Goal: Information Seeking & Learning: Learn about a topic

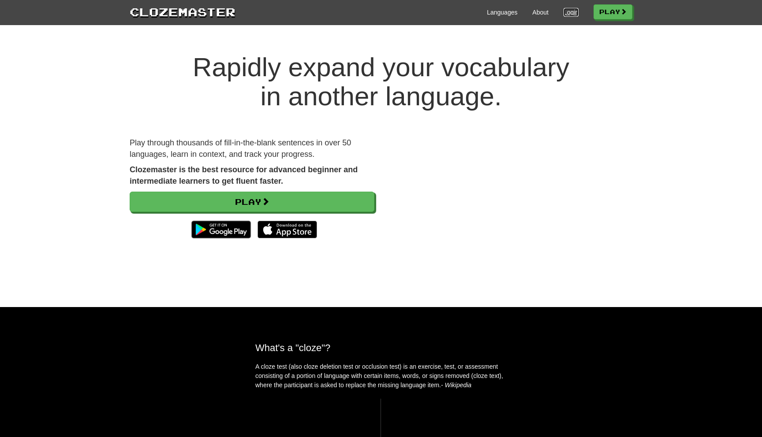
click at [571, 14] on link "Login" at bounding box center [570, 12] width 15 height 9
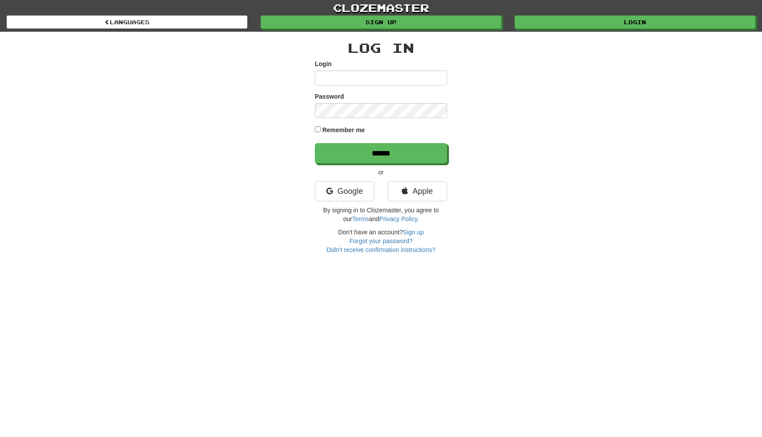
click at [387, 81] on input "Login" at bounding box center [381, 78] width 132 height 15
type input "*****"
click at [352, 198] on link "Google" at bounding box center [345, 191] width 60 height 20
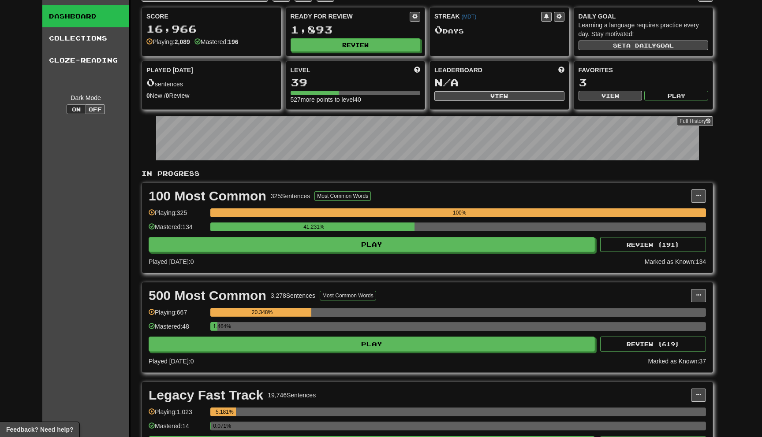
scroll to position [29, 0]
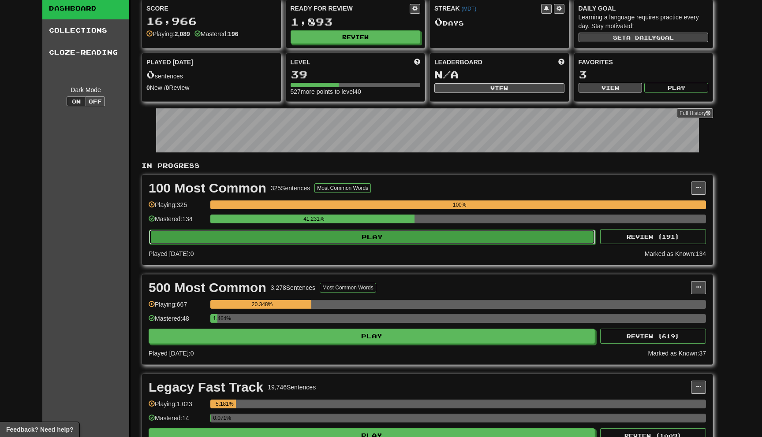
click at [414, 238] on button "Play" at bounding box center [372, 237] width 446 height 15
select select "**"
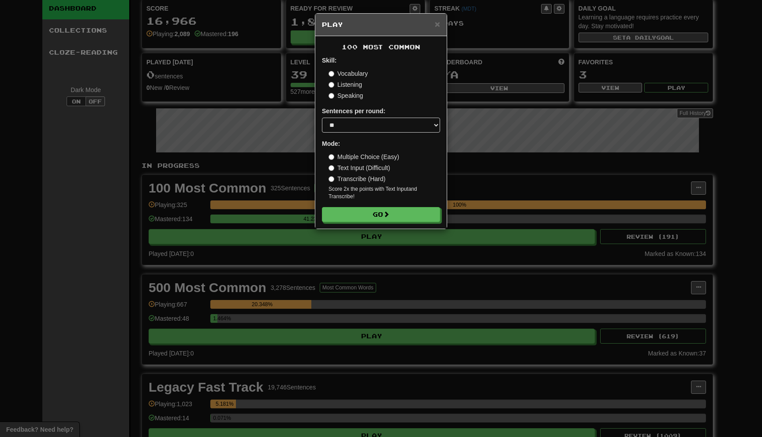
click at [399, 223] on div "100 Most Common Skill: Vocabulary Listening Speaking Sentences per round: * ** …" at bounding box center [380, 132] width 131 height 193
click at [398, 209] on button "Go" at bounding box center [381, 215] width 118 height 15
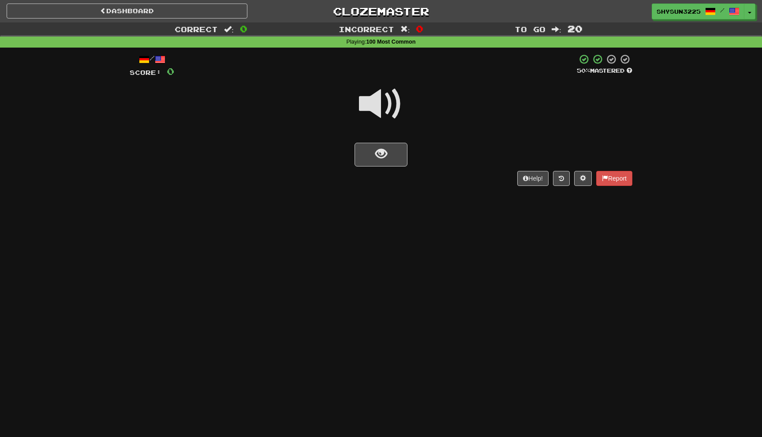
click at [382, 167] on div "/ Score: 0 50 % Mastered Help! Report" at bounding box center [381, 120] width 503 height 132
click at [384, 157] on span "show sentence" at bounding box center [381, 154] width 12 height 12
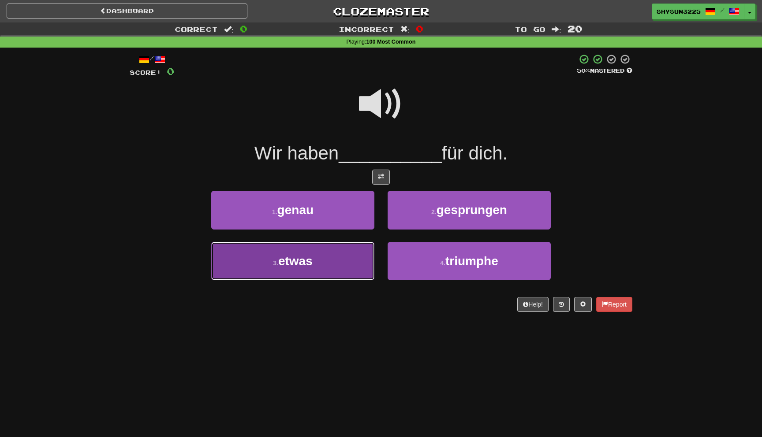
click at [349, 252] on button "3 . etwas" at bounding box center [292, 261] width 163 height 38
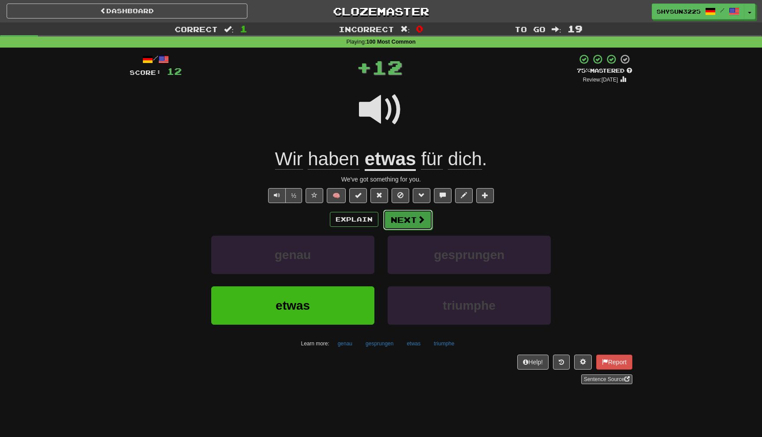
click at [411, 223] on button "Next" at bounding box center [407, 220] width 49 height 20
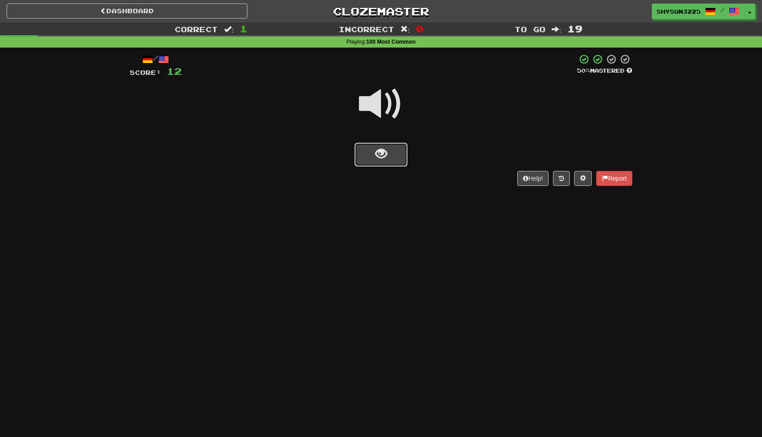
click at [386, 153] on span "show sentence" at bounding box center [381, 154] width 12 height 12
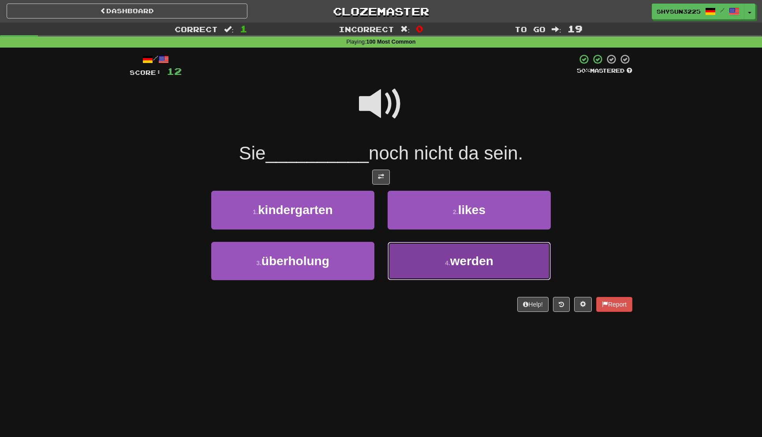
click at [444, 275] on button "4 . werden" at bounding box center [469, 261] width 163 height 38
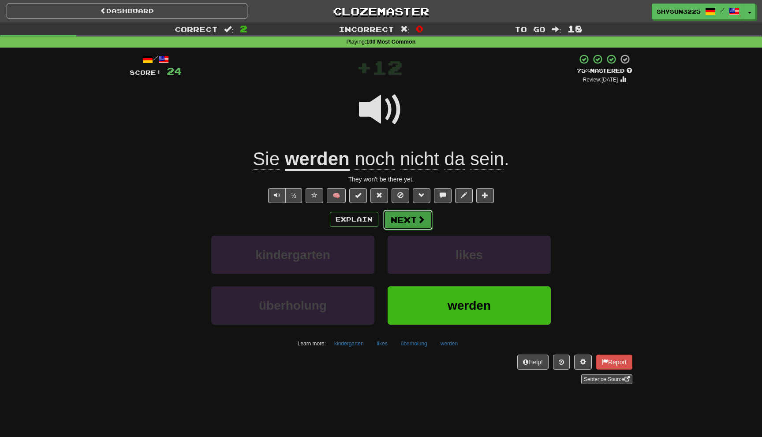
click at [406, 228] on button "Next" at bounding box center [407, 220] width 49 height 20
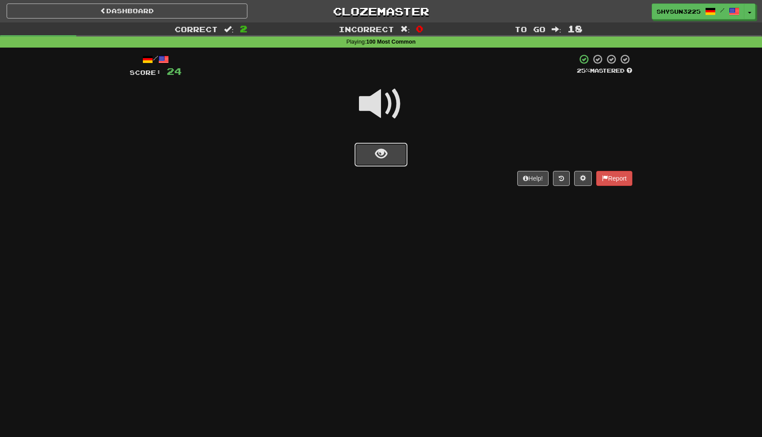
click at [388, 152] on button "show sentence" at bounding box center [380, 155] width 53 height 24
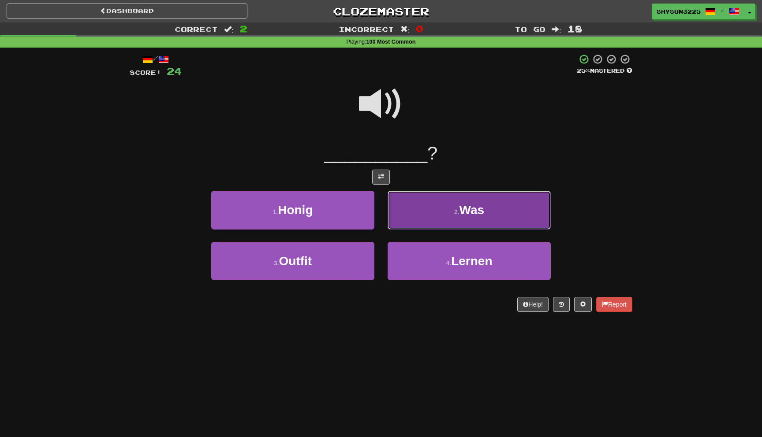
click at [423, 205] on button "2 . Was" at bounding box center [469, 210] width 163 height 38
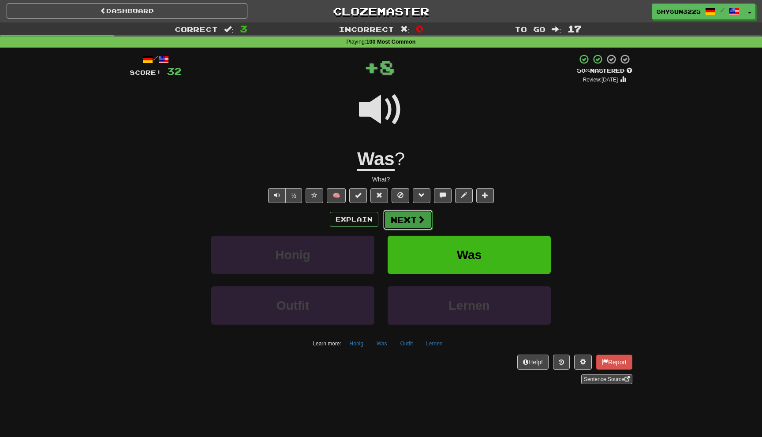
click at [421, 220] on span at bounding box center [421, 220] width 8 height 8
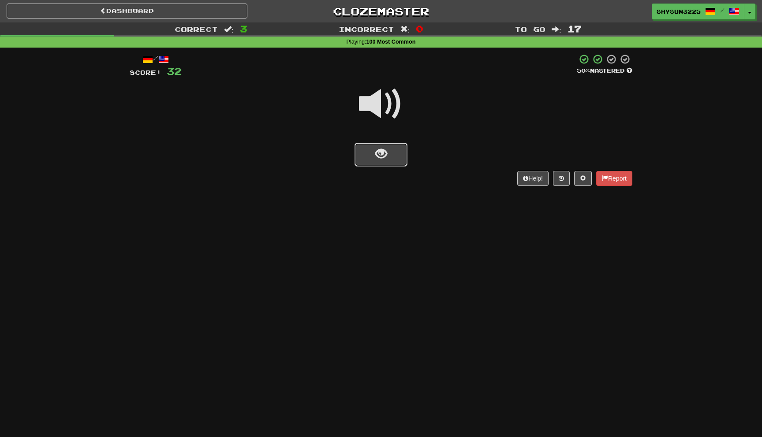
click at [395, 149] on button "show sentence" at bounding box center [380, 155] width 53 height 24
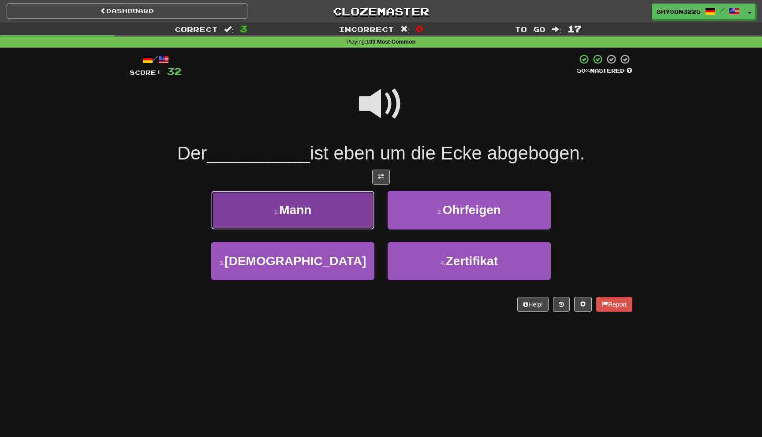
click at [309, 197] on button "1 . Mann" at bounding box center [292, 210] width 163 height 38
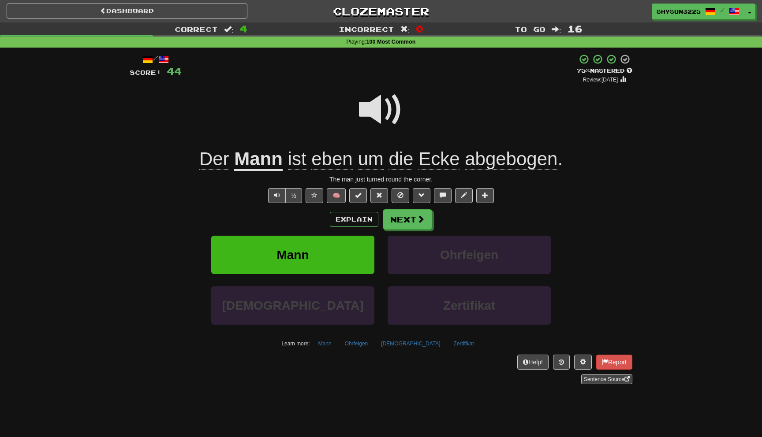
click at [335, 164] on span "eben" at bounding box center [331, 159] width 41 height 21
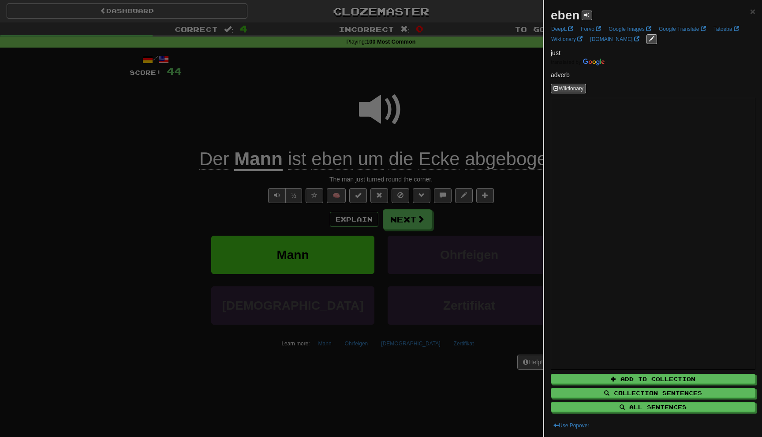
click at [441, 239] on div at bounding box center [381, 218] width 762 height 437
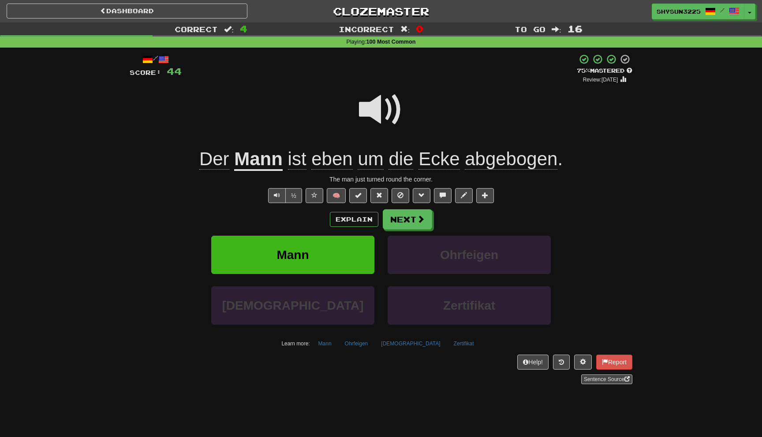
click at [459, 234] on div "Explain Next Mann Ohrfeigen Apostel Zertifikat Learn more: Mann Ohrfeigen Apost…" at bounding box center [381, 280] width 503 height 142
click at [411, 220] on button "Next" at bounding box center [407, 220] width 49 height 20
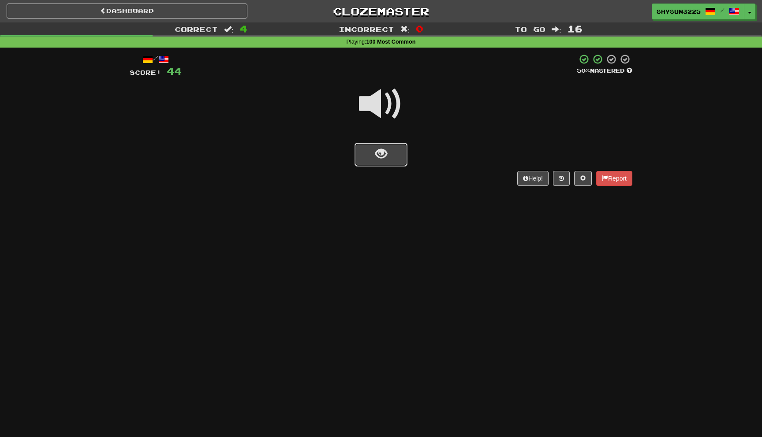
click at [385, 159] on span "show sentence" at bounding box center [381, 154] width 12 height 12
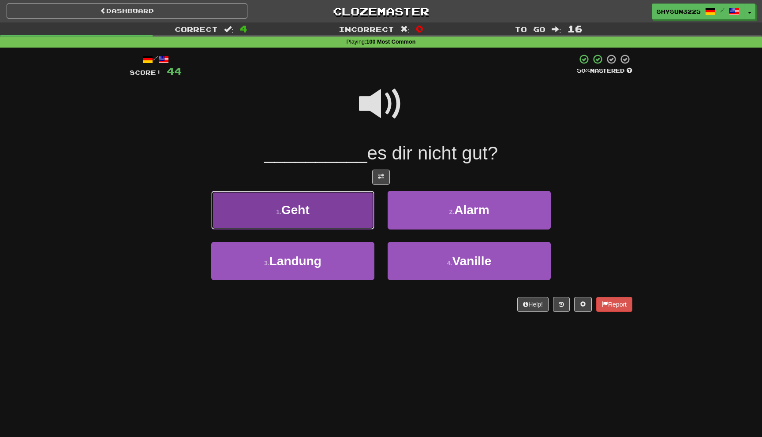
click at [333, 219] on button "1 . Geht" at bounding box center [292, 210] width 163 height 38
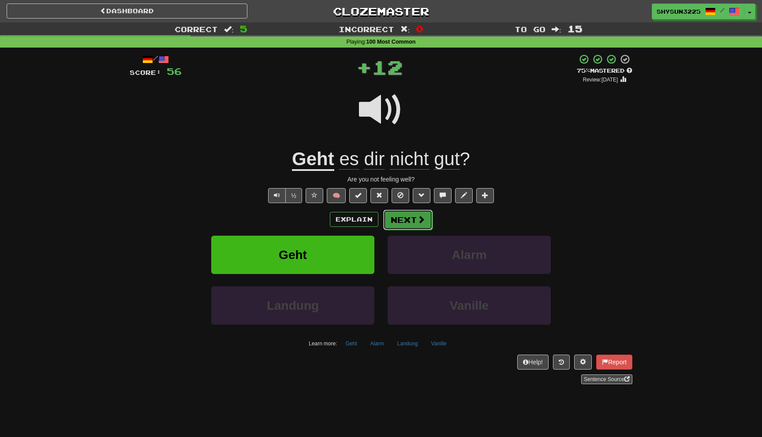
click at [415, 223] on button "Next" at bounding box center [407, 220] width 49 height 20
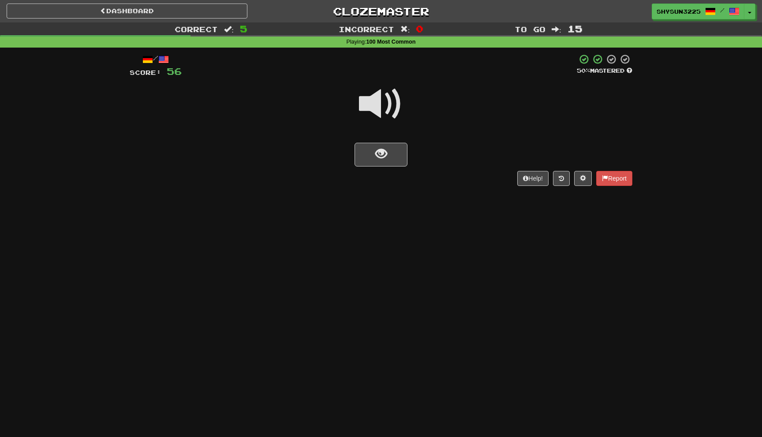
click at [392, 169] on div "/ Score: 56 50 % Mastered Help! Report" at bounding box center [381, 120] width 503 height 132
click at [392, 155] on button "show sentence" at bounding box center [380, 155] width 53 height 24
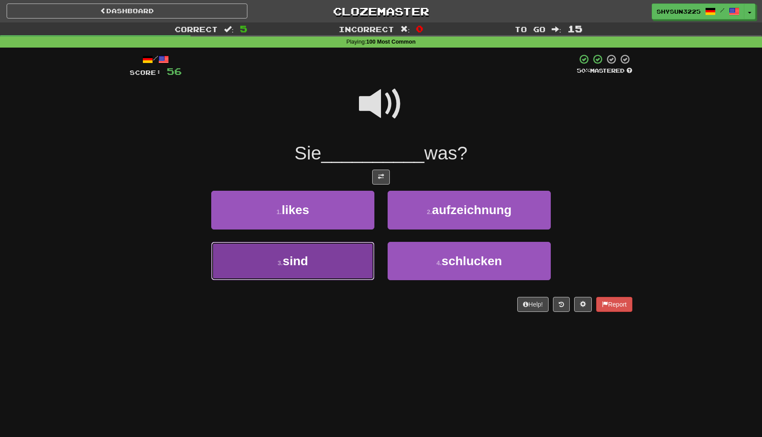
click at [315, 268] on button "3 . sind" at bounding box center [292, 261] width 163 height 38
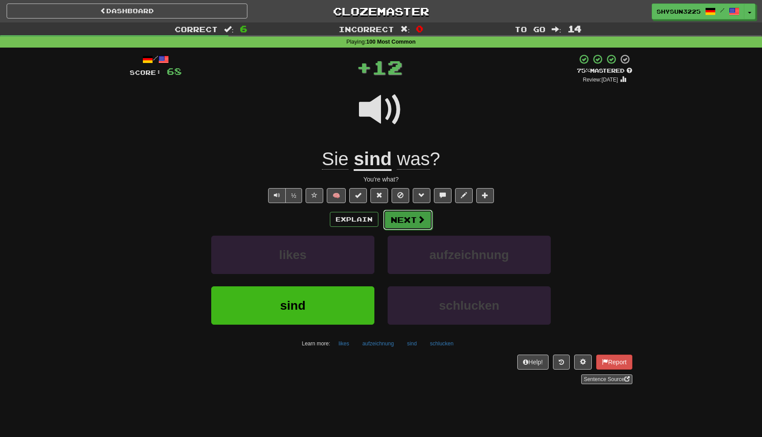
click at [404, 225] on button "Next" at bounding box center [407, 220] width 49 height 20
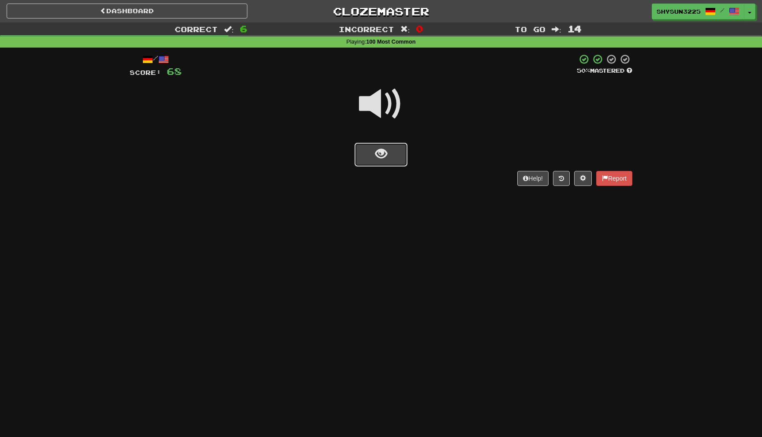
click at [387, 159] on span "show sentence" at bounding box center [381, 154] width 12 height 12
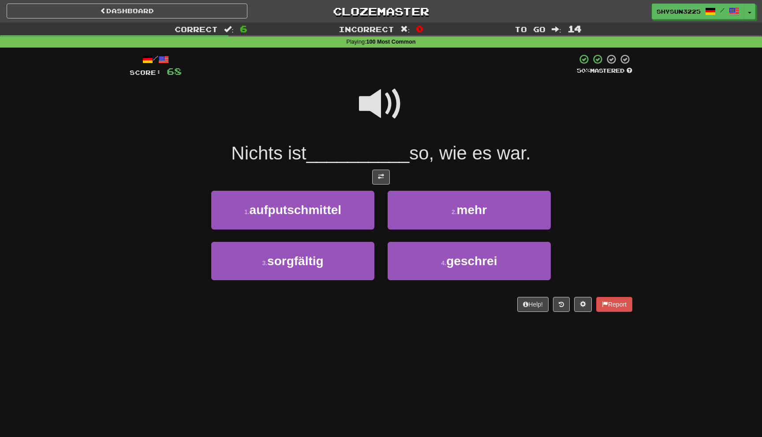
click at [379, 107] on span at bounding box center [381, 104] width 44 height 44
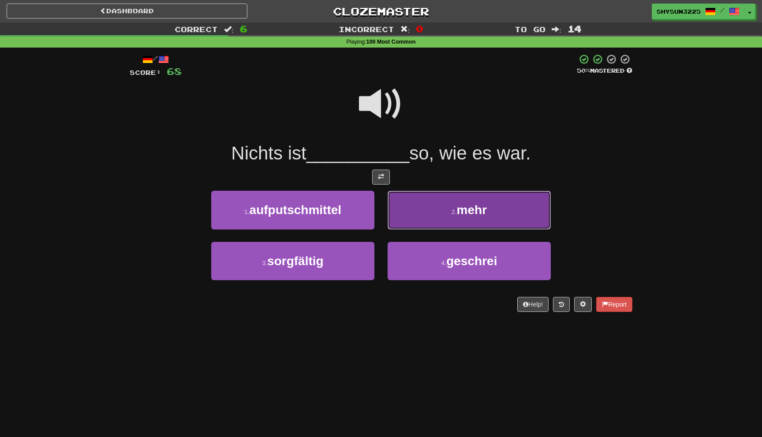
click at [459, 222] on button "2 . mehr" at bounding box center [469, 210] width 163 height 38
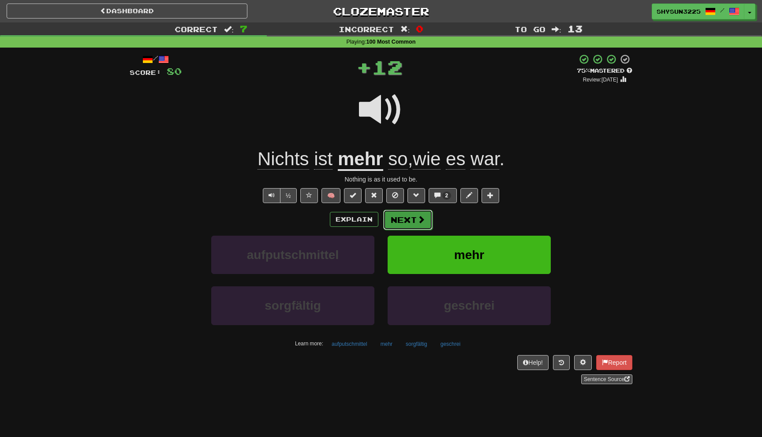
click at [396, 220] on button "Next" at bounding box center [407, 220] width 49 height 20
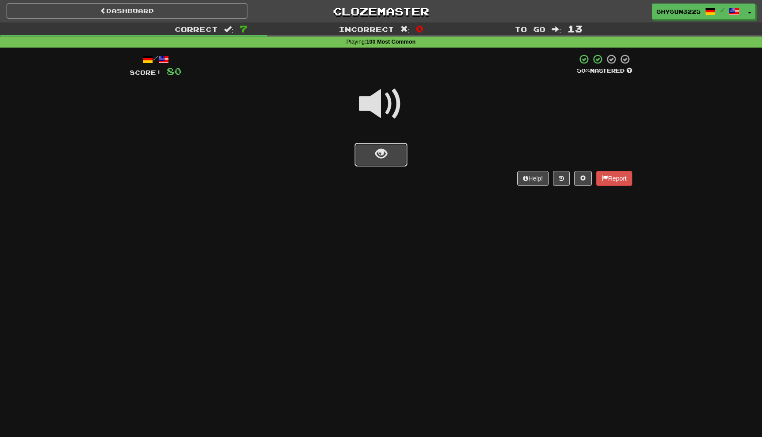
click at [390, 164] on button "show sentence" at bounding box center [380, 155] width 53 height 24
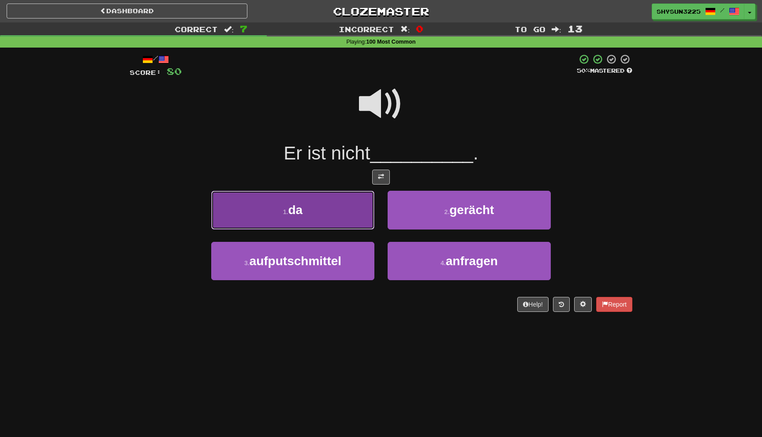
click at [318, 194] on button "1 . da" at bounding box center [292, 210] width 163 height 38
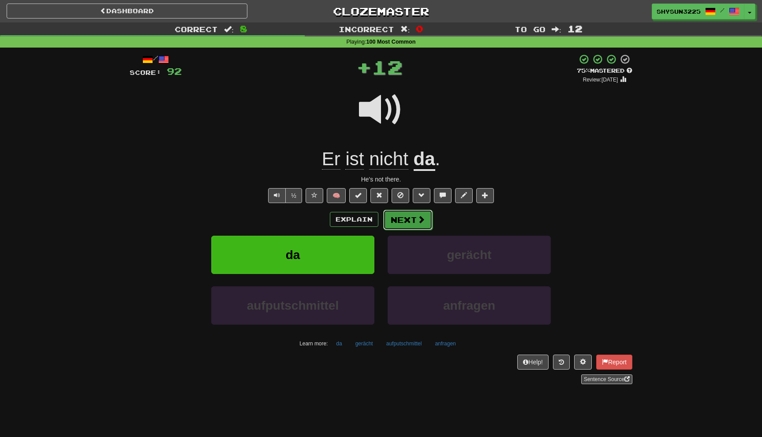
click at [421, 226] on button "Next" at bounding box center [407, 220] width 49 height 20
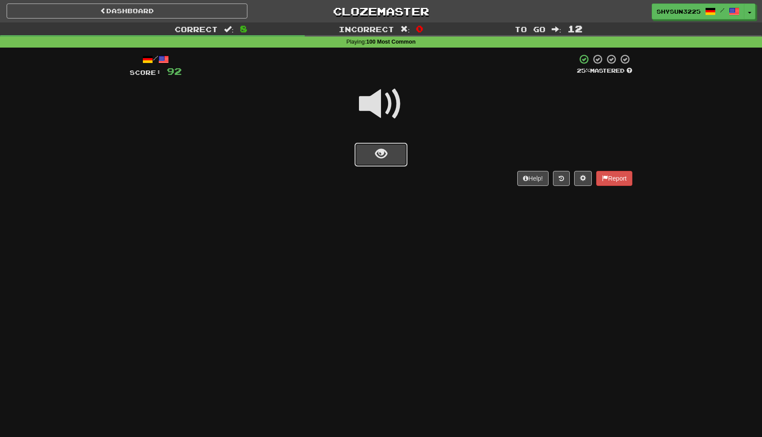
click at [393, 154] on button "show sentence" at bounding box center [380, 155] width 53 height 24
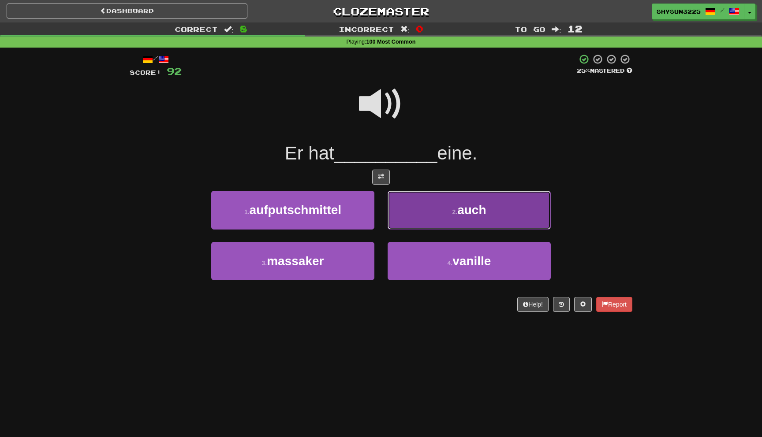
click at [422, 203] on button "2 . auch" at bounding box center [469, 210] width 163 height 38
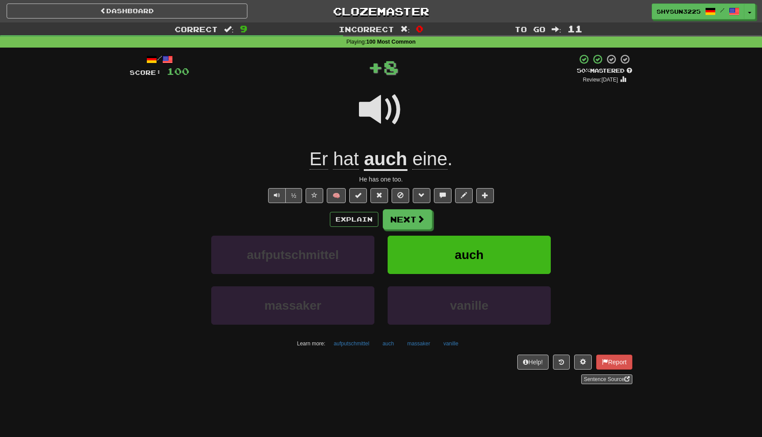
click at [407, 231] on div "Explain Next aufputschmittel auch massaker vanille Learn more: aufputschmittel …" at bounding box center [381, 280] width 503 height 142
click at [408, 223] on button "Next" at bounding box center [407, 220] width 49 height 20
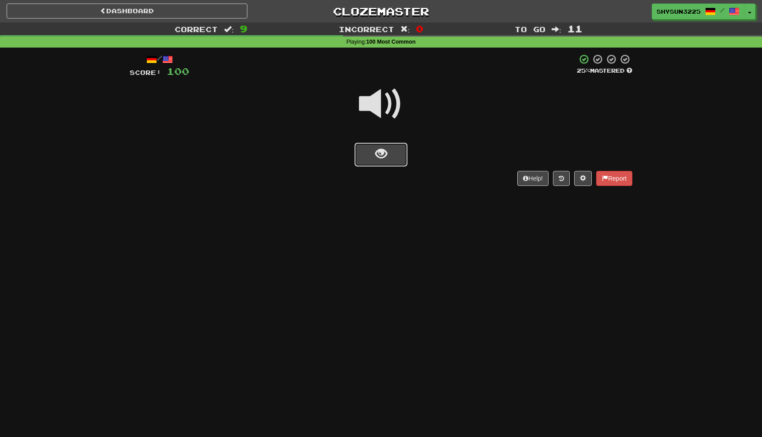
click at [391, 160] on button "show sentence" at bounding box center [380, 155] width 53 height 24
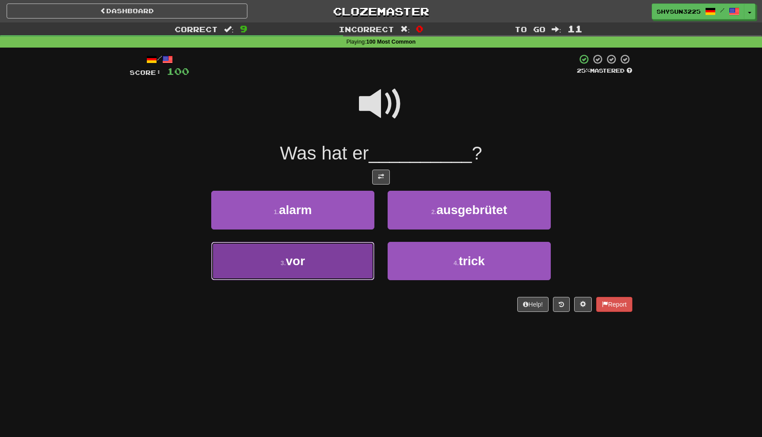
click at [318, 260] on button "3 . vor" at bounding box center [292, 261] width 163 height 38
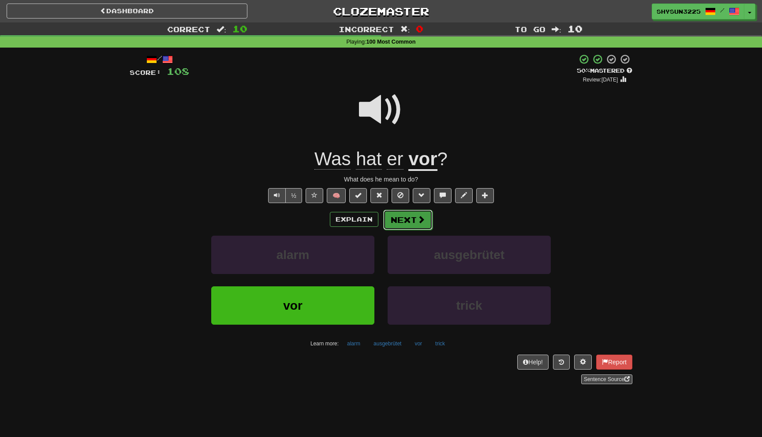
click at [412, 223] on button "Next" at bounding box center [407, 220] width 49 height 20
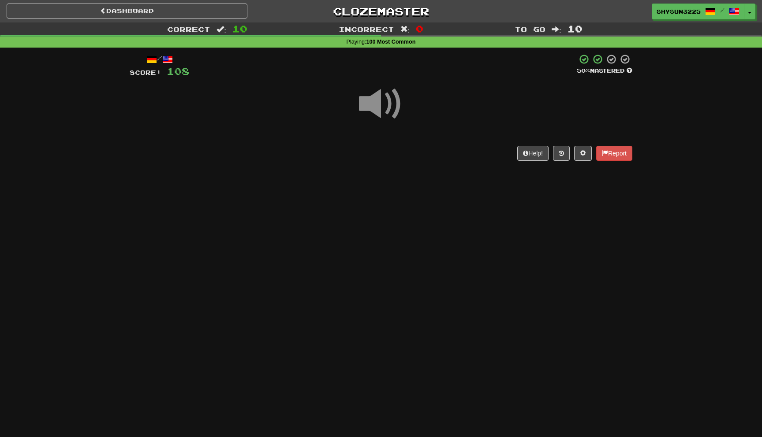
click at [401, 183] on div "Dashboard Clozemaster ShySun3225 / Toggle Dropdown Dashboard Leaderboard Activi…" at bounding box center [381, 218] width 762 height 437
click at [389, 105] on span at bounding box center [381, 104] width 44 height 44
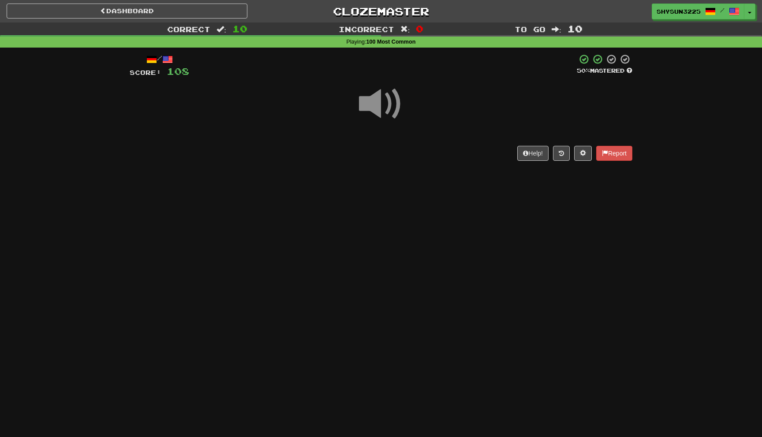
click at [373, 126] on span at bounding box center [381, 104] width 44 height 44
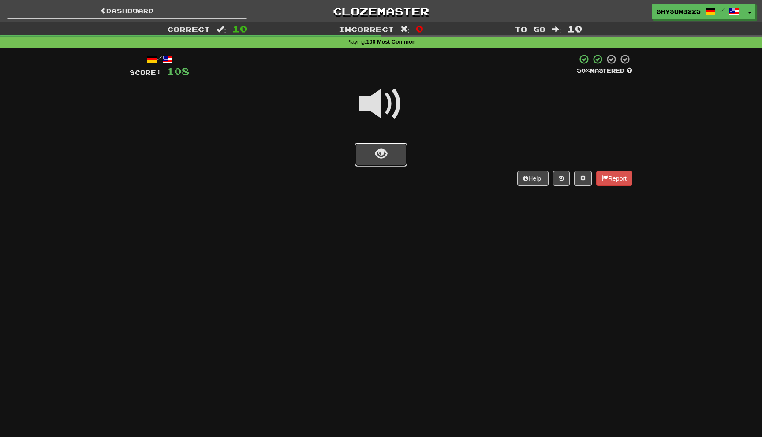
click at [387, 155] on button "show sentence" at bounding box center [380, 155] width 53 height 24
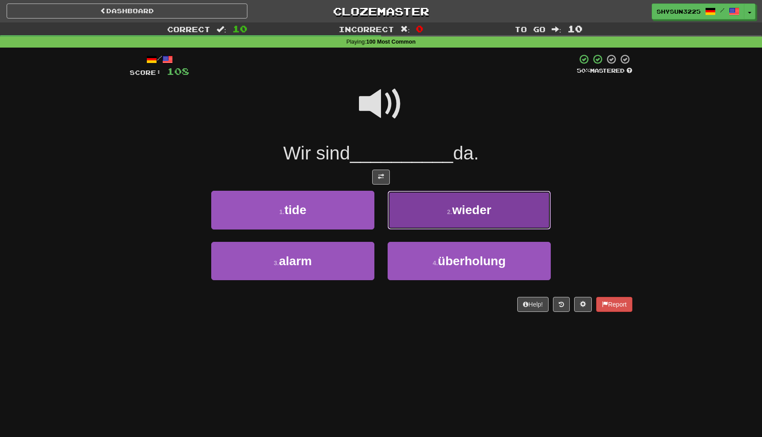
click at [464, 212] on span "wieder" at bounding box center [471, 210] width 39 height 14
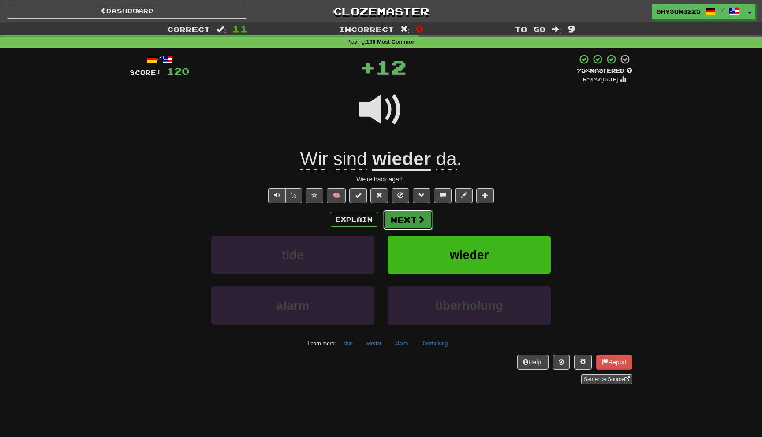
click at [408, 225] on button "Next" at bounding box center [407, 220] width 49 height 20
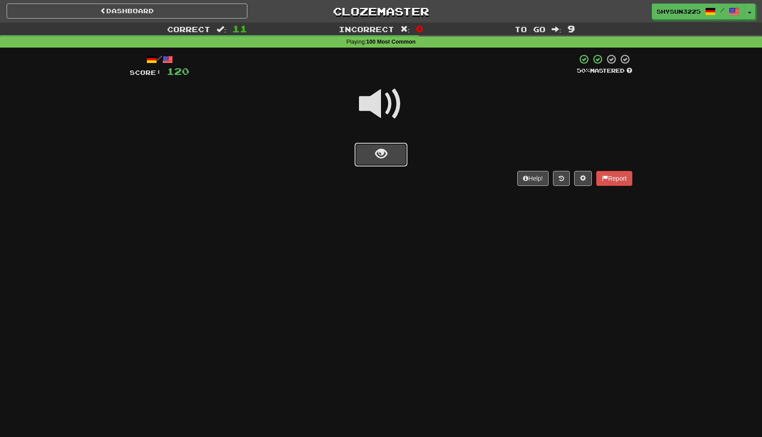
click at [390, 154] on button "show sentence" at bounding box center [380, 155] width 53 height 24
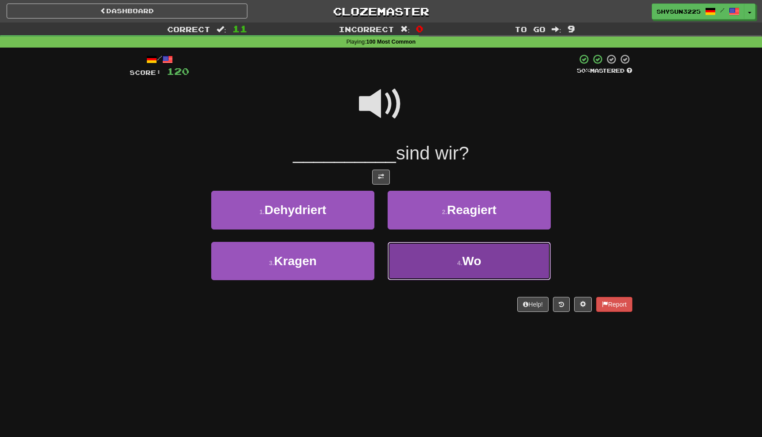
click at [436, 263] on button "4 . Wo" at bounding box center [469, 261] width 163 height 38
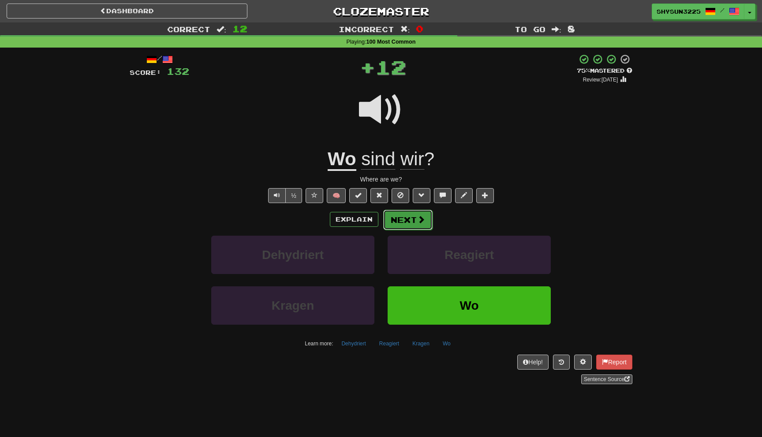
click at [415, 224] on button "Next" at bounding box center [407, 220] width 49 height 20
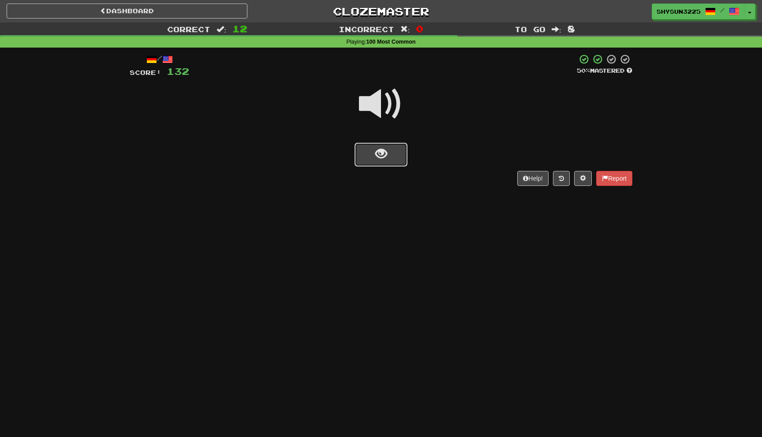
click at [388, 154] on button "show sentence" at bounding box center [380, 155] width 53 height 24
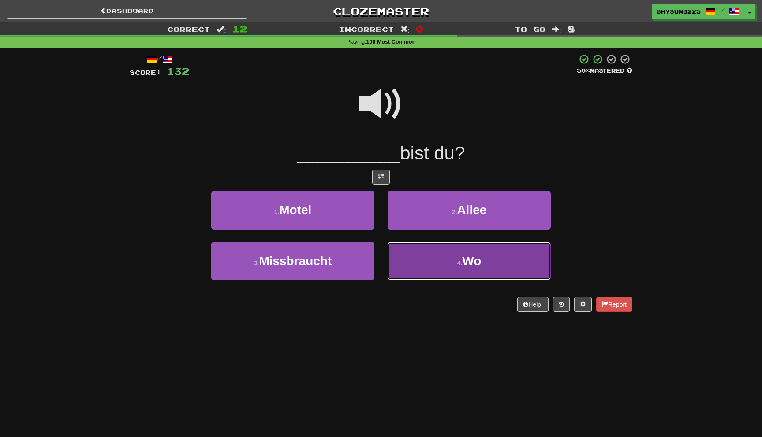
click at [429, 258] on button "4 . Wo" at bounding box center [469, 261] width 163 height 38
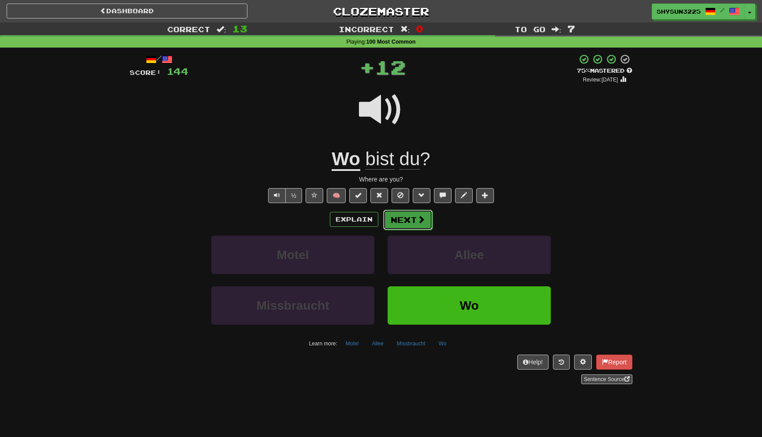
click at [399, 220] on button "Next" at bounding box center [407, 220] width 49 height 20
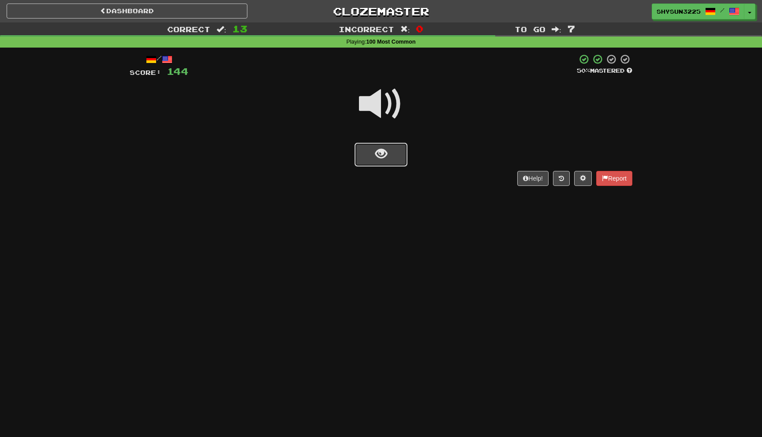
click at [377, 160] on span "show sentence" at bounding box center [381, 154] width 12 height 12
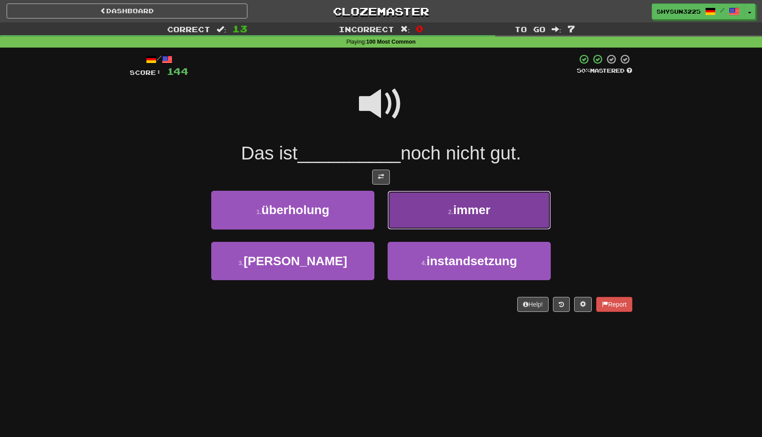
click at [420, 214] on button "2 . immer" at bounding box center [469, 210] width 163 height 38
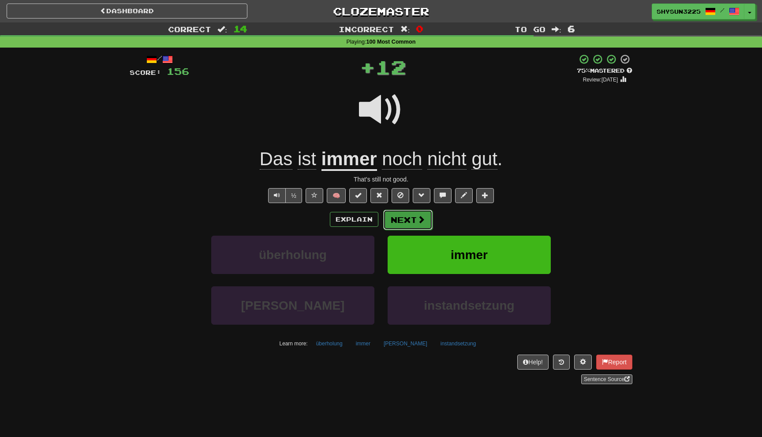
click at [417, 221] on span at bounding box center [421, 220] width 8 height 8
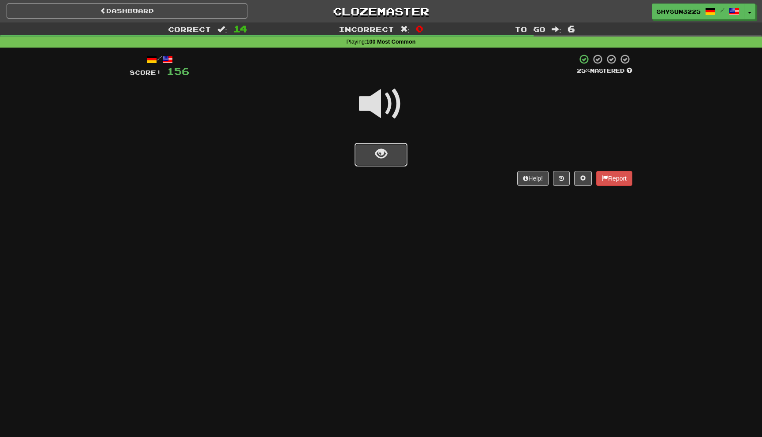
click at [393, 160] on button "show sentence" at bounding box center [380, 155] width 53 height 24
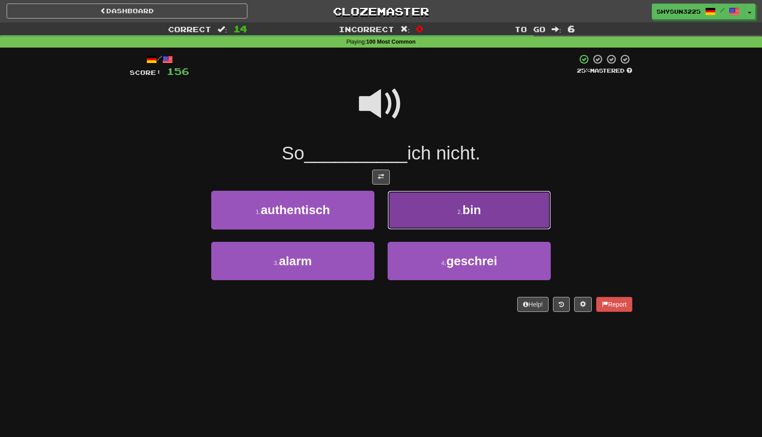
click at [441, 210] on button "2 . bin" at bounding box center [469, 210] width 163 height 38
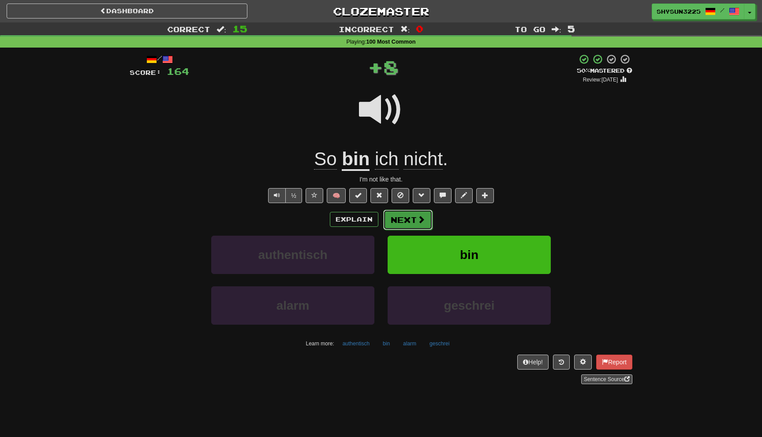
click at [407, 223] on button "Next" at bounding box center [407, 220] width 49 height 20
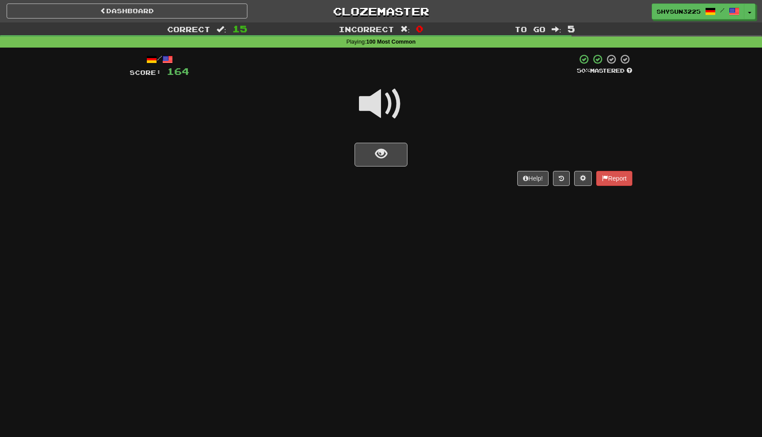
click at [403, 137] on div at bounding box center [381, 109] width 503 height 63
click at [395, 159] on button "show sentence" at bounding box center [380, 155] width 53 height 24
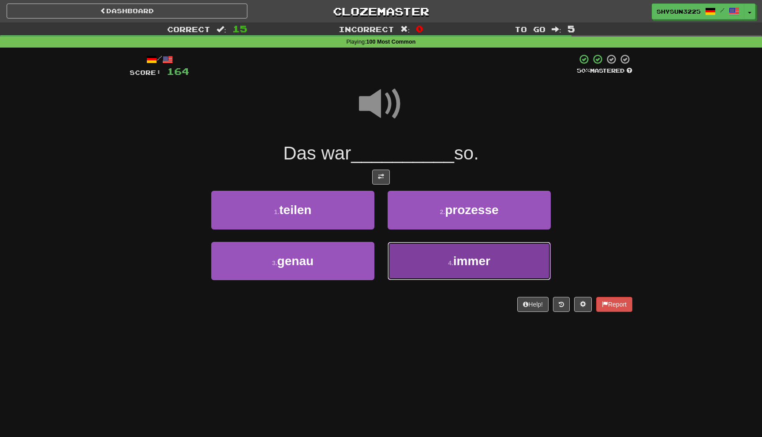
click at [431, 262] on button "4 . immer" at bounding box center [469, 261] width 163 height 38
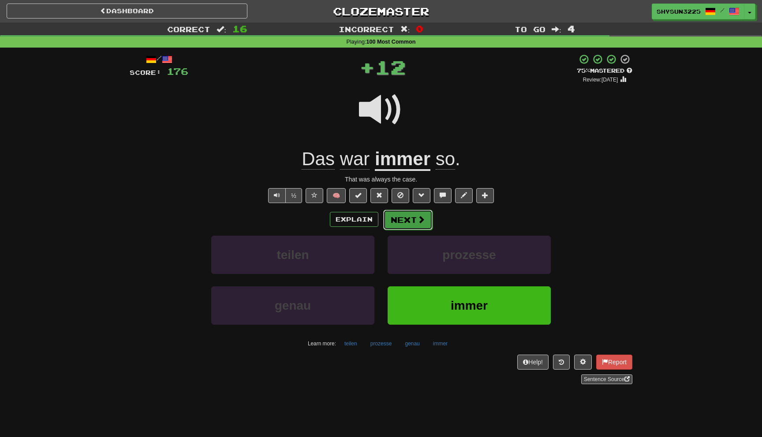
click at [411, 216] on button "Next" at bounding box center [407, 220] width 49 height 20
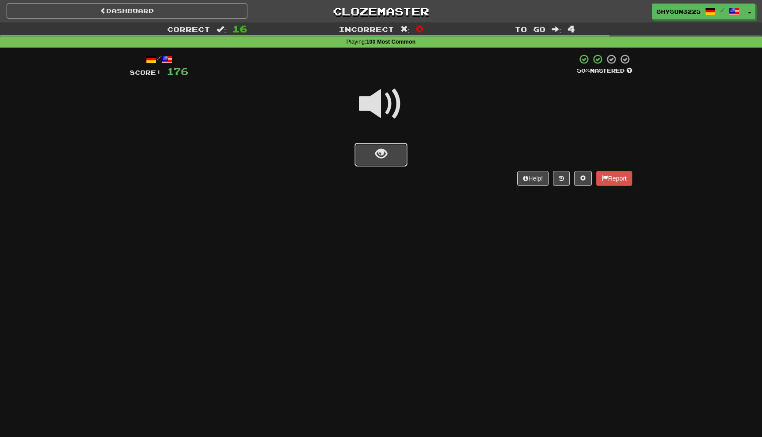
click at [392, 154] on button "show sentence" at bounding box center [380, 155] width 53 height 24
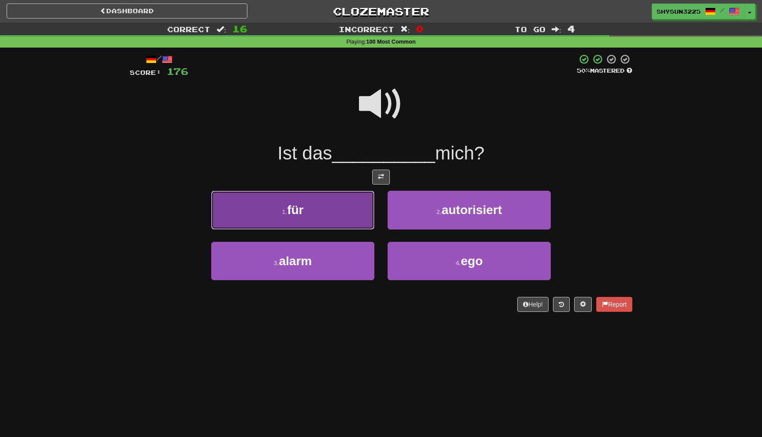
click at [342, 203] on button "1 . für" at bounding box center [292, 210] width 163 height 38
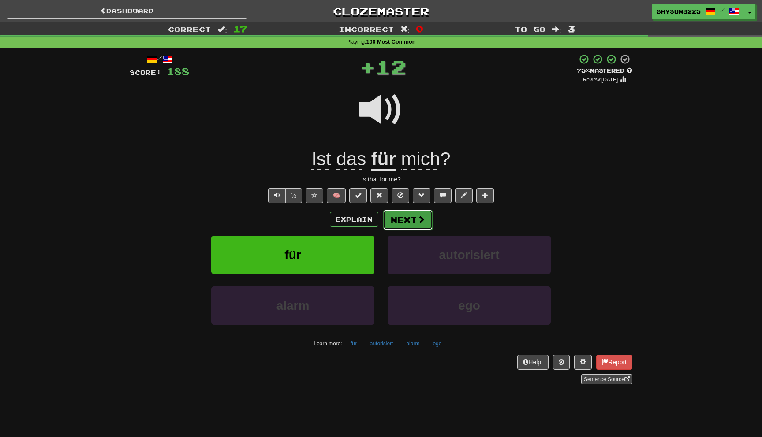
click at [409, 218] on button "Next" at bounding box center [407, 220] width 49 height 20
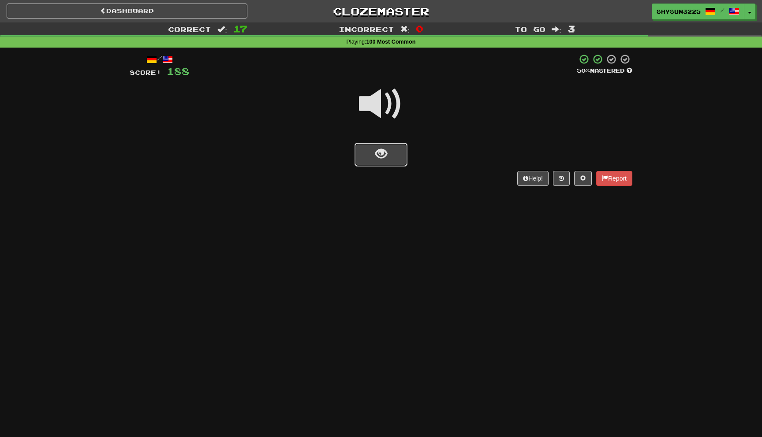
click at [387, 158] on button "show sentence" at bounding box center [380, 155] width 53 height 24
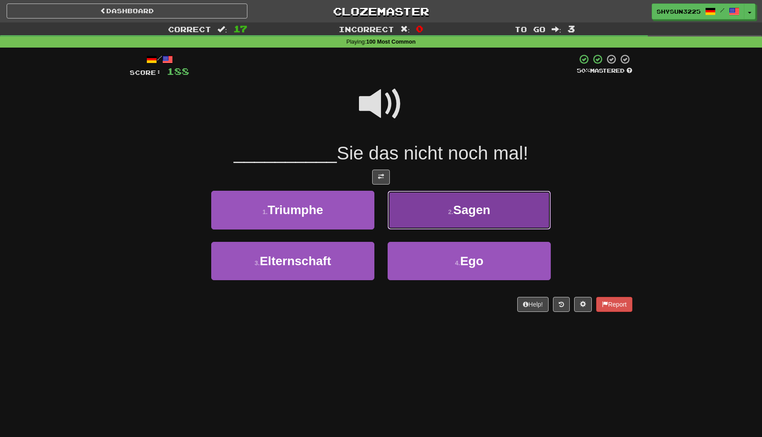
click at [450, 219] on button "2 . Sagen" at bounding box center [469, 210] width 163 height 38
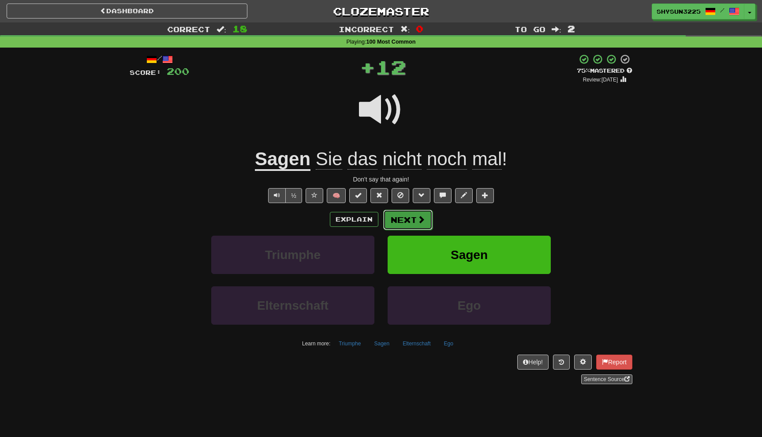
click at [418, 222] on span at bounding box center [421, 220] width 8 height 8
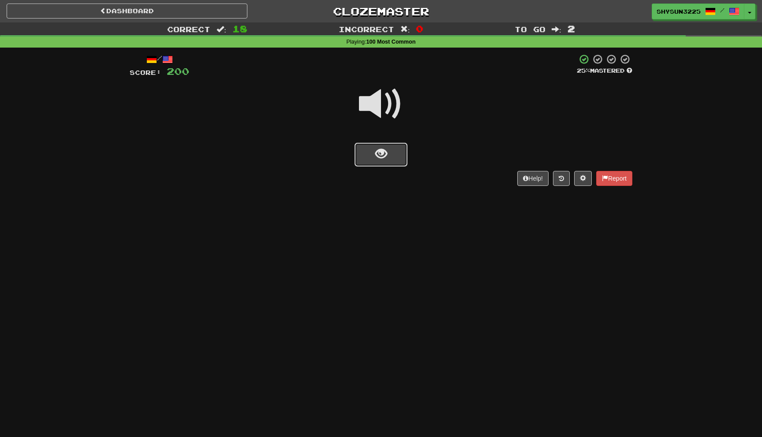
click at [389, 151] on button "show sentence" at bounding box center [380, 155] width 53 height 24
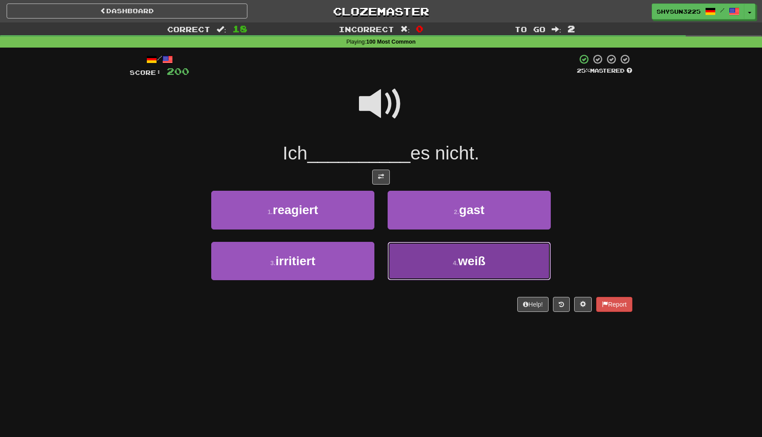
click at [432, 269] on button "4 . weiß" at bounding box center [469, 261] width 163 height 38
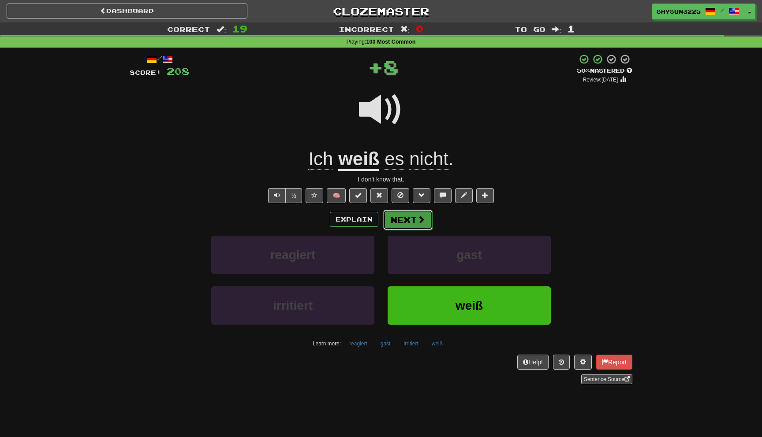
click at [403, 222] on button "Next" at bounding box center [407, 220] width 49 height 20
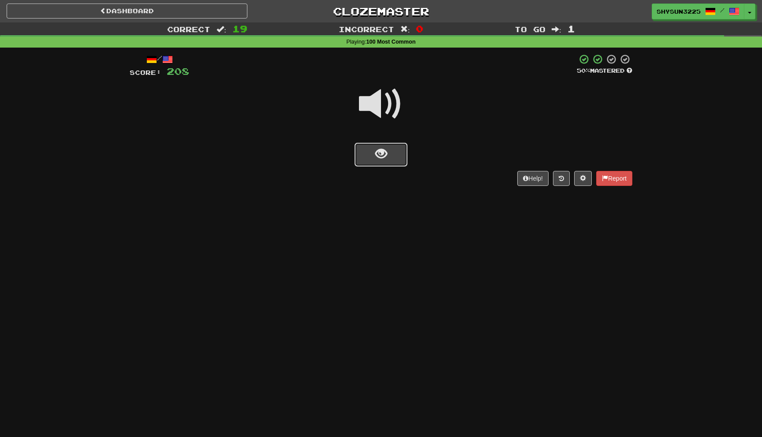
click at [377, 152] on span "show sentence" at bounding box center [381, 154] width 12 height 12
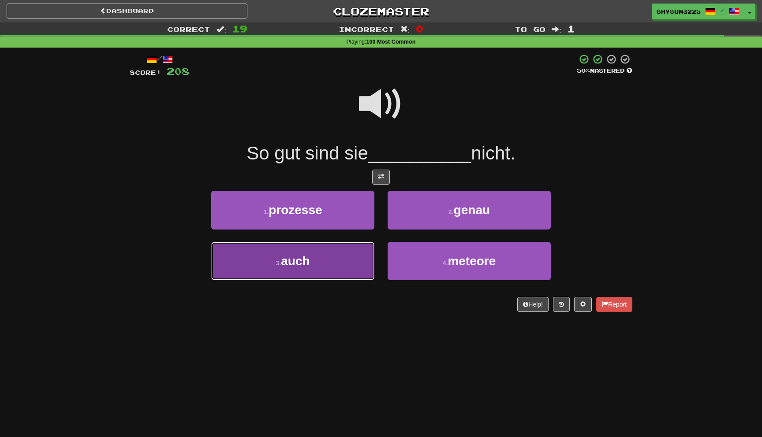
click at [324, 271] on button "3 . auch" at bounding box center [292, 261] width 163 height 38
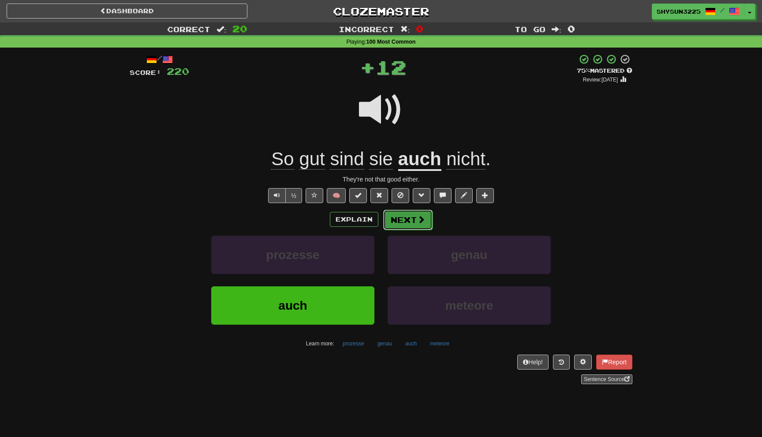
click at [418, 225] on button "Next" at bounding box center [407, 220] width 49 height 20
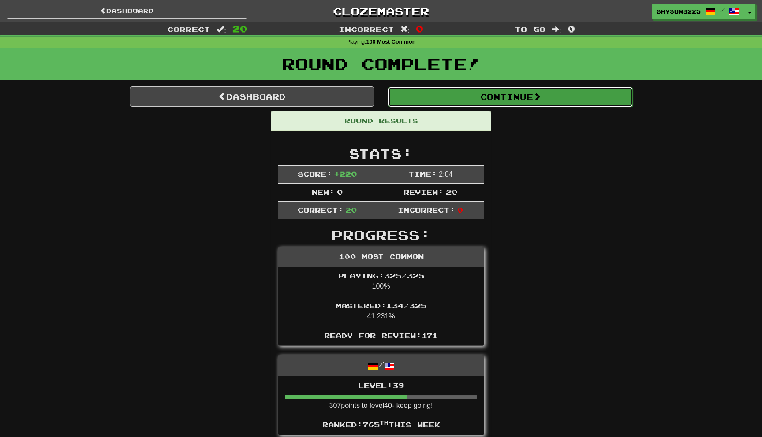
click at [522, 94] on button "Continue" at bounding box center [510, 97] width 245 height 20
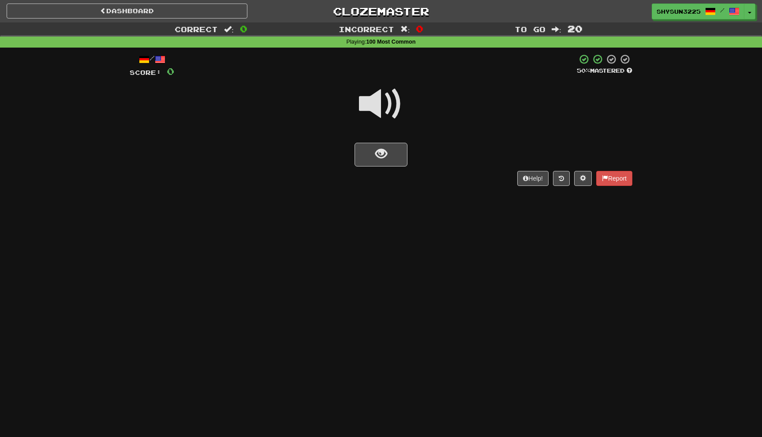
click at [383, 176] on div "Help! Report" at bounding box center [381, 178] width 503 height 15
click at [387, 163] on button "show sentence" at bounding box center [380, 155] width 53 height 24
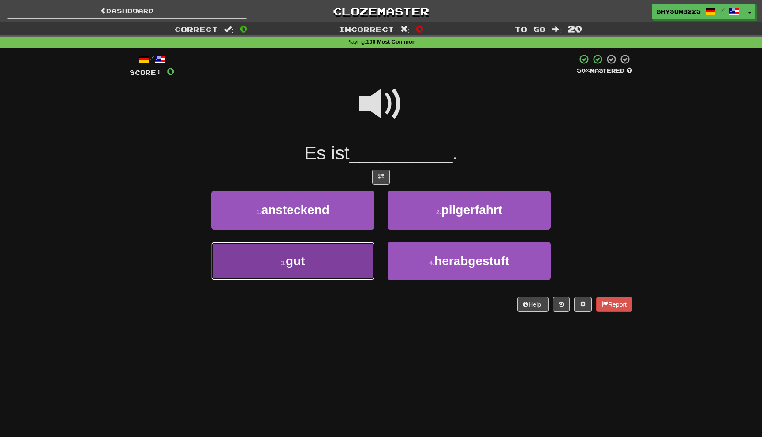
click at [313, 272] on button "3 . gut" at bounding box center [292, 261] width 163 height 38
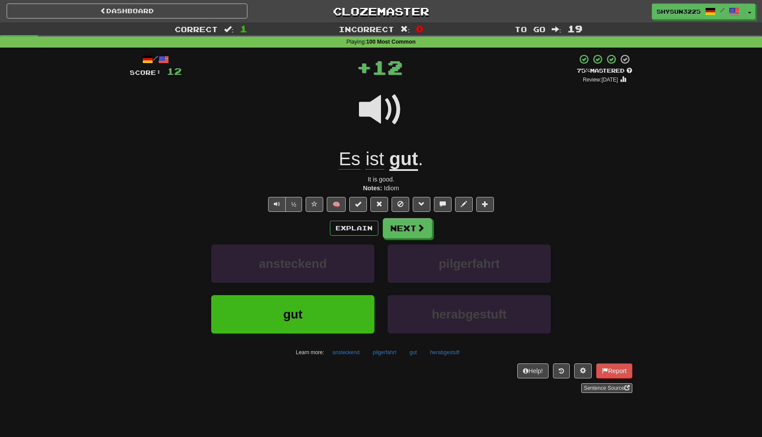
click at [398, 239] on div "Explain Next ansteckend pilgerfahrt gut herabgestuft Learn more: ansteckend pil…" at bounding box center [381, 289] width 503 height 142
click at [401, 235] on button "Next" at bounding box center [407, 229] width 49 height 20
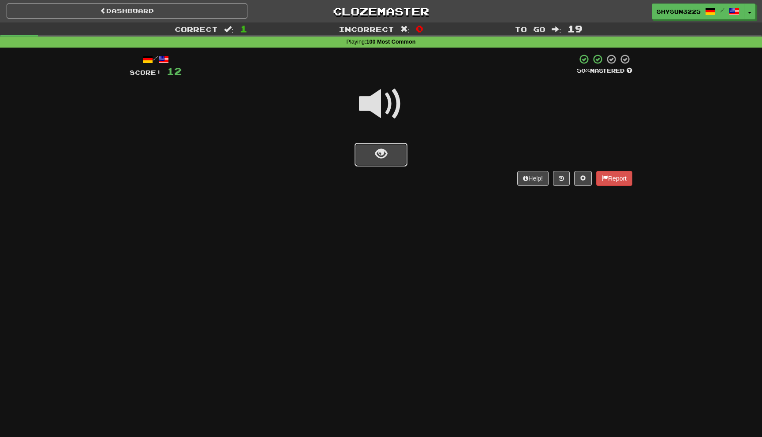
click at [385, 150] on span "show sentence" at bounding box center [381, 154] width 12 height 12
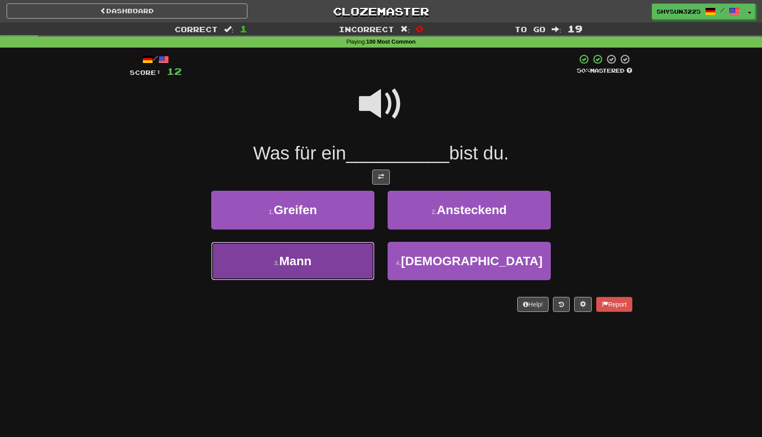
click at [326, 276] on button "3 . Mann" at bounding box center [292, 261] width 163 height 38
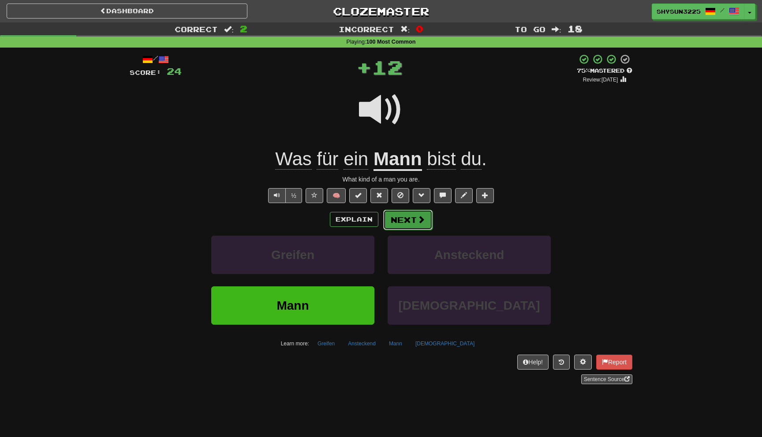
click at [414, 220] on button "Next" at bounding box center [407, 220] width 49 height 20
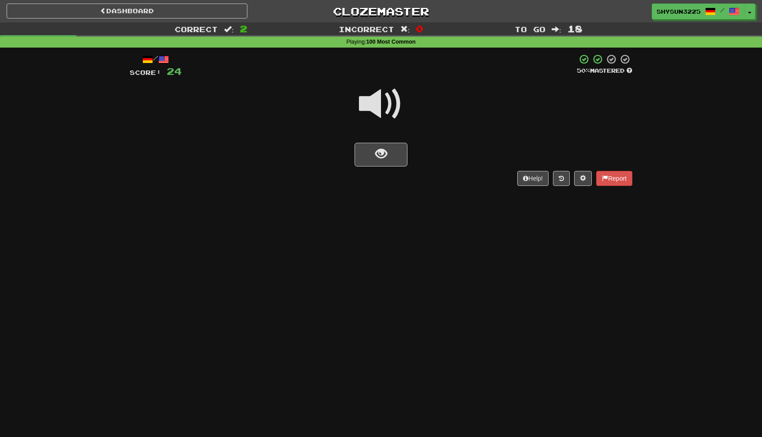
click at [391, 167] on div "/ Score: 24 50 % Mastered Help! Report" at bounding box center [381, 120] width 503 height 132
click at [391, 158] on button "show sentence" at bounding box center [380, 155] width 53 height 24
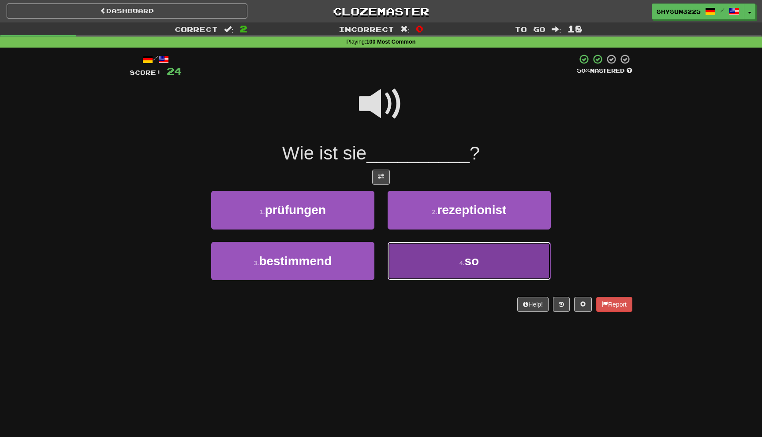
click at [423, 269] on button "4 . so" at bounding box center [469, 261] width 163 height 38
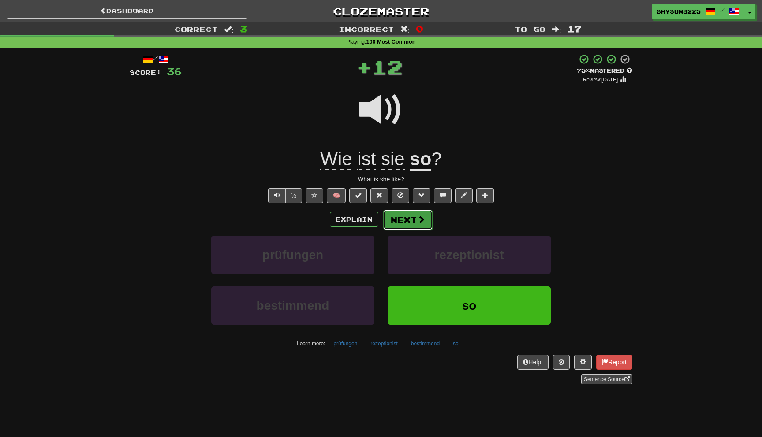
click at [402, 227] on button "Next" at bounding box center [407, 220] width 49 height 20
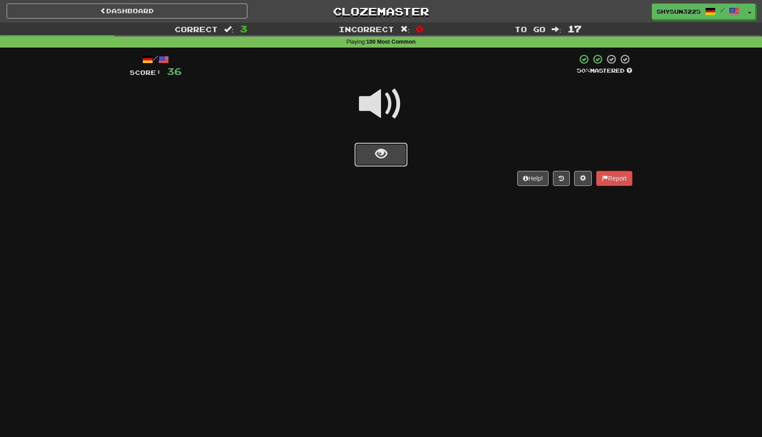
click at [389, 165] on button "show sentence" at bounding box center [380, 155] width 53 height 24
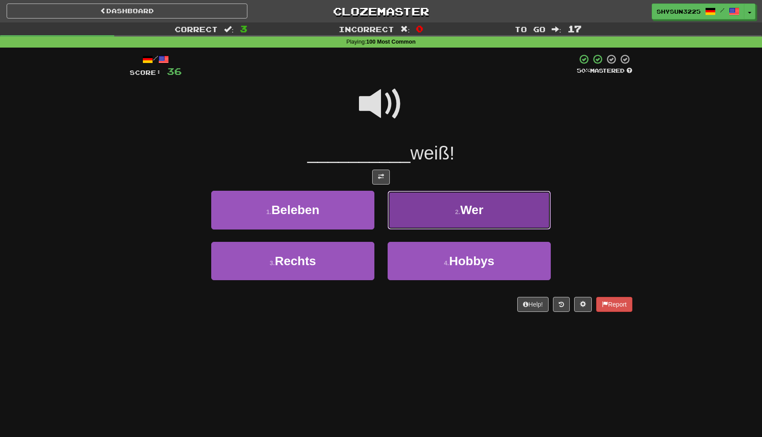
click at [441, 212] on button "2 . Wer" at bounding box center [469, 210] width 163 height 38
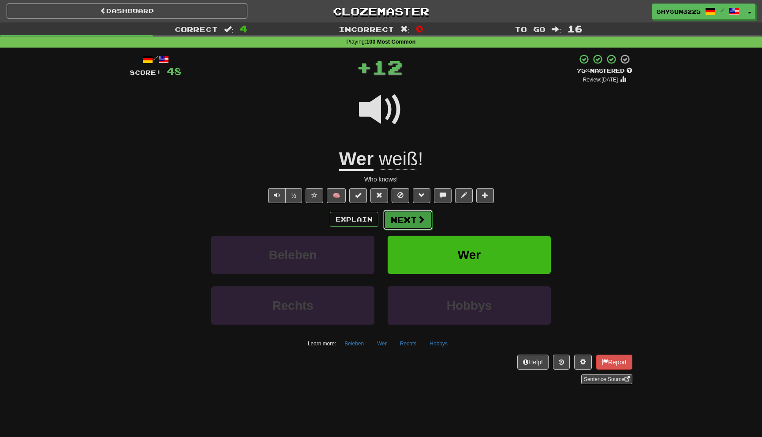
click at [410, 224] on button "Next" at bounding box center [407, 220] width 49 height 20
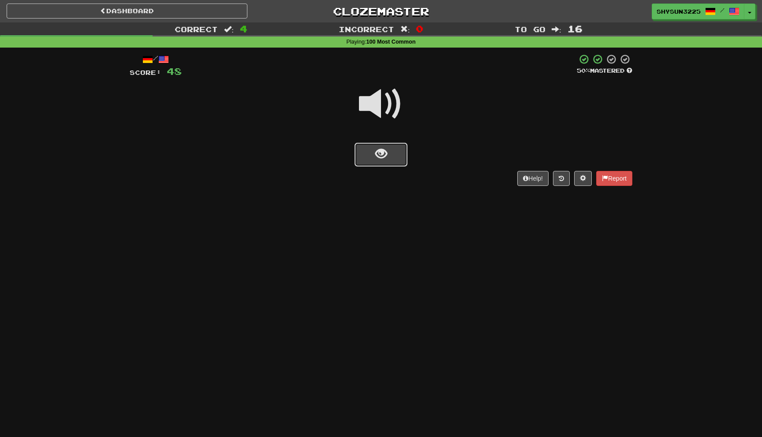
click at [399, 161] on button "show sentence" at bounding box center [380, 155] width 53 height 24
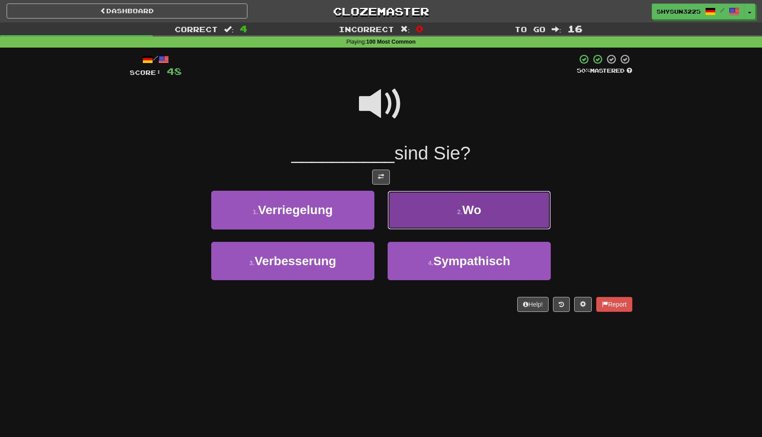
click at [419, 215] on button "2 . Wo" at bounding box center [469, 210] width 163 height 38
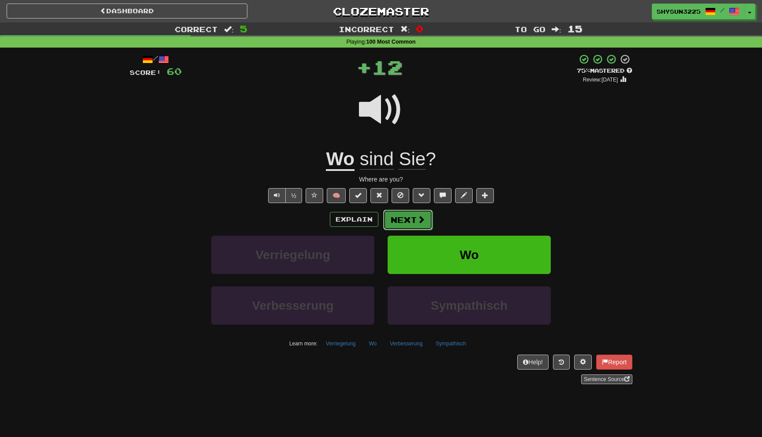
click at [413, 226] on button "Next" at bounding box center [407, 220] width 49 height 20
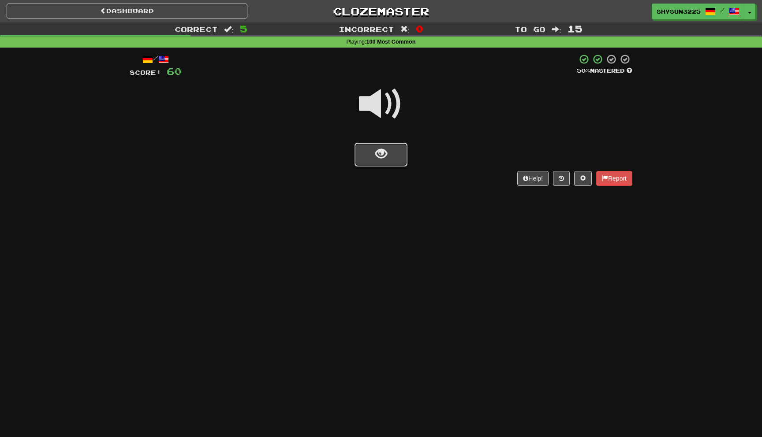
click at [389, 155] on button "show sentence" at bounding box center [380, 155] width 53 height 24
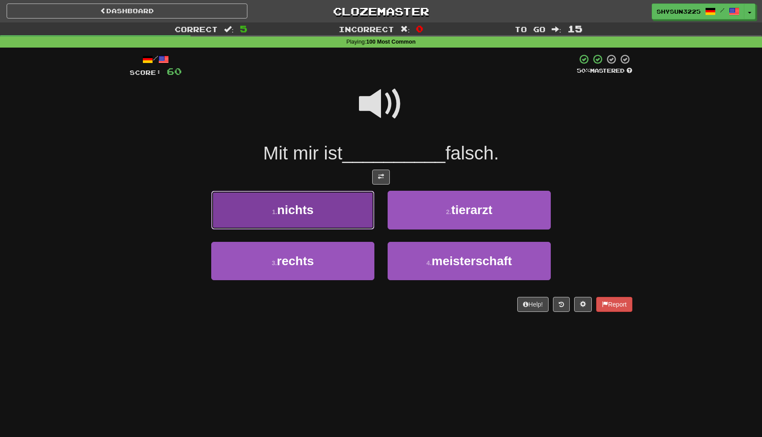
click at [327, 216] on button "1 . nichts" at bounding box center [292, 210] width 163 height 38
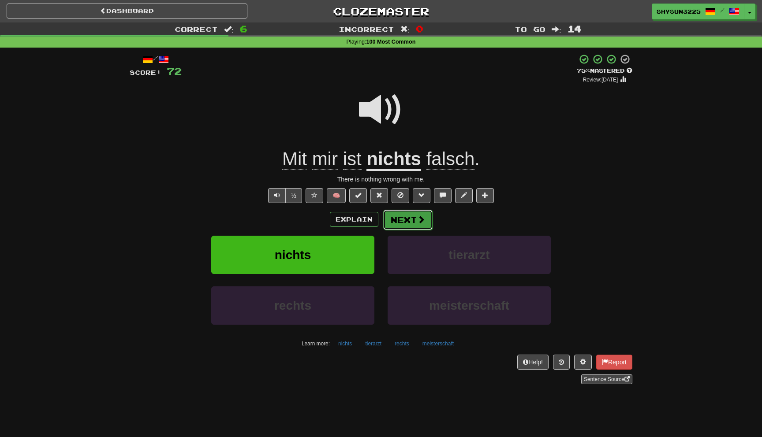
click at [408, 226] on button "Next" at bounding box center [407, 220] width 49 height 20
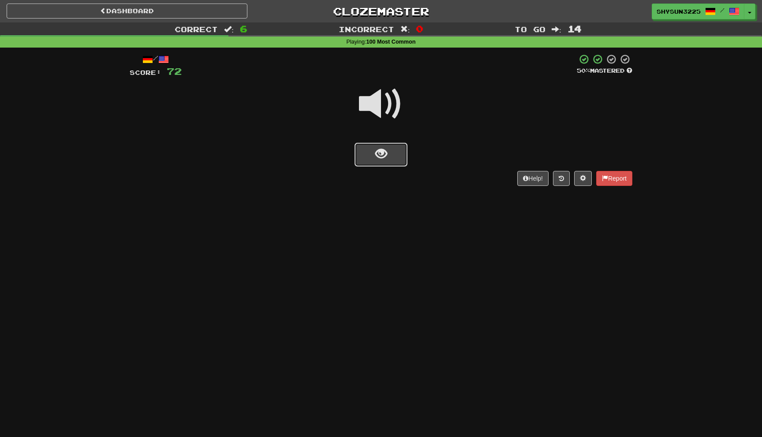
click at [376, 155] on span "show sentence" at bounding box center [381, 154] width 12 height 12
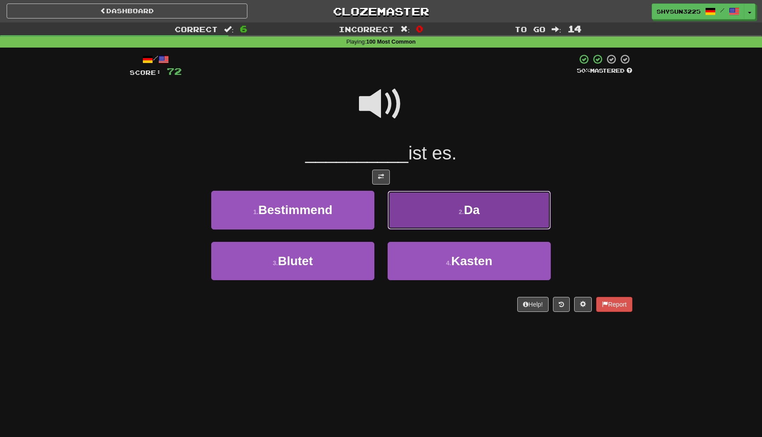
click at [463, 202] on button "2 . Da" at bounding box center [469, 210] width 163 height 38
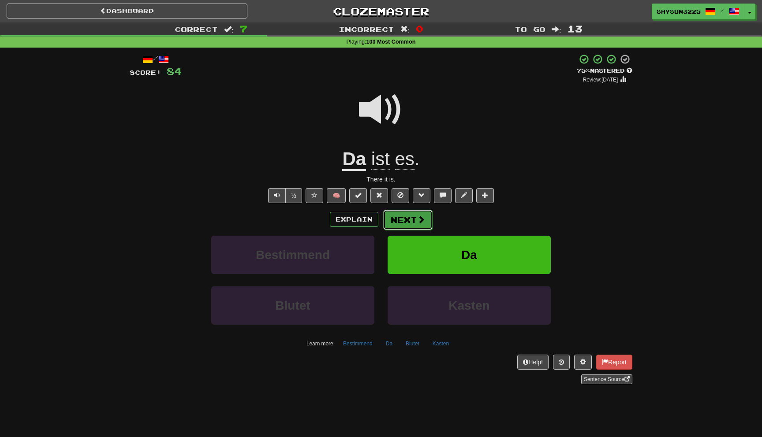
click at [410, 220] on button "Next" at bounding box center [407, 220] width 49 height 20
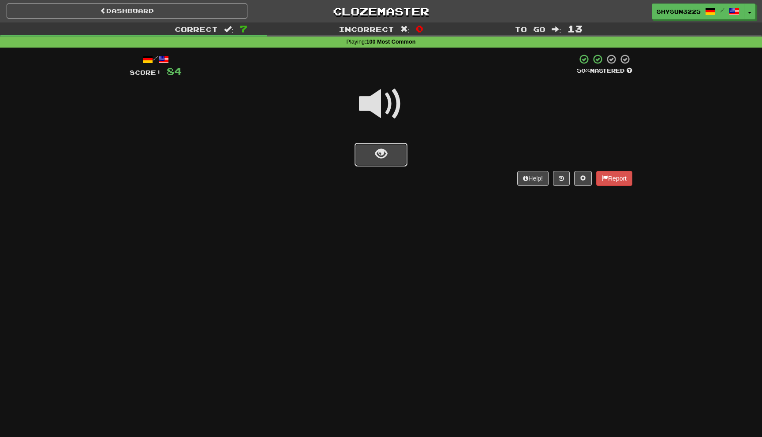
click at [391, 154] on button "show sentence" at bounding box center [380, 155] width 53 height 24
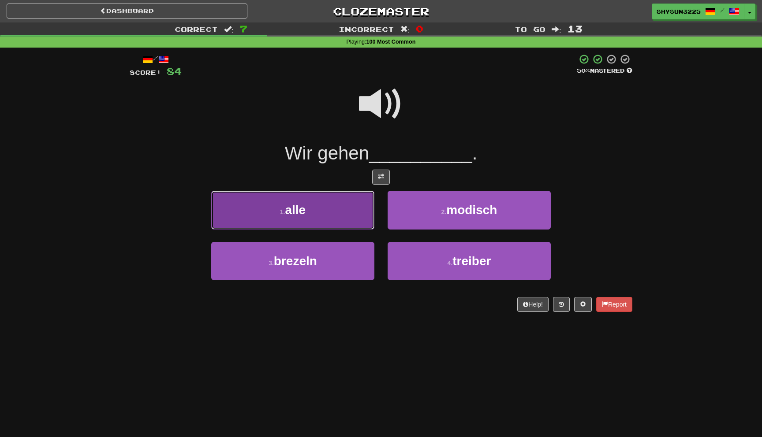
click at [339, 209] on button "1 . alle" at bounding box center [292, 210] width 163 height 38
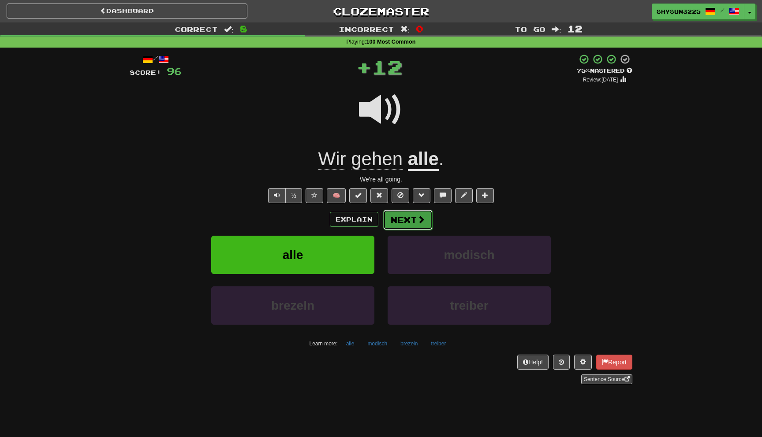
click at [406, 219] on button "Next" at bounding box center [407, 220] width 49 height 20
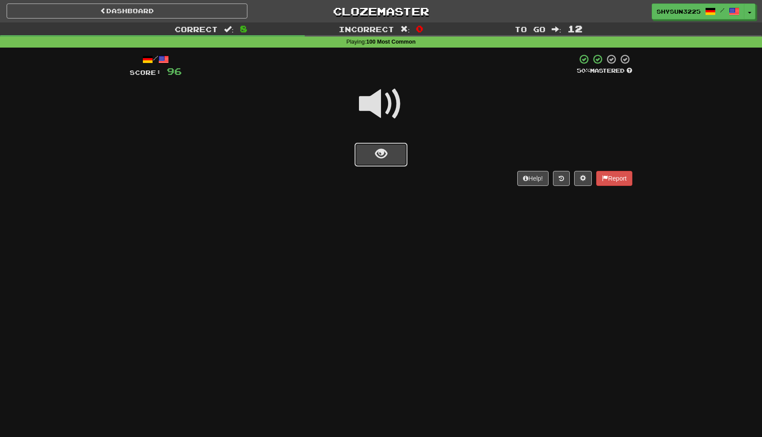
click at [386, 162] on button "show sentence" at bounding box center [380, 155] width 53 height 24
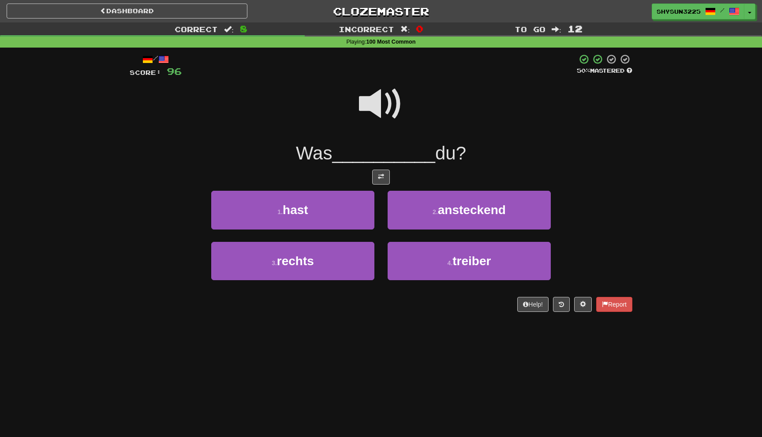
click at [326, 188] on div "/ Score: 96 50 % Mastered Was __________ du? 1 . hast 2 . ansteckend 3 . rechts…" at bounding box center [381, 183] width 503 height 258
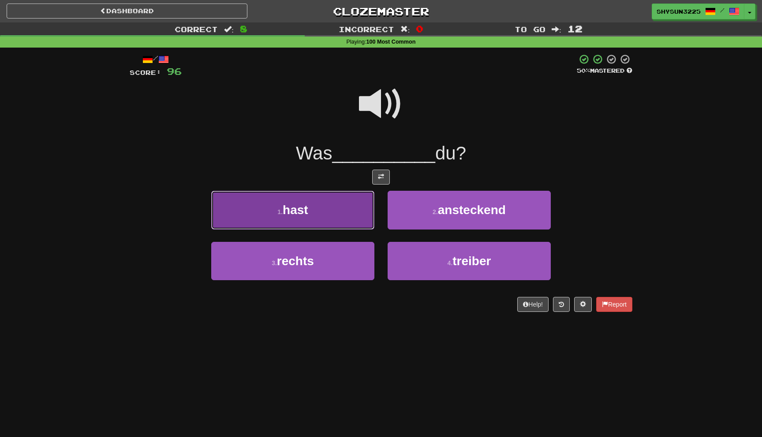
click at [328, 199] on button "1 . hast" at bounding box center [292, 210] width 163 height 38
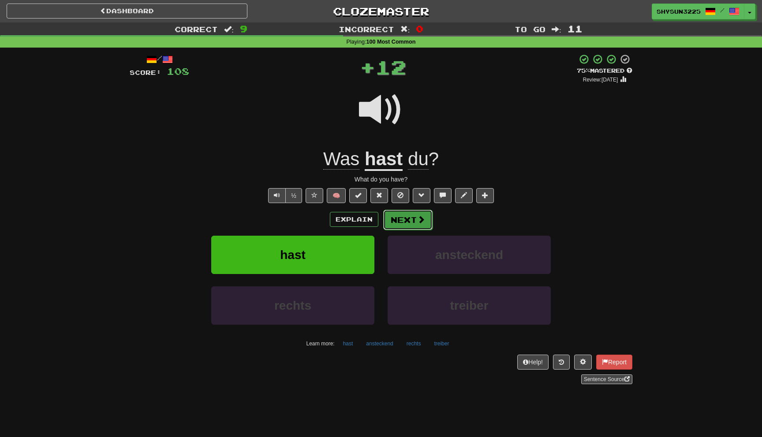
click at [429, 222] on button "Next" at bounding box center [407, 220] width 49 height 20
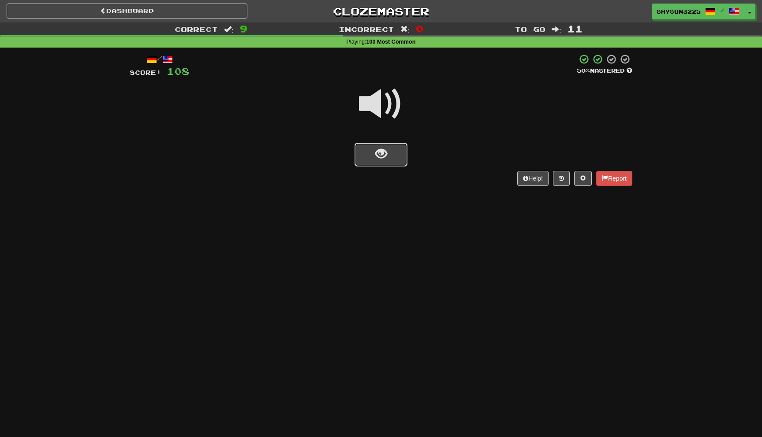
click at [396, 155] on button "show sentence" at bounding box center [380, 155] width 53 height 24
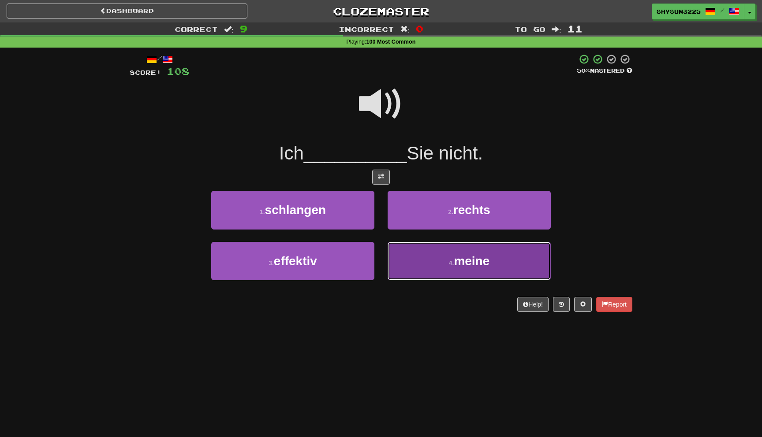
click at [441, 271] on button "4 . meine" at bounding box center [469, 261] width 163 height 38
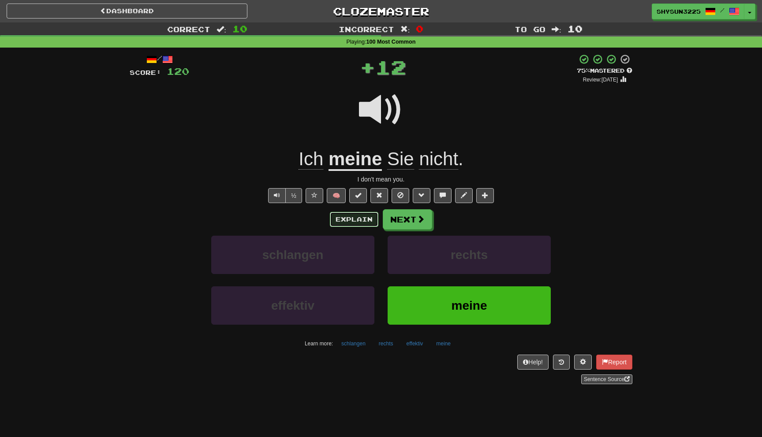
click at [366, 219] on button "Explain" at bounding box center [354, 219] width 48 height 15
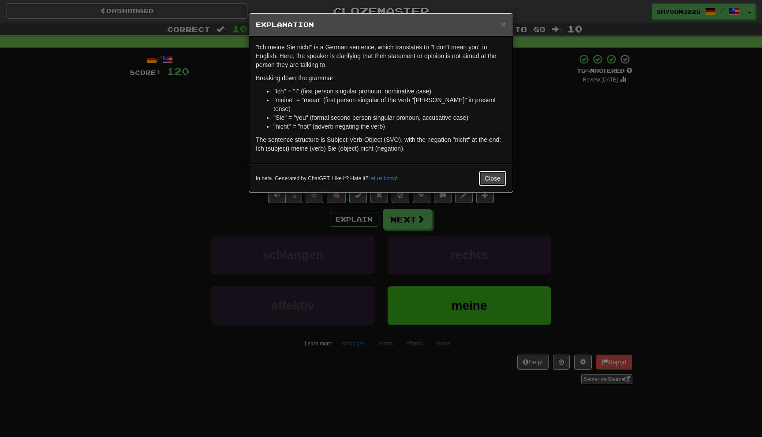
click at [493, 171] on button "Close" at bounding box center [492, 178] width 27 height 15
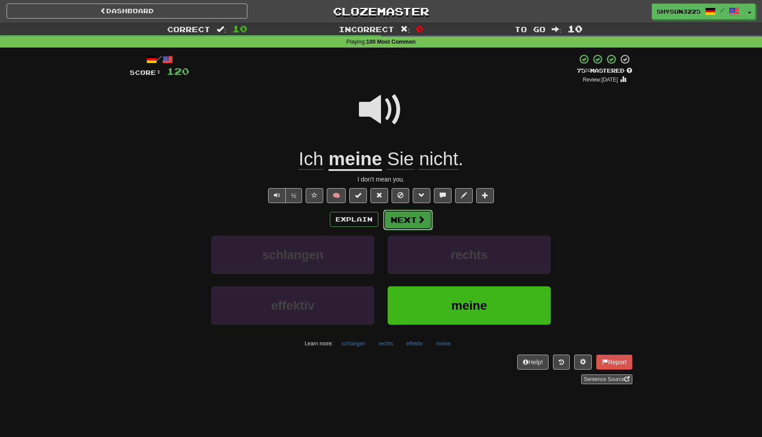
click at [415, 224] on button "Next" at bounding box center [407, 220] width 49 height 20
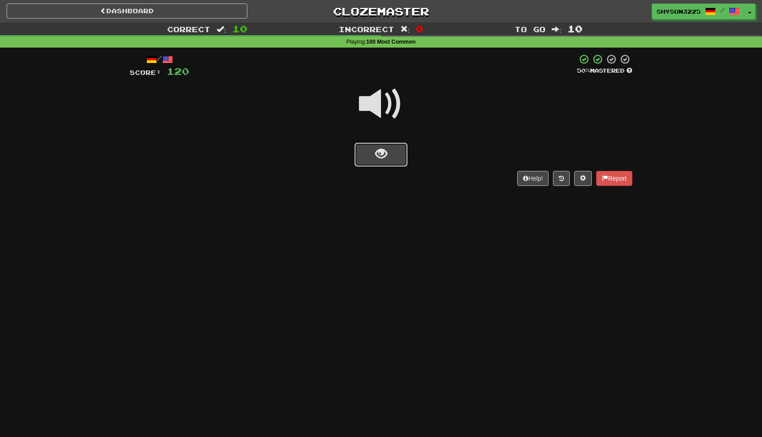
click at [388, 160] on button "show sentence" at bounding box center [380, 155] width 53 height 24
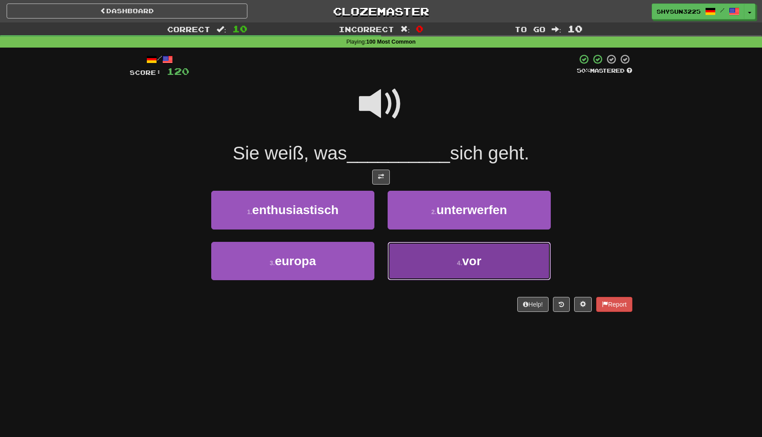
click at [429, 266] on button "4 . vor" at bounding box center [469, 261] width 163 height 38
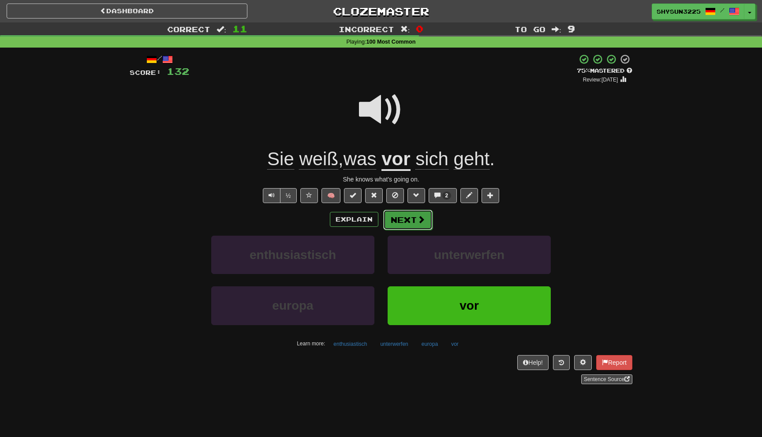
click at [418, 222] on span at bounding box center [421, 220] width 8 height 8
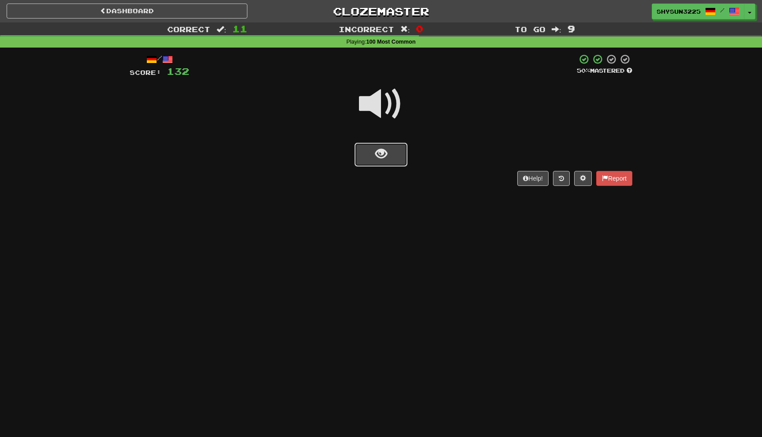
click at [396, 159] on button "show sentence" at bounding box center [380, 155] width 53 height 24
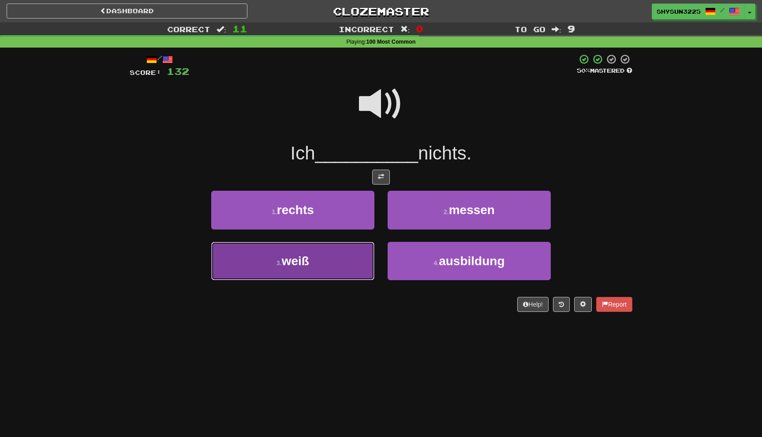
click at [338, 259] on button "3 . weiß" at bounding box center [292, 261] width 163 height 38
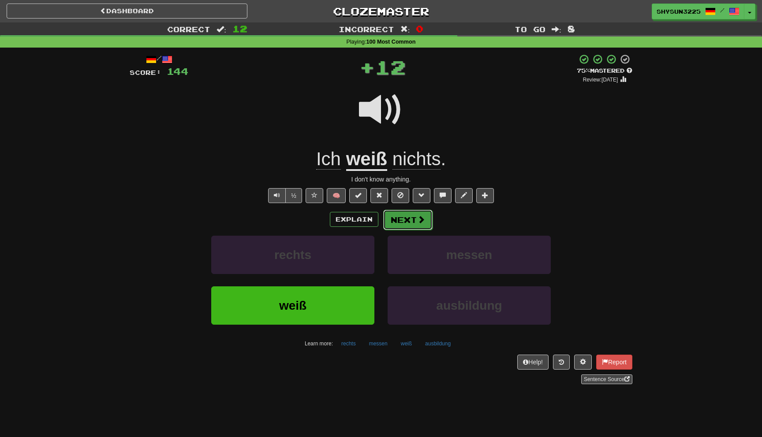
click at [406, 227] on button "Next" at bounding box center [407, 220] width 49 height 20
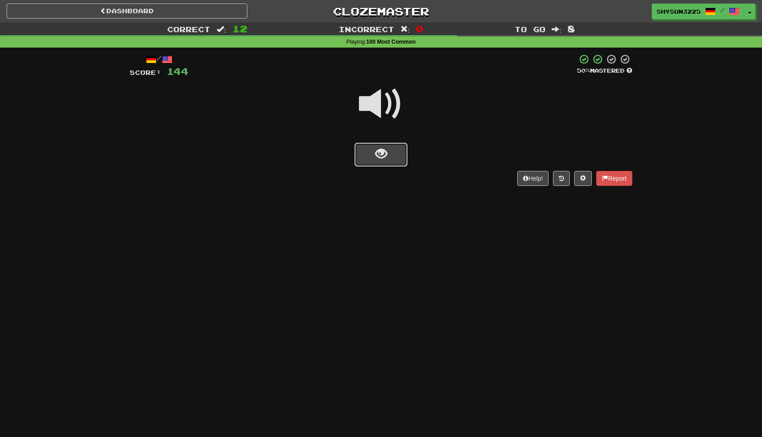
click at [395, 155] on button "show sentence" at bounding box center [380, 155] width 53 height 24
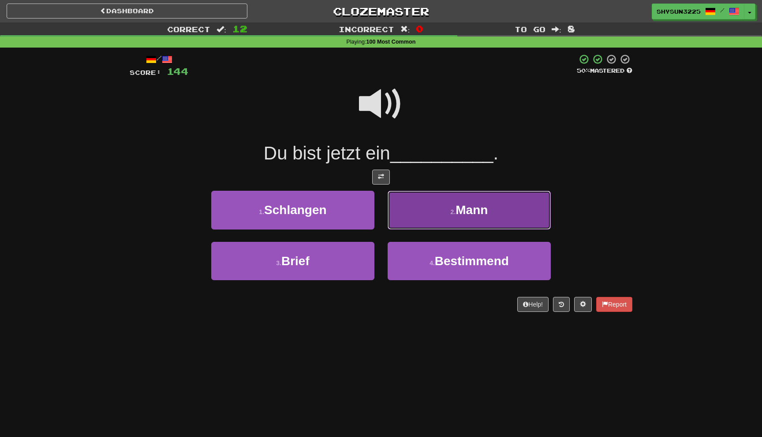
click at [446, 209] on button "2 . Mann" at bounding box center [469, 210] width 163 height 38
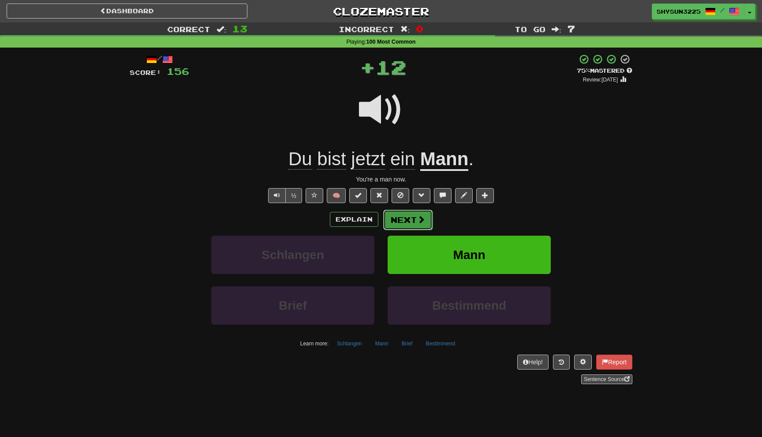
click at [417, 218] on span at bounding box center [421, 220] width 8 height 8
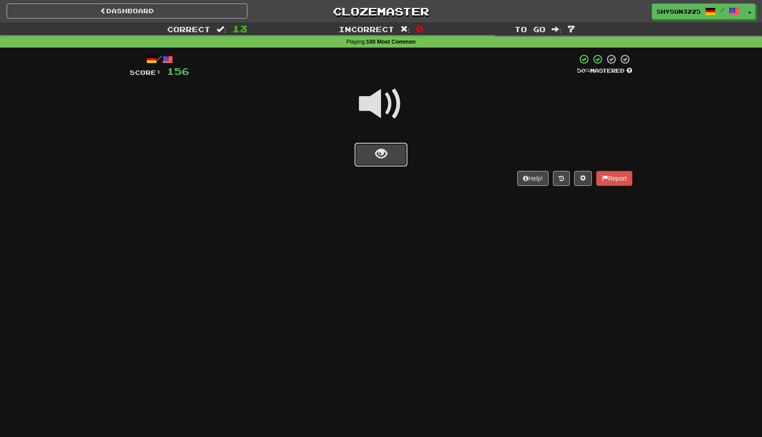
click at [391, 160] on button "show sentence" at bounding box center [380, 155] width 53 height 24
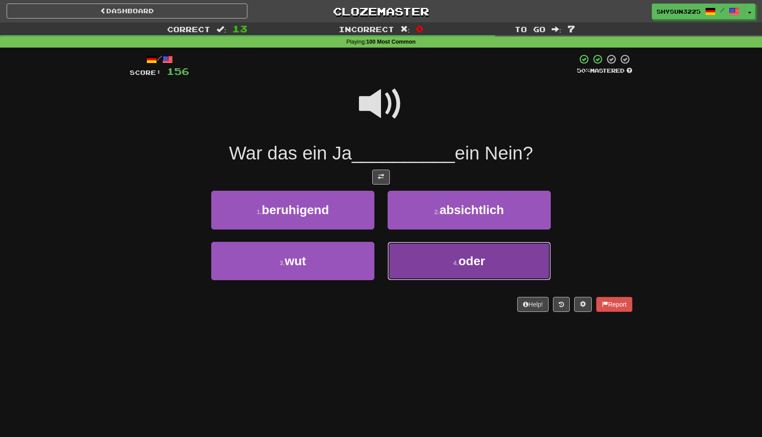
click at [421, 245] on button "4 . oder" at bounding box center [469, 261] width 163 height 38
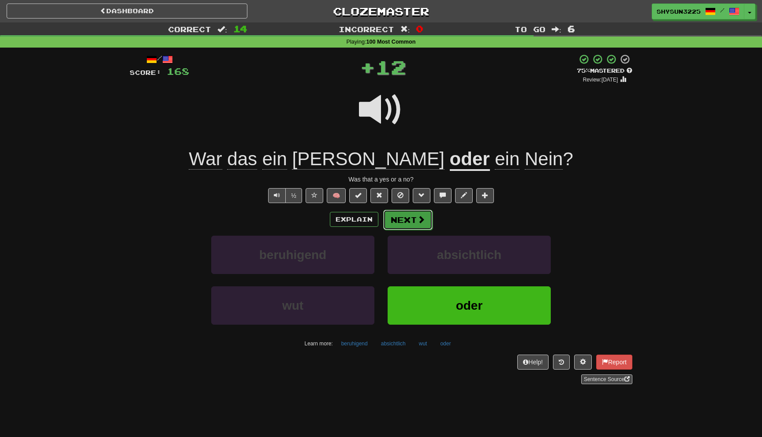
click at [409, 220] on button "Next" at bounding box center [407, 220] width 49 height 20
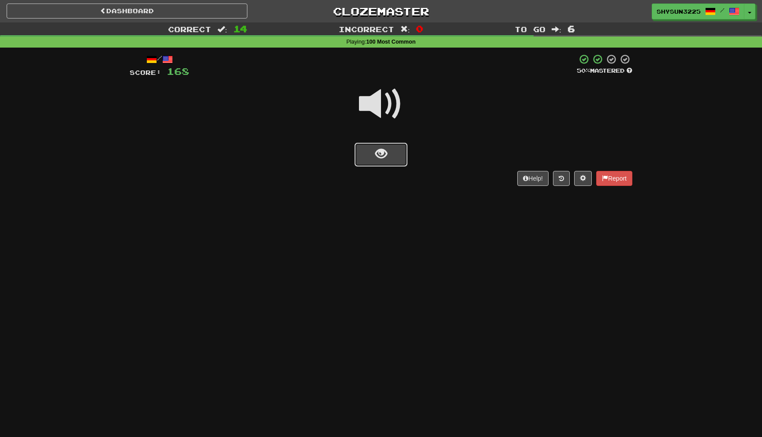
click at [399, 159] on button "show sentence" at bounding box center [380, 155] width 53 height 24
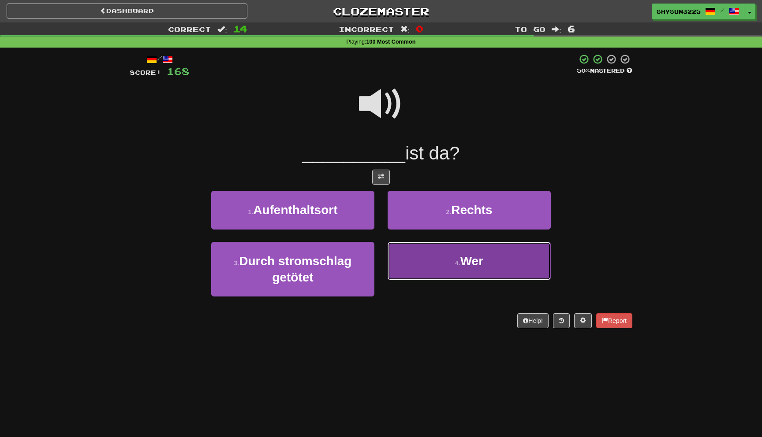
click at [417, 277] on button "4 . Wer" at bounding box center [469, 261] width 163 height 38
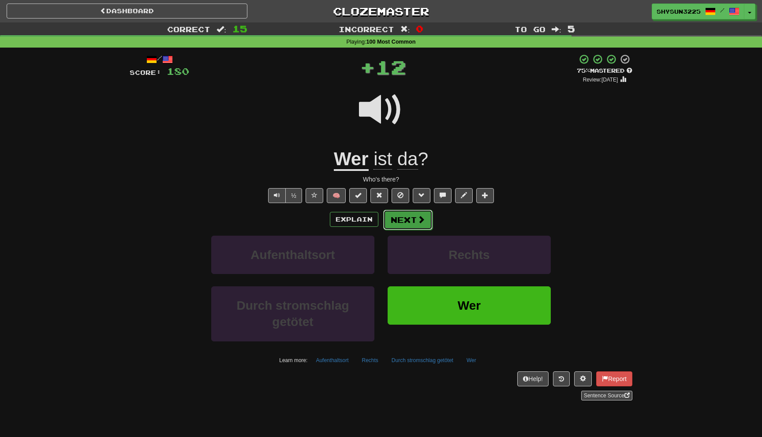
click at [409, 220] on button "Next" at bounding box center [407, 220] width 49 height 20
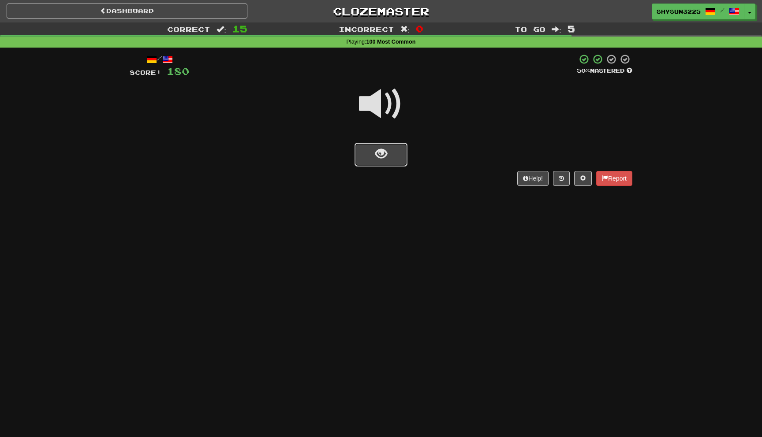
click at [401, 157] on button "show sentence" at bounding box center [380, 155] width 53 height 24
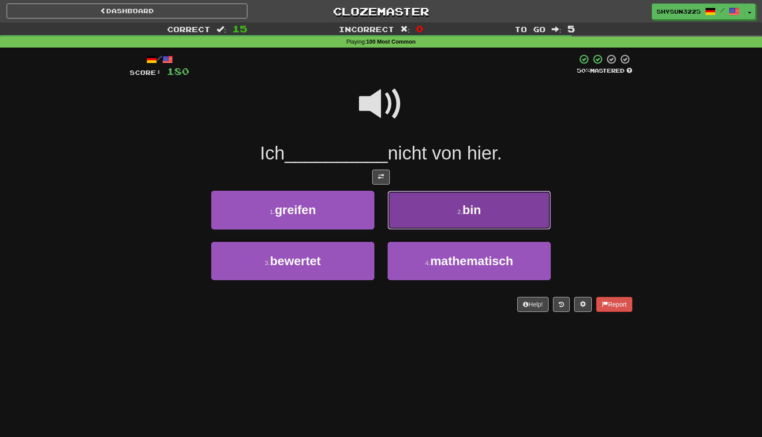
click at [441, 220] on button "2 . bin" at bounding box center [469, 210] width 163 height 38
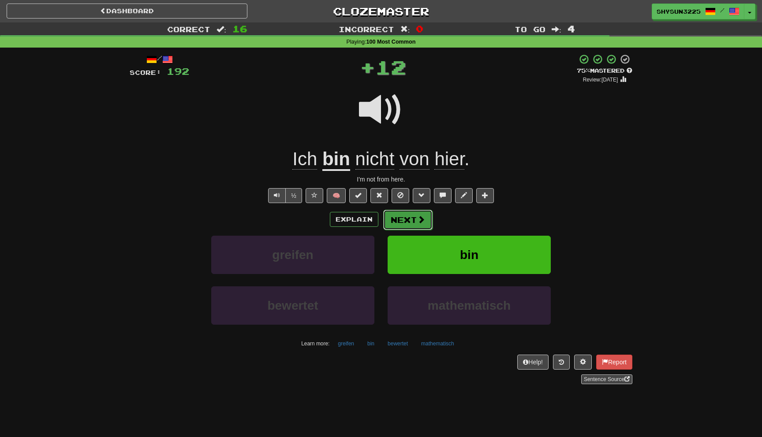
click at [417, 224] on span at bounding box center [421, 220] width 8 height 8
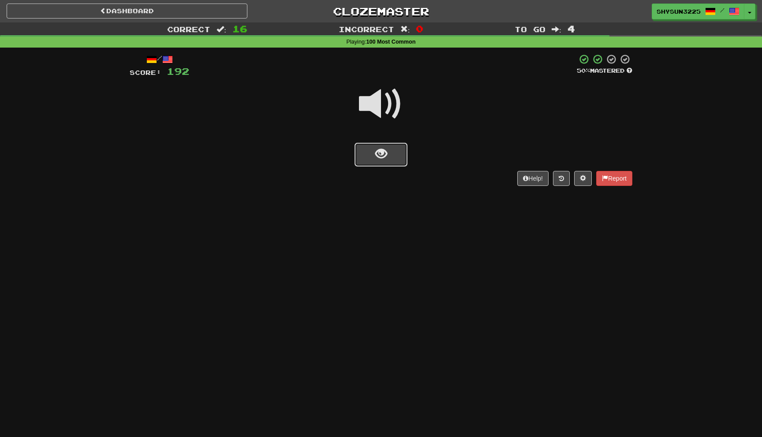
click at [382, 157] on span "show sentence" at bounding box center [381, 154] width 12 height 12
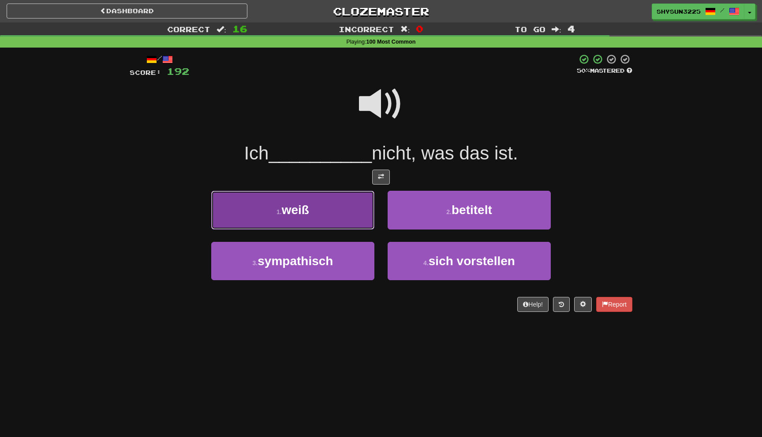
click at [329, 223] on button "1 . weiß" at bounding box center [292, 210] width 163 height 38
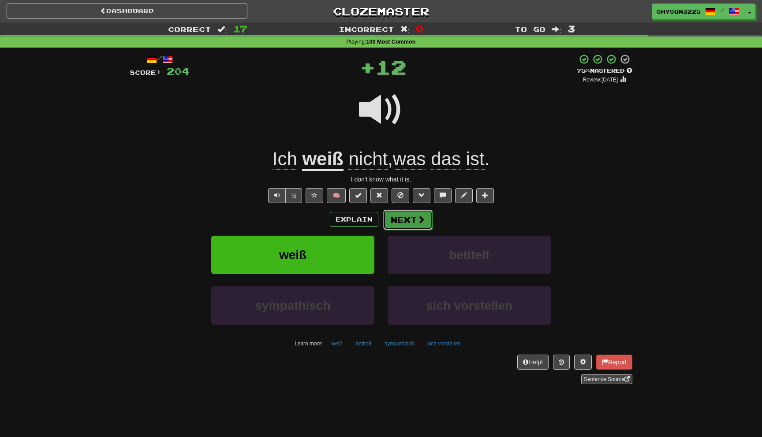
click at [422, 218] on span at bounding box center [421, 220] width 8 height 8
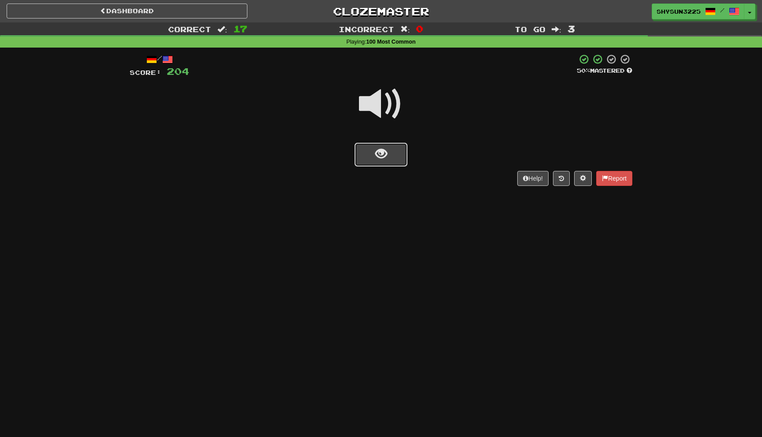
click at [387, 151] on button "show sentence" at bounding box center [380, 155] width 53 height 24
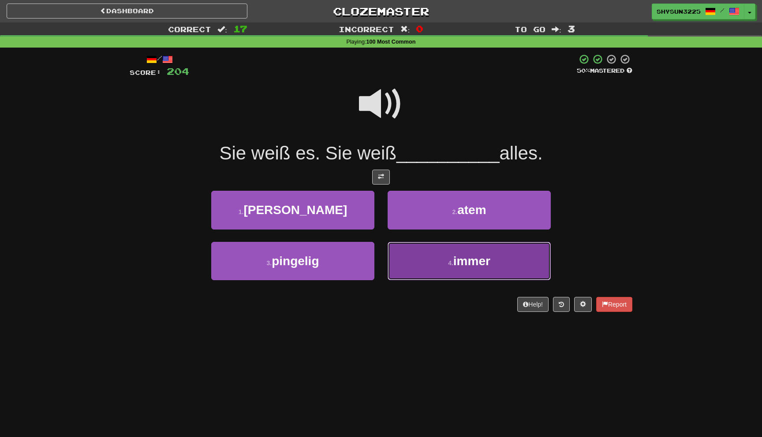
click at [459, 266] on span "immer" at bounding box center [471, 261] width 37 height 14
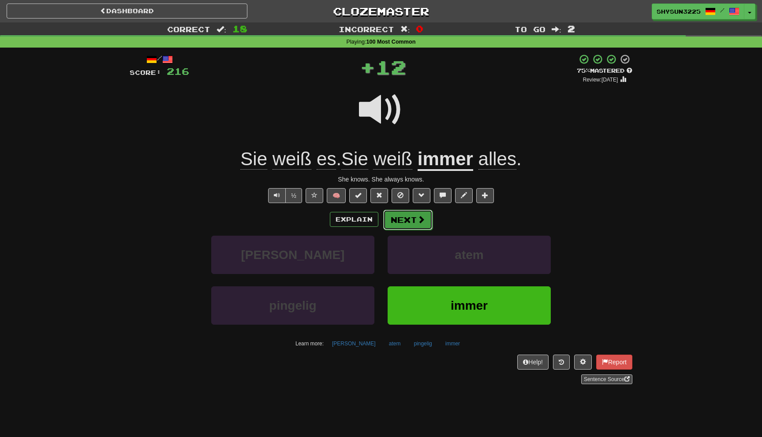
click at [418, 221] on span at bounding box center [421, 220] width 8 height 8
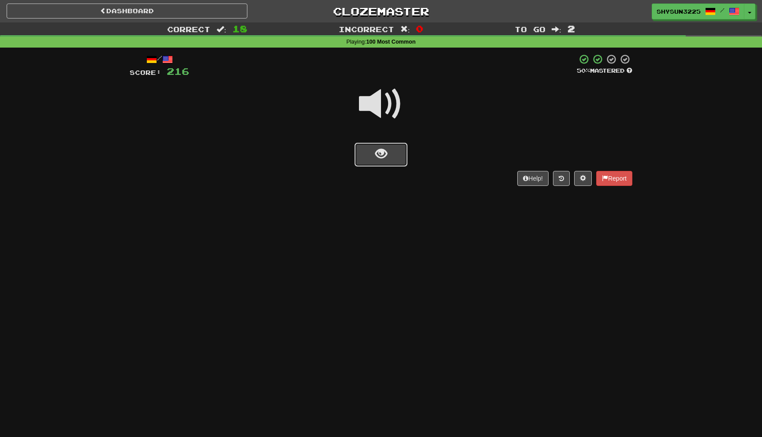
click at [396, 158] on button "show sentence" at bounding box center [380, 155] width 53 height 24
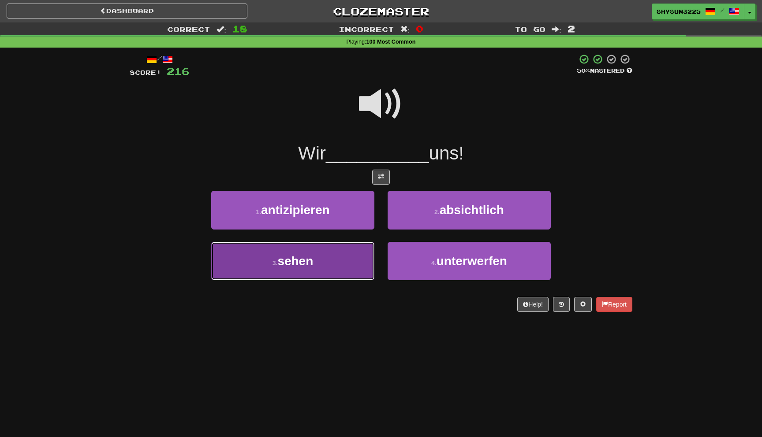
click at [324, 271] on button "3 . sehen" at bounding box center [292, 261] width 163 height 38
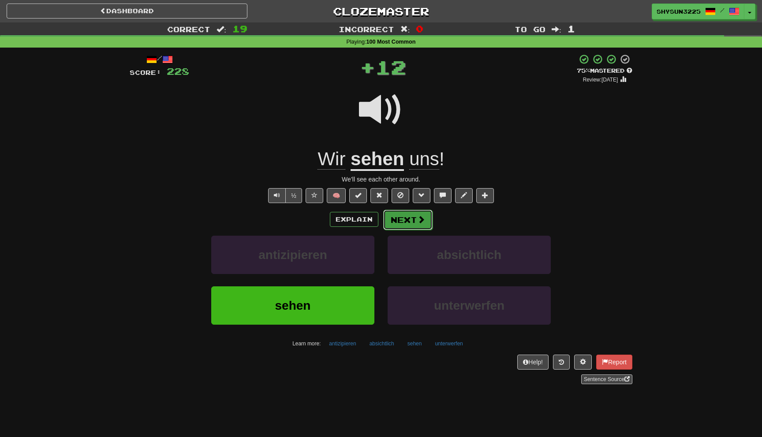
click at [412, 226] on button "Next" at bounding box center [407, 220] width 49 height 20
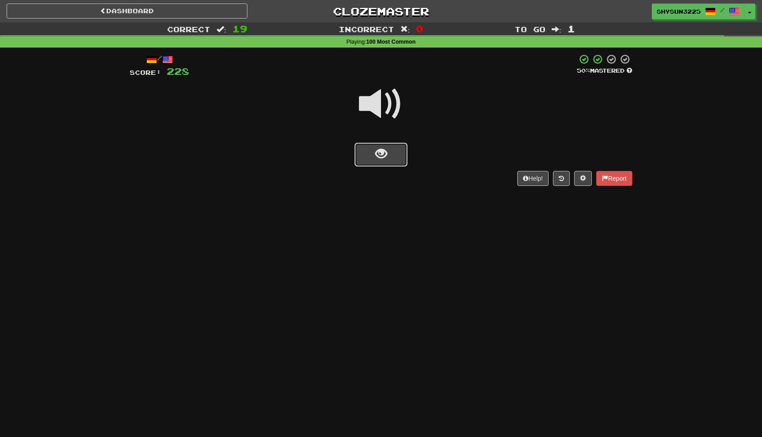
click at [396, 159] on button "show sentence" at bounding box center [380, 155] width 53 height 24
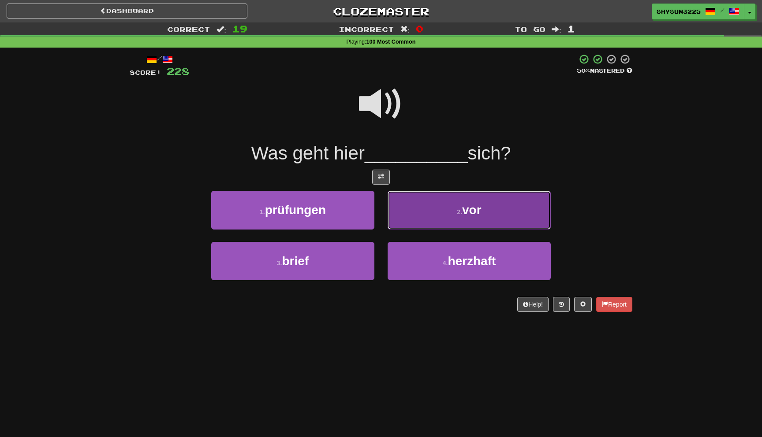
click at [443, 216] on button "2 . vor" at bounding box center [469, 210] width 163 height 38
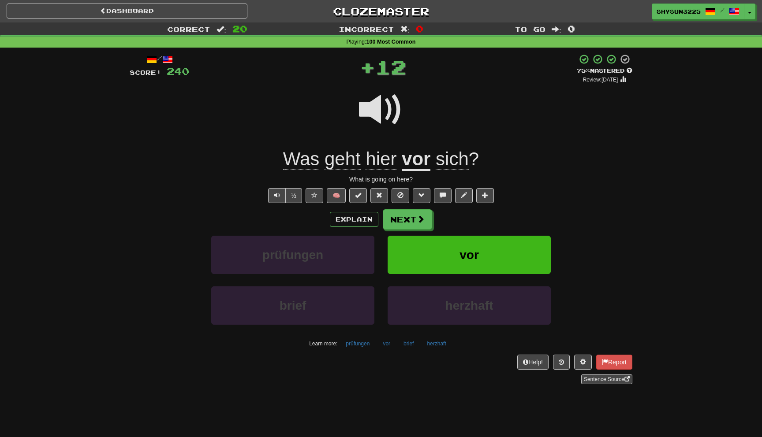
click at [451, 162] on span "sich" at bounding box center [452, 159] width 33 height 21
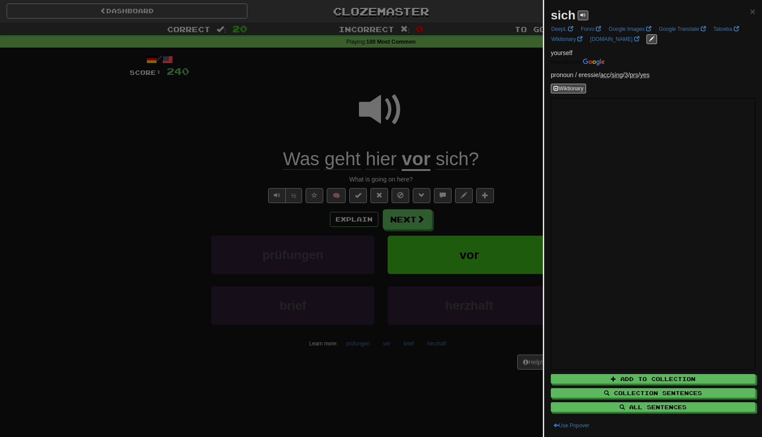
click at [493, 134] on div at bounding box center [381, 218] width 762 height 437
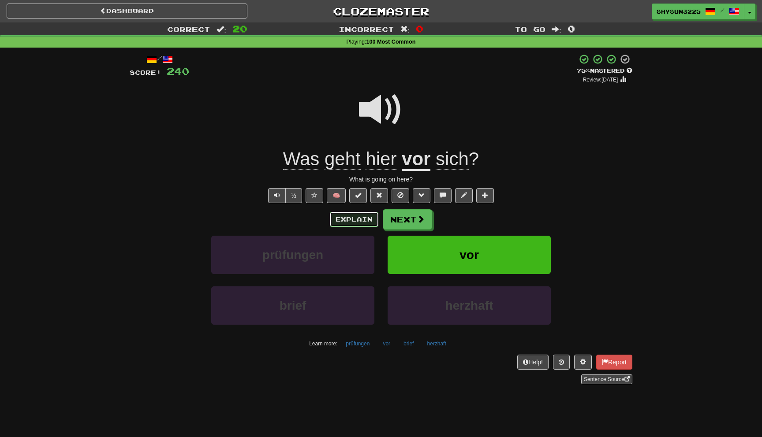
click at [347, 217] on button "Explain" at bounding box center [354, 219] width 48 height 15
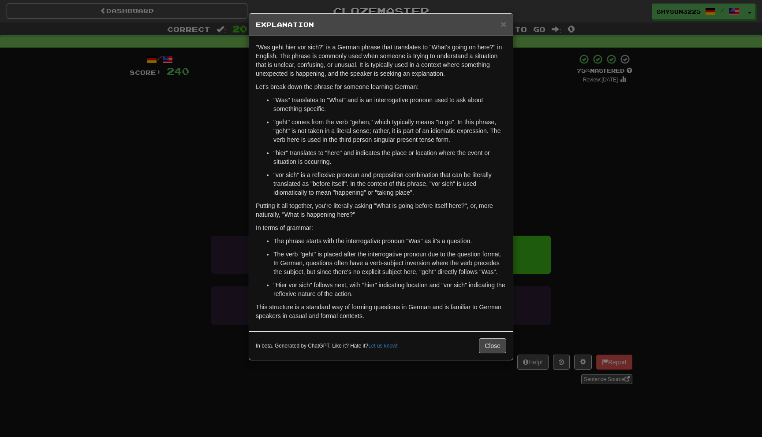
click at [487, 354] on div "In beta. Generated by ChatGPT. Like it? Hate it? Let us know ! Close" at bounding box center [381, 346] width 264 height 29
click at [486, 345] on button "Close" at bounding box center [492, 346] width 27 height 15
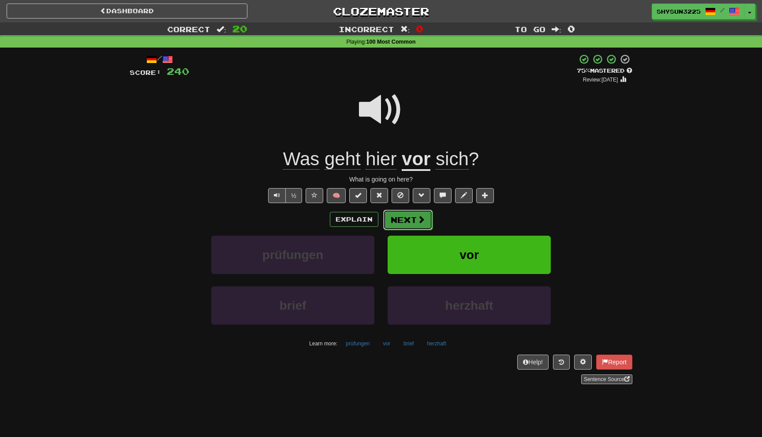
click at [419, 220] on span at bounding box center [421, 220] width 8 height 8
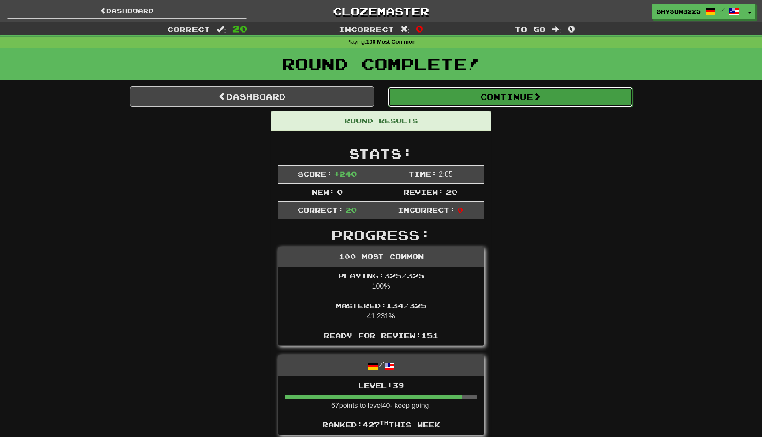
click at [531, 103] on button "Continue" at bounding box center [510, 97] width 245 height 20
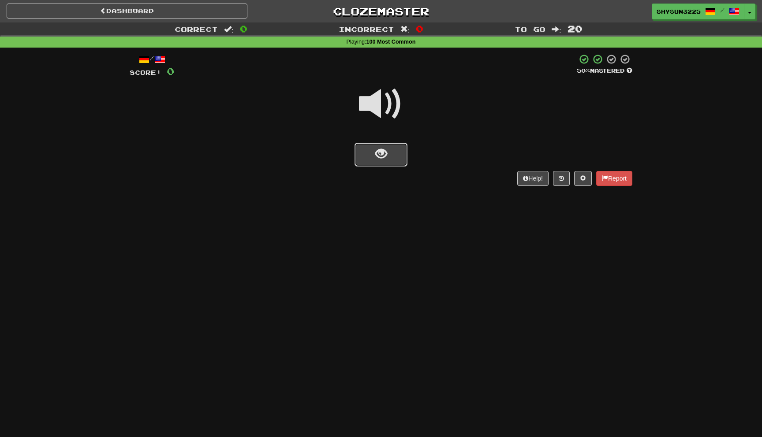
click at [388, 159] on button "show sentence" at bounding box center [380, 155] width 53 height 24
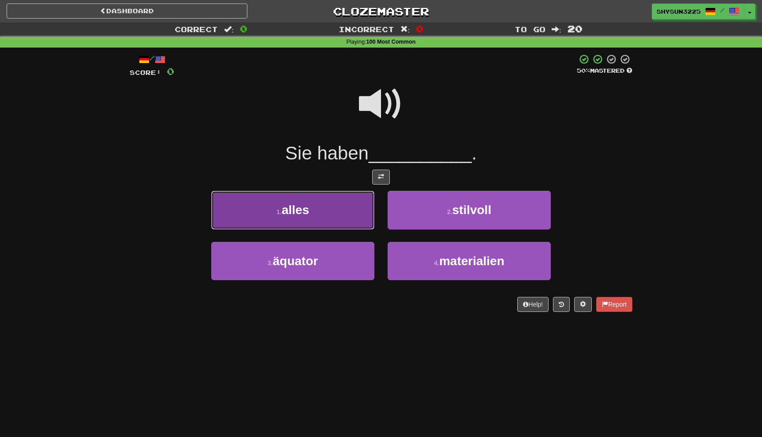
click at [343, 214] on button "1 . alles" at bounding box center [292, 210] width 163 height 38
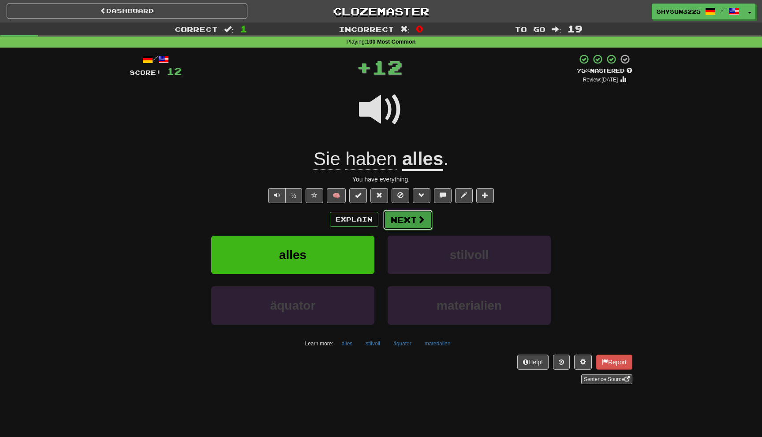
click at [416, 224] on button "Next" at bounding box center [407, 220] width 49 height 20
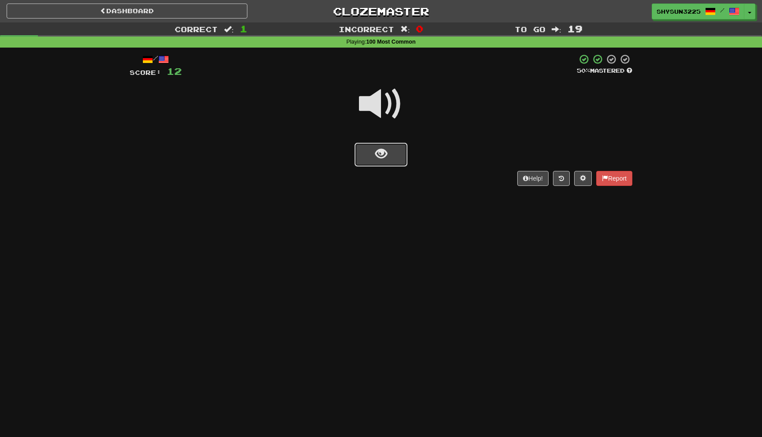
click at [393, 160] on button "show sentence" at bounding box center [380, 155] width 53 height 24
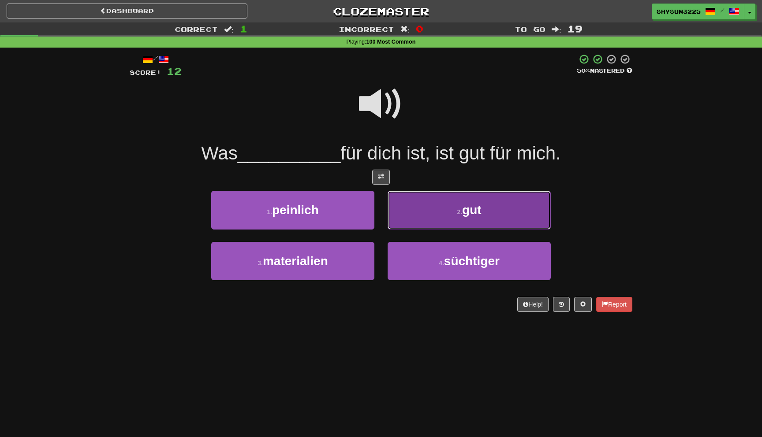
click at [448, 218] on button "2 . gut" at bounding box center [469, 210] width 163 height 38
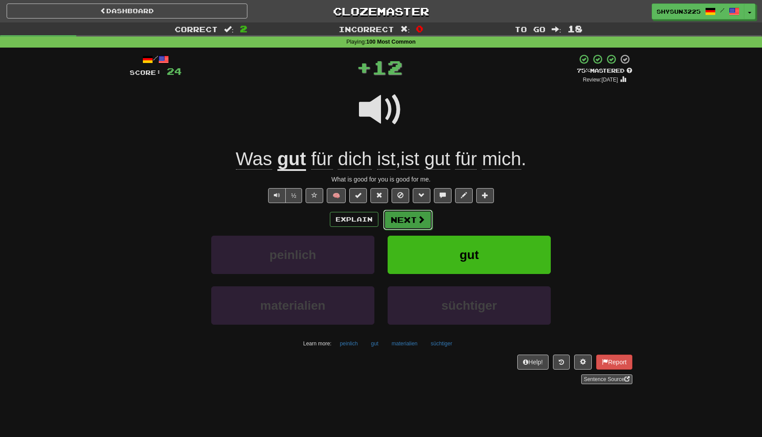
click at [414, 223] on button "Next" at bounding box center [407, 220] width 49 height 20
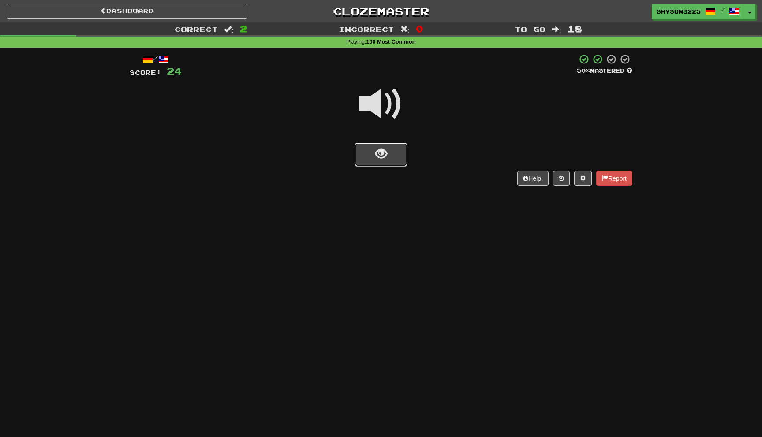
click at [390, 157] on button "show sentence" at bounding box center [380, 155] width 53 height 24
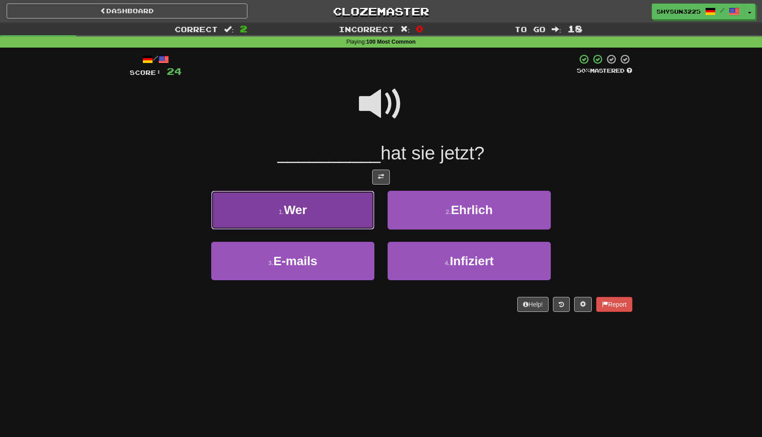
click at [344, 209] on button "1 . Wer" at bounding box center [292, 210] width 163 height 38
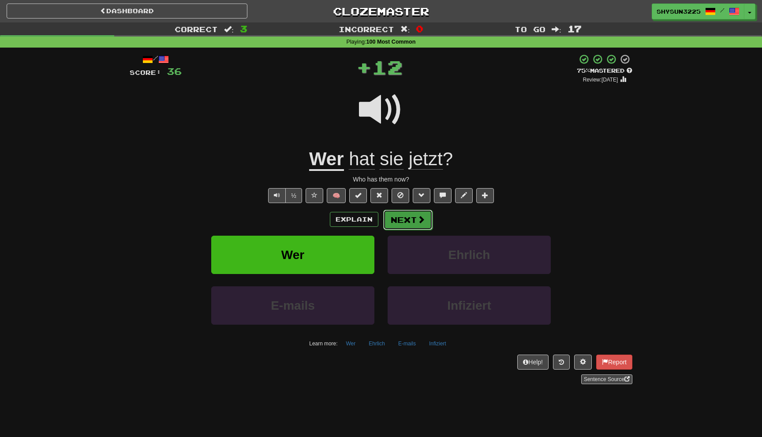
click at [399, 229] on button "Next" at bounding box center [407, 220] width 49 height 20
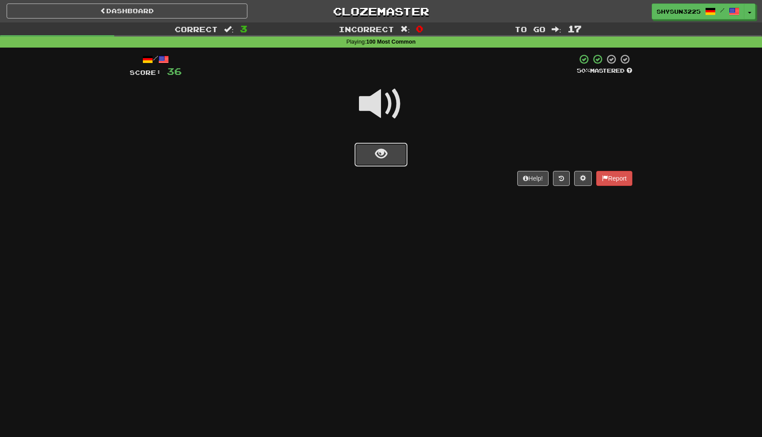
click at [383, 160] on span "show sentence" at bounding box center [381, 154] width 12 height 12
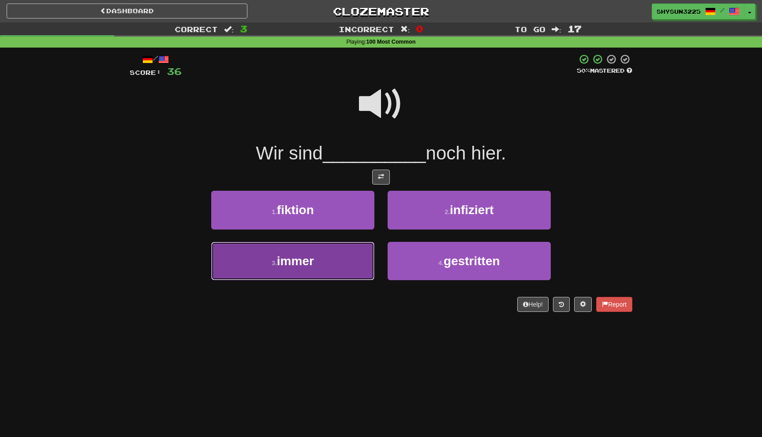
click at [311, 272] on button "3 . immer" at bounding box center [292, 261] width 163 height 38
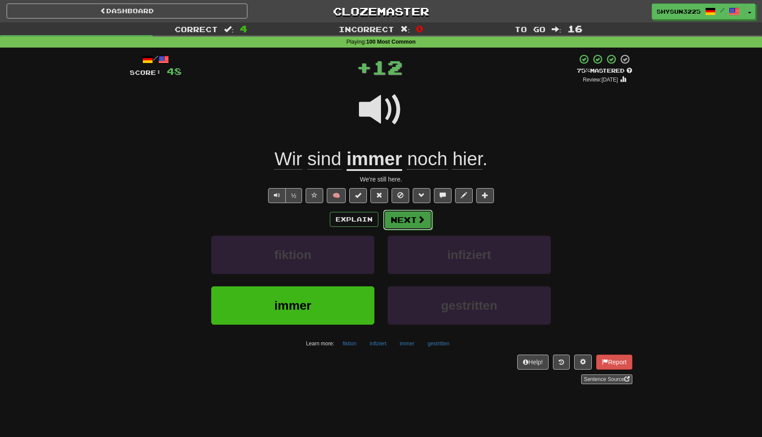
click at [414, 227] on button "Next" at bounding box center [407, 220] width 49 height 20
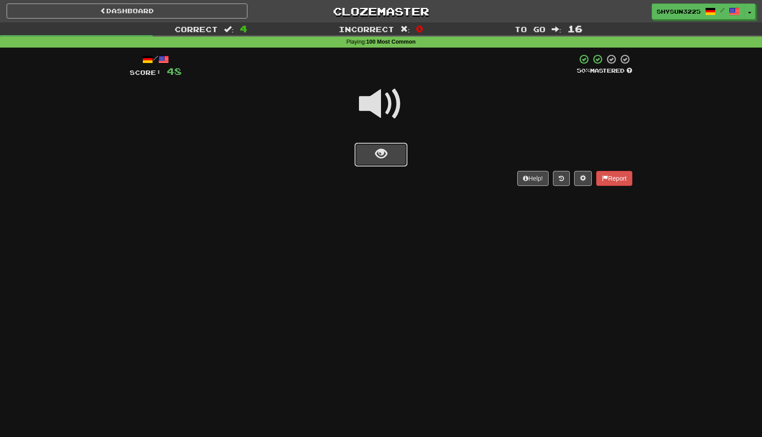
click at [399, 165] on button "show sentence" at bounding box center [380, 155] width 53 height 24
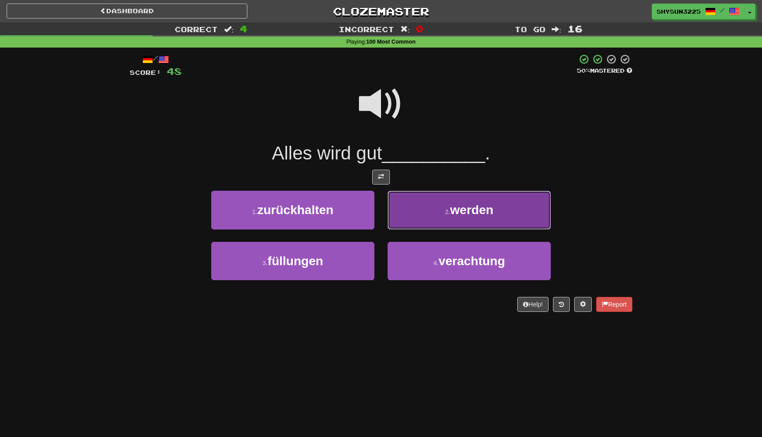
click at [441, 222] on button "2 . werden" at bounding box center [469, 210] width 163 height 38
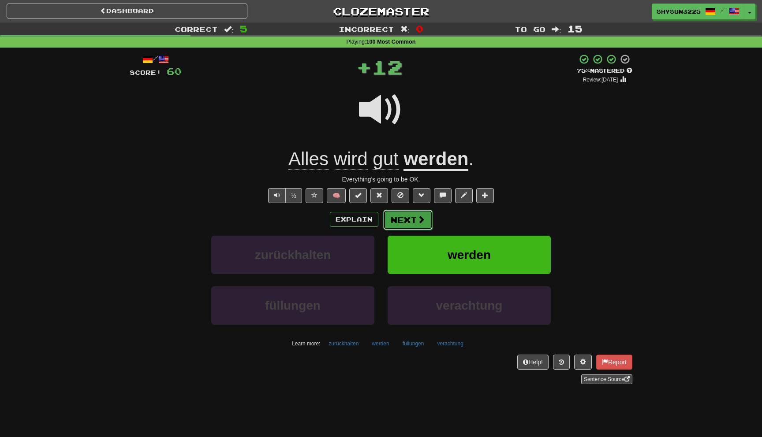
click at [414, 224] on button "Next" at bounding box center [407, 220] width 49 height 20
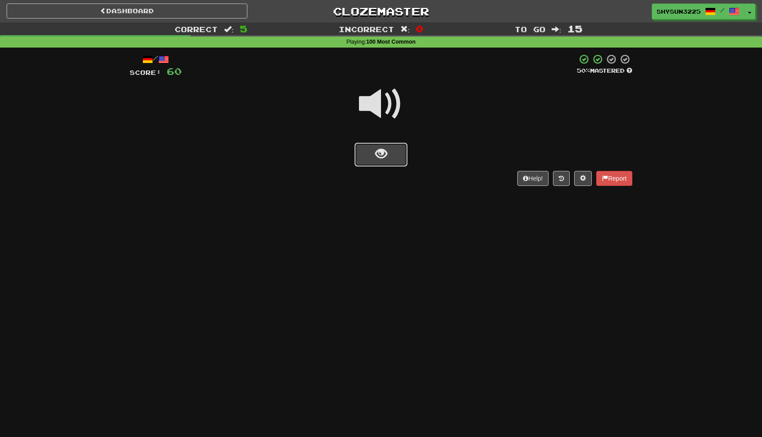
click at [399, 164] on button "show sentence" at bounding box center [380, 155] width 53 height 24
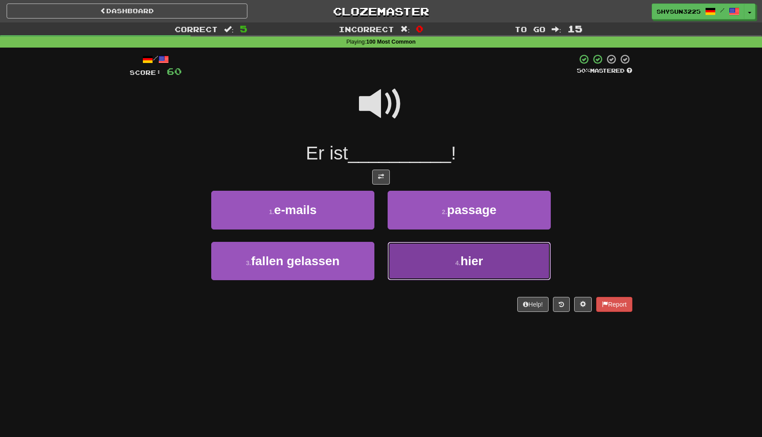
click at [439, 269] on button "4 . hier" at bounding box center [469, 261] width 163 height 38
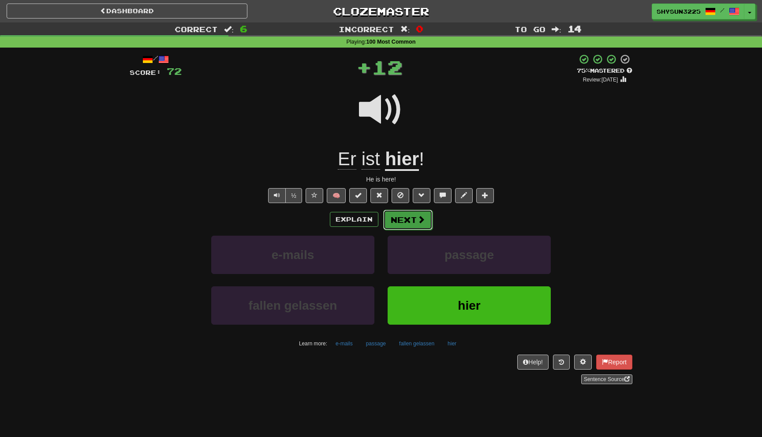
click at [425, 226] on body "Dashboard Clozemaster ShySun3225 / Toggle Dropdown Dashboard Leaderboard Activi…" at bounding box center [381, 375] width 762 height 750
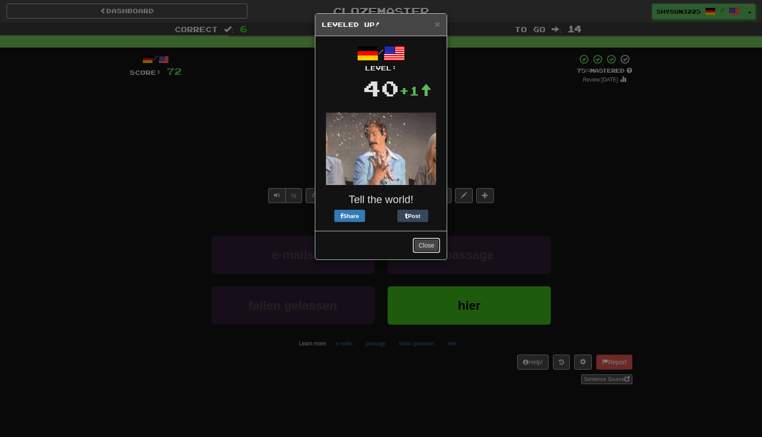
click at [422, 251] on button "Close" at bounding box center [426, 245] width 27 height 15
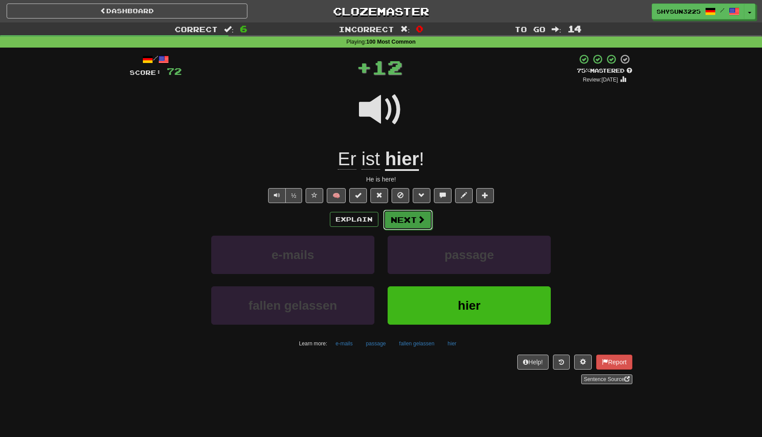
click at [419, 222] on span at bounding box center [421, 220] width 8 height 8
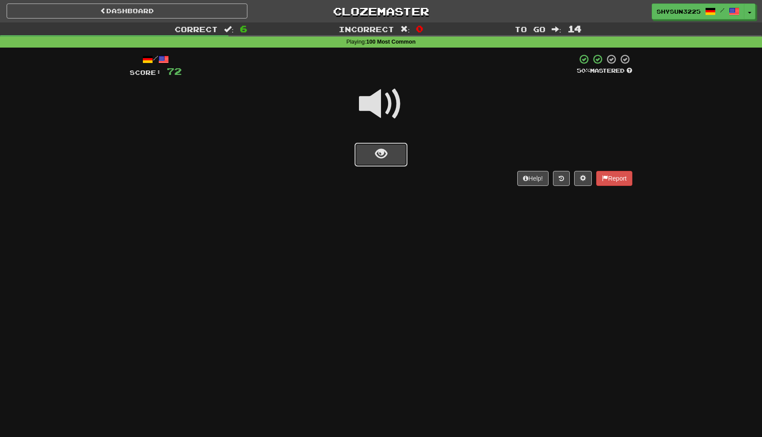
click at [398, 157] on button "show sentence" at bounding box center [380, 155] width 53 height 24
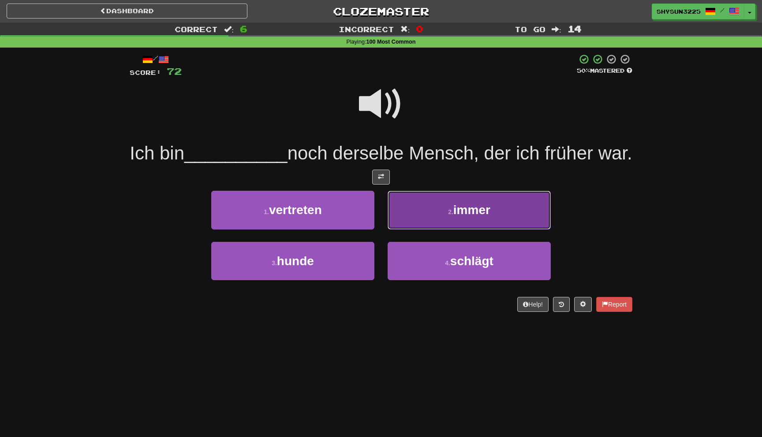
click at [455, 229] on button "2 . immer" at bounding box center [469, 210] width 163 height 38
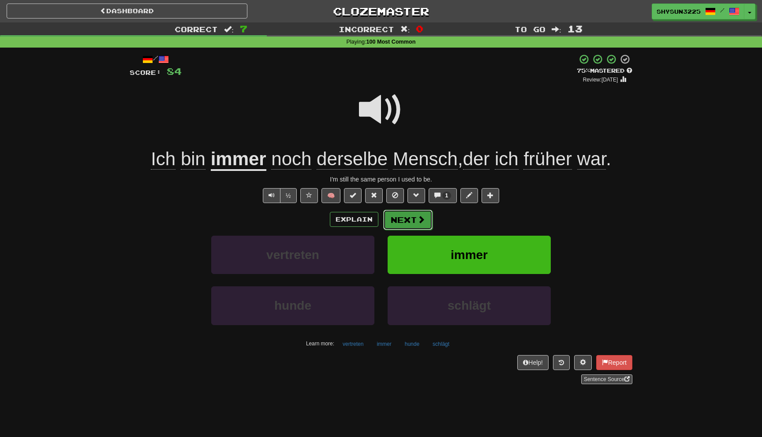
click at [419, 221] on span at bounding box center [421, 220] width 8 height 8
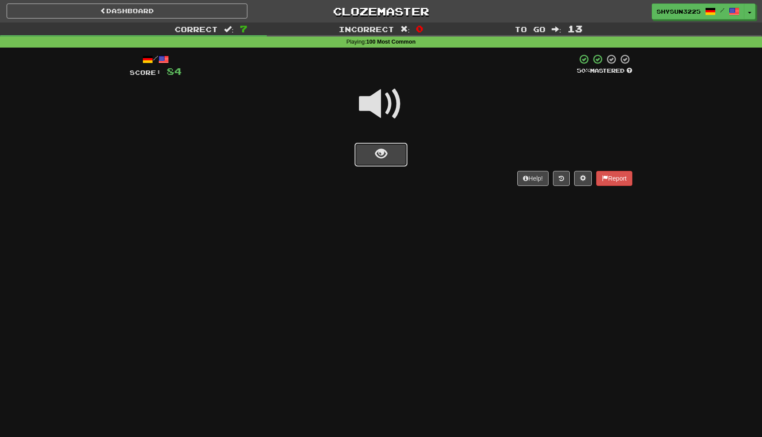
click at [399, 152] on button "show sentence" at bounding box center [380, 155] width 53 height 24
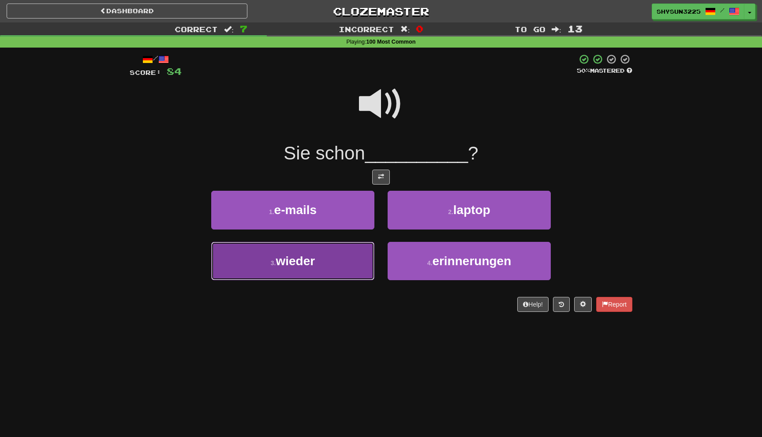
click at [346, 265] on button "3 . wieder" at bounding box center [292, 261] width 163 height 38
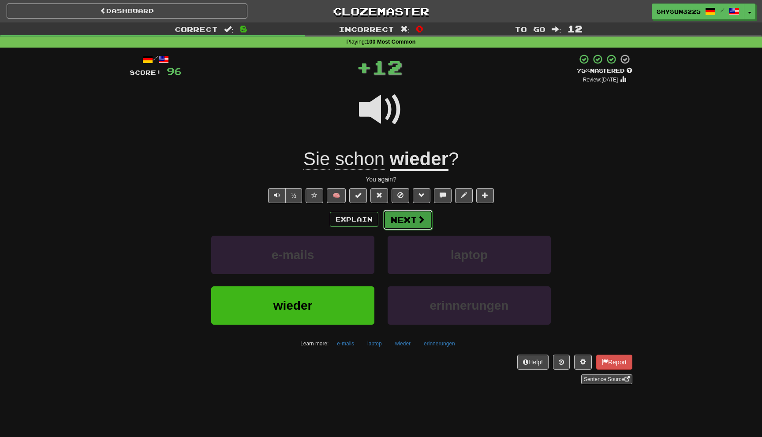
click at [418, 228] on button "Next" at bounding box center [407, 220] width 49 height 20
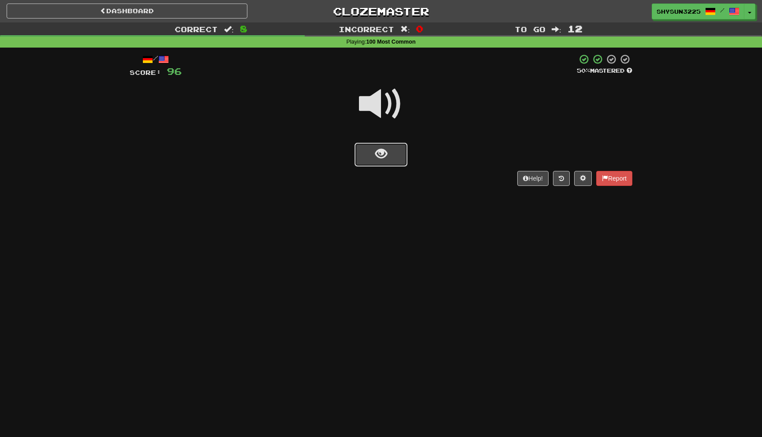
click at [388, 152] on button "show sentence" at bounding box center [380, 155] width 53 height 24
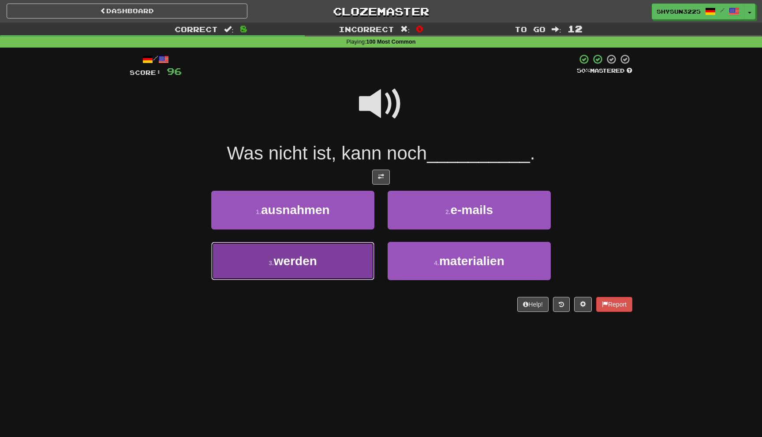
click at [327, 272] on button "3 . werden" at bounding box center [292, 261] width 163 height 38
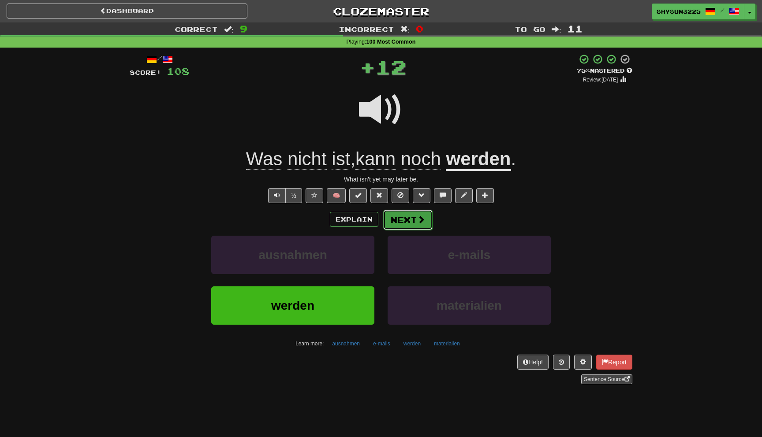
click at [414, 218] on button "Next" at bounding box center [407, 220] width 49 height 20
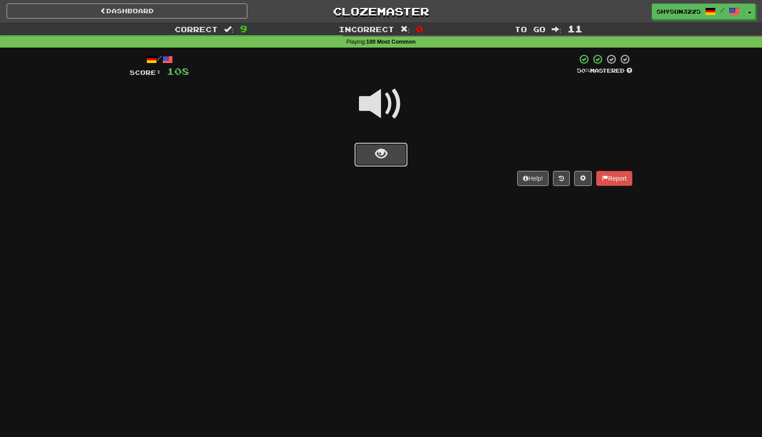
click at [389, 156] on button "show sentence" at bounding box center [380, 155] width 53 height 24
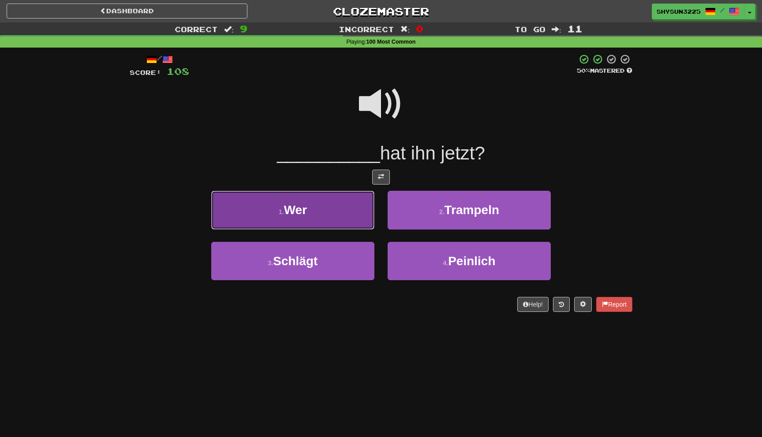
click at [342, 205] on button "1 . Wer" at bounding box center [292, 210] width 163 height 38
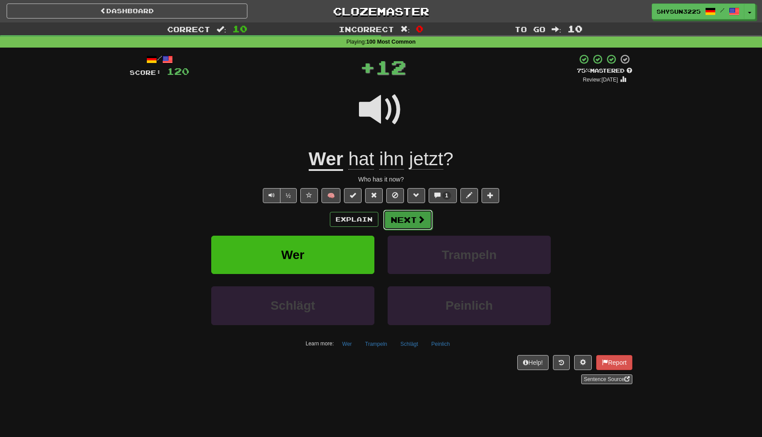
click at [402, 223] on button "Next" at bounding box center [407, 220] width 49 height 20
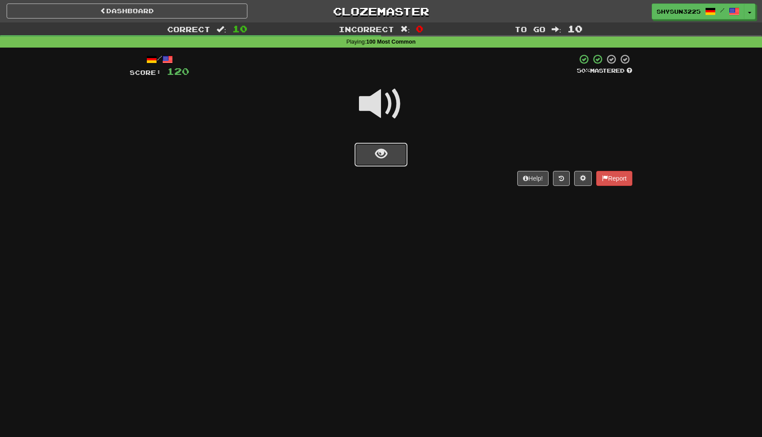
click at [401, 150] on button "show sentence" at bounding box center [380, 155] width 53 height 24
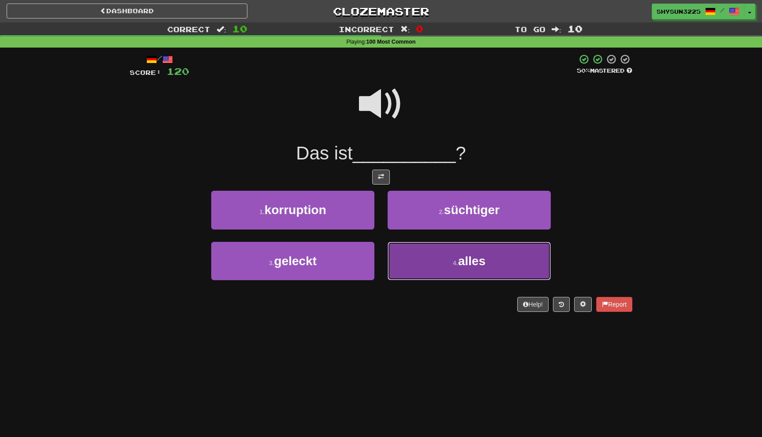
click at [443, 271] on button "4 . alles" at bounding box center [469, 261] width 163 height 38
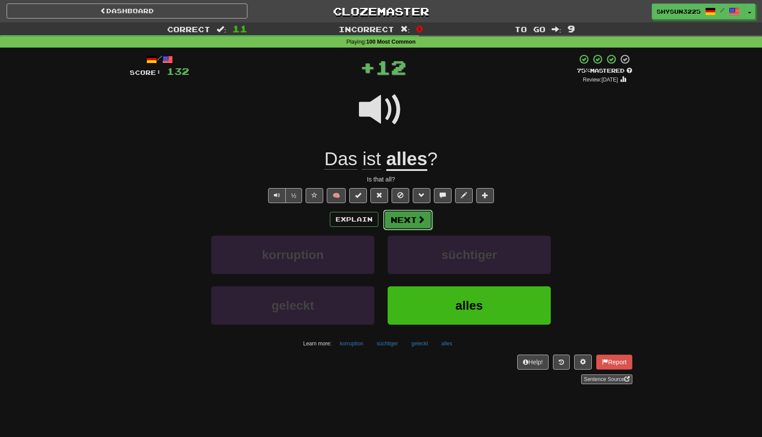
click at [421, 222] on span at bounding box center [421, 220] width 8 height 8
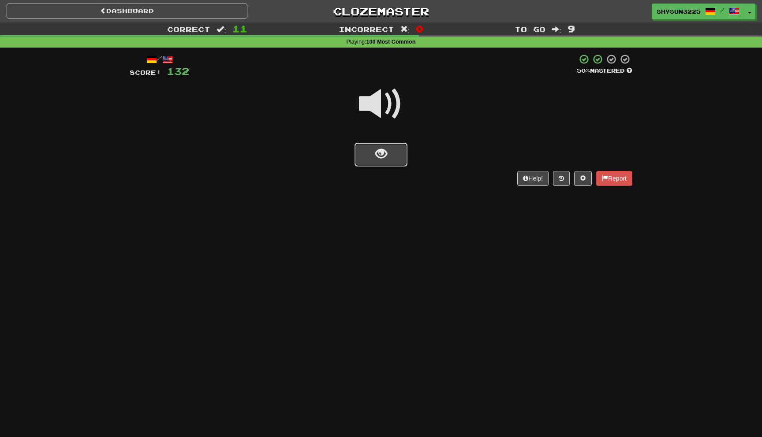
click at [392, 162] on button "show sentence" at bounding box center [380, 155] width 53 height 24
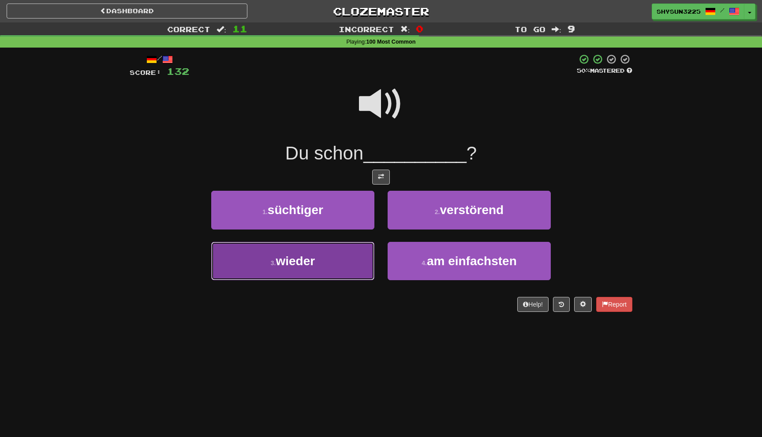
click at [328, 271] on button "3 . wieder" at bounding box center [292, 261] width 163 height 38
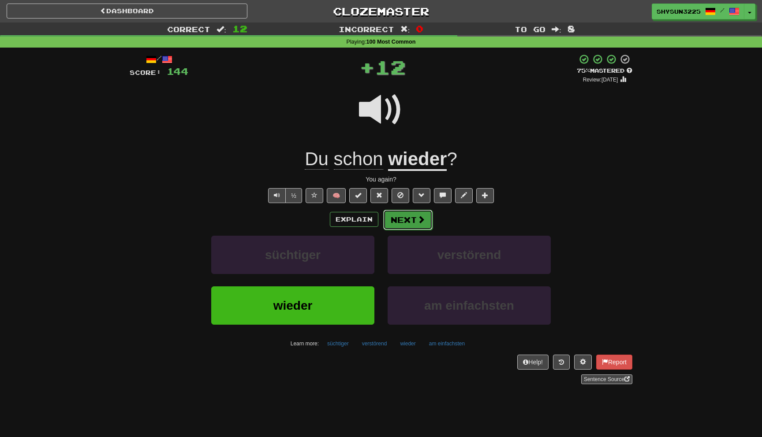
click at [410, 221] on button "Next" at bounding box center [407, 220] width 49 height 20
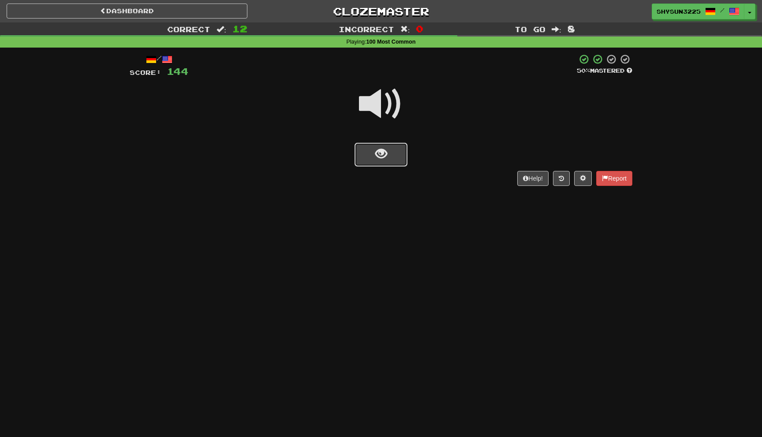
click at [395, 164] on button "show sentence" at bounding box center [380, 155] width 53 height 24
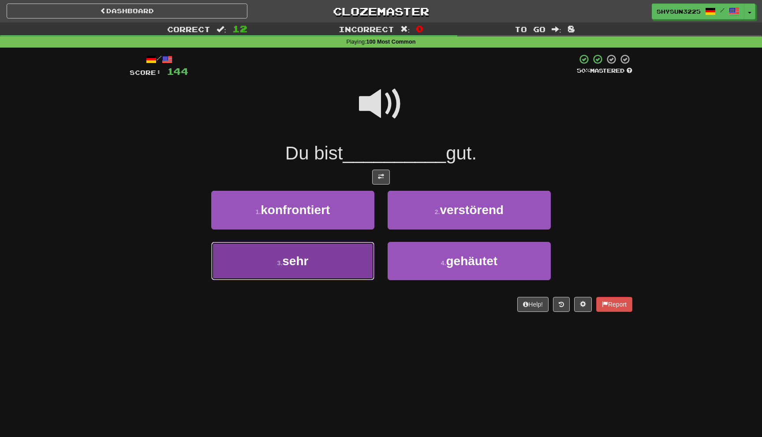
click at [334, 253] on button "3 . sehr" at bounding box center [292, 261] width 163 height 38
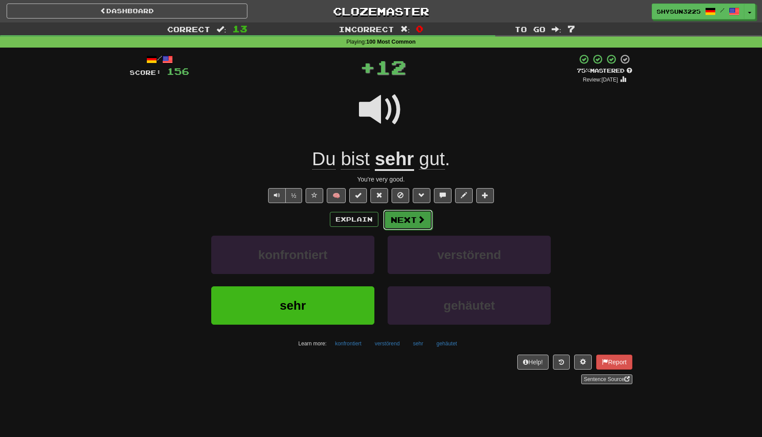
click at [402, 220] on button "Next" at bounding box center [407, 220] width 49 height 20
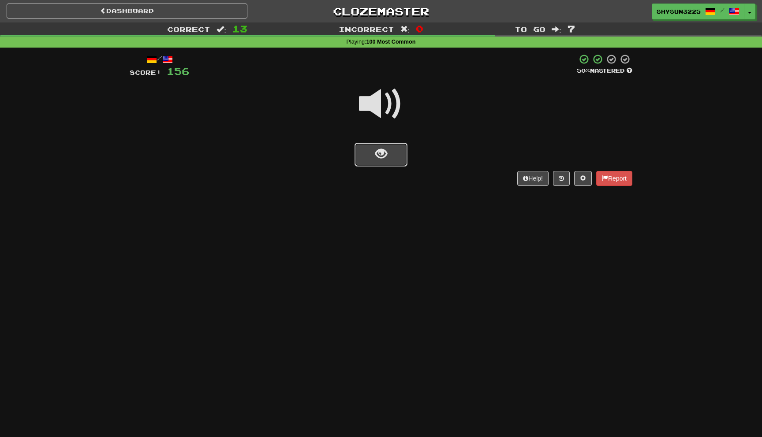
click at [381, 159] on span "show sentence" at bounding box center [381, 154] width 12 height 12
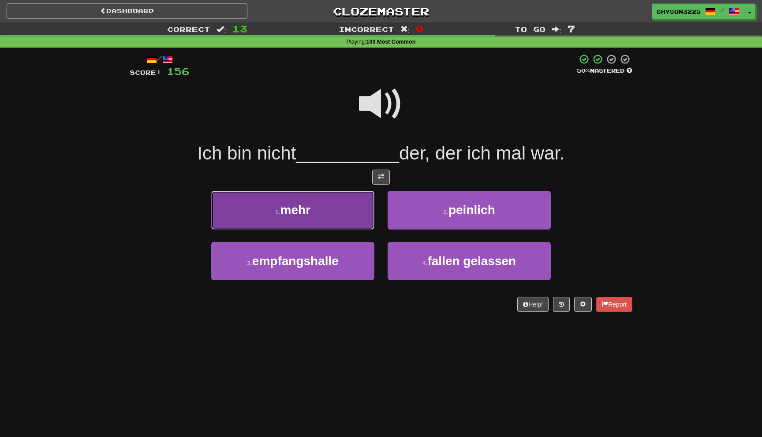
click at [324, 210] on button "1 . mehr" at bounding box center [292, 210] width 163 height 38
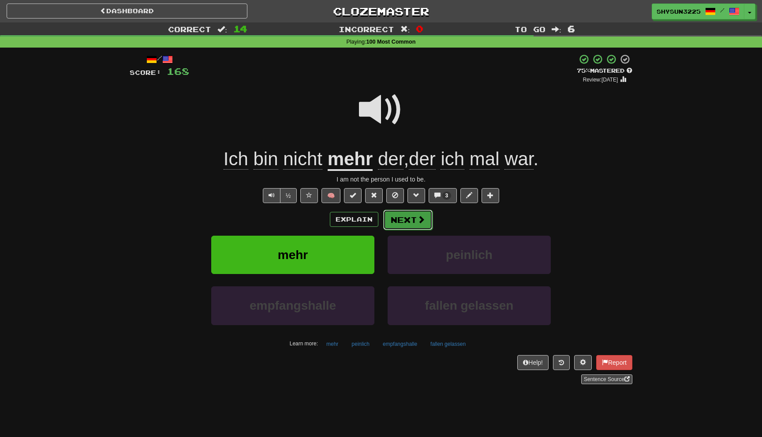
click at [424, 227] on button "Next" at bounding box center [407, 220] width 49 height 20
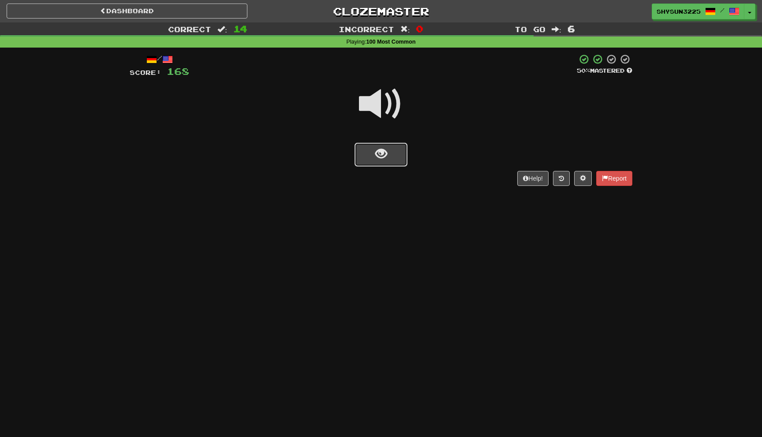
click at [397, 157] on button "show sentence" at bounding box center [380, 155] width 53 height 24
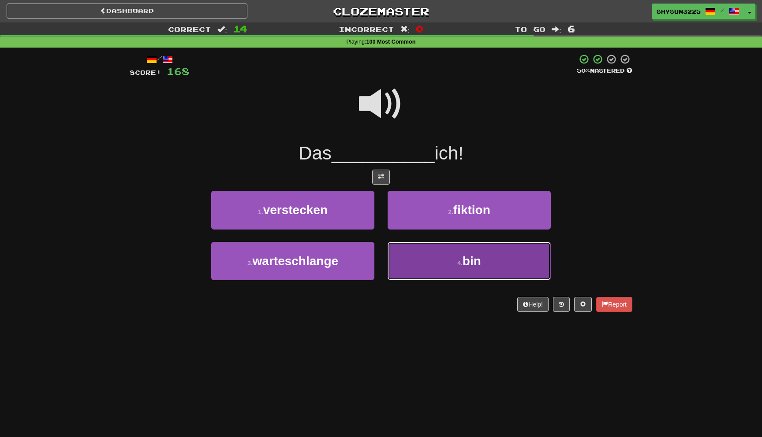
click at [457, 255] on button "4 . bin" at bounding box center [469, 261] width 163 height 38
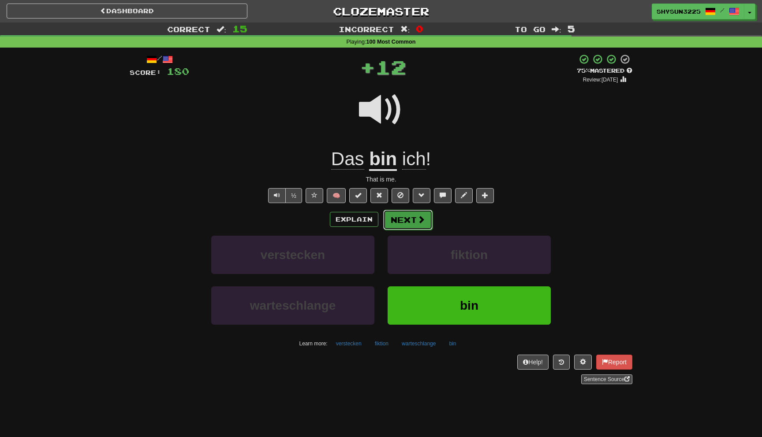
click at [410, 216] on button "Next" at bounding box center [407, 220] width 49 height 20
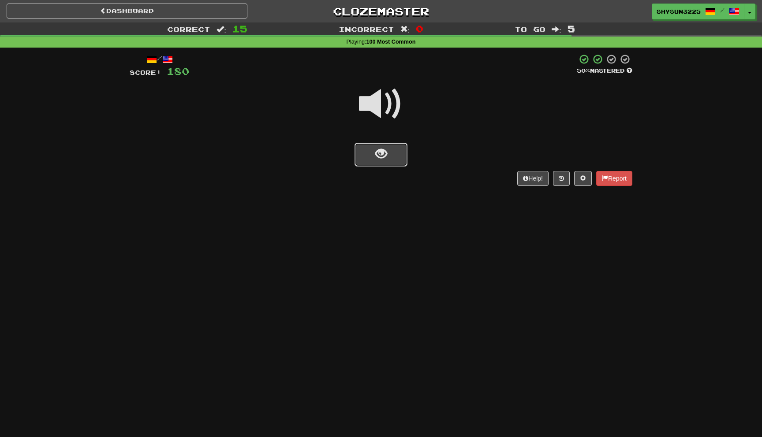
click at [394, 159] on button "show sentence" at bounding box center [380, 155] width 53 height 24
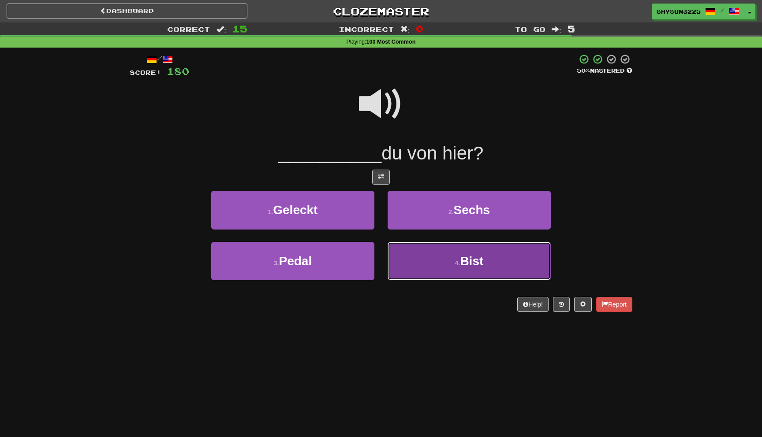
click at [440, 261] on button "4 . Bist" at bounding box center [469, 261] width 163 height 38
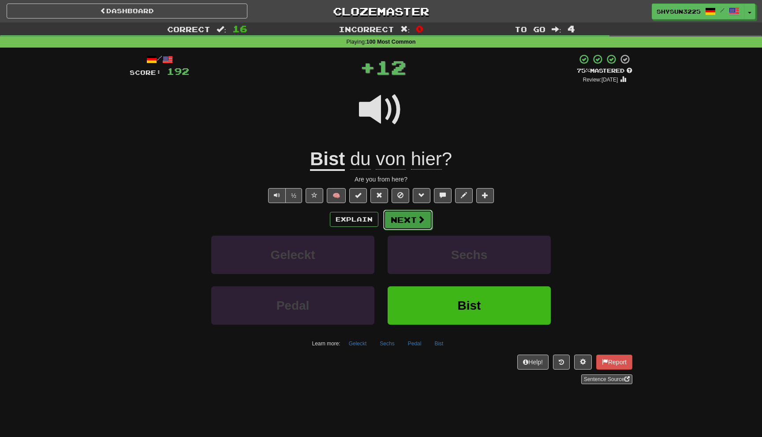
click at [399, 223] on button "Next" at bounding box center [407, 220] width 49 height 20
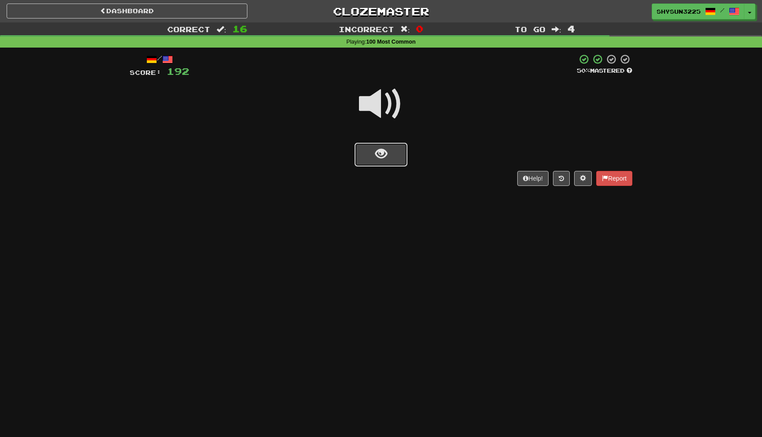
click at [393, 154] on button "show sentence" at bounding box center [380, 155] width 53 height 24
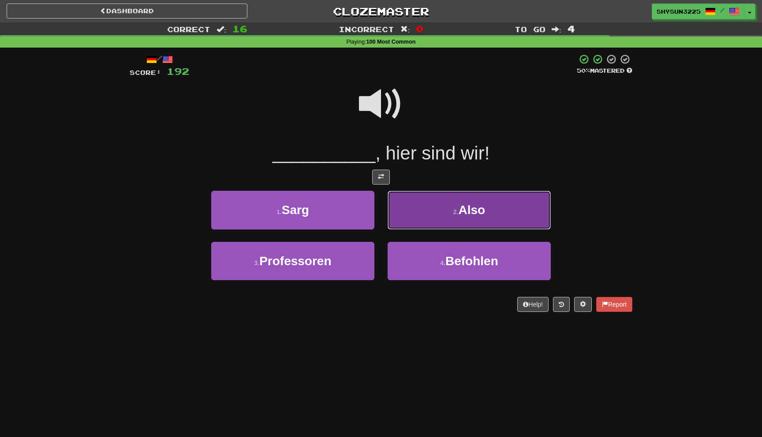
click at [462, 209] on span "Also" at bounding box center [471, 210] width 27 height 14
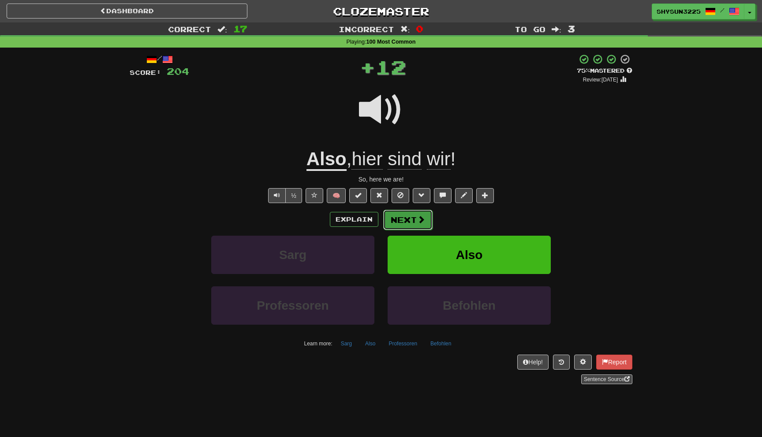
click at [410, 222] on button "Next" at bounding box center [407, 220] width 49 height 20
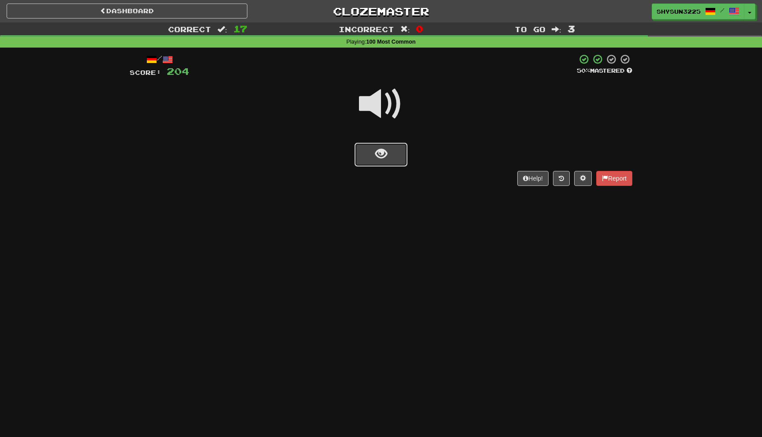
click at [401, 163] on button "show sentence" at bounding box center [380, 155] width 53 height 24
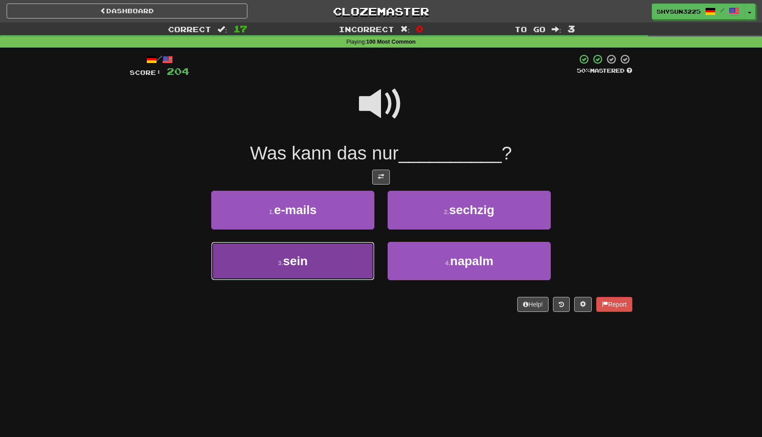
click at [324, 259] on button "3 . sein" at bounding box center [292, 261] width 163 height 38
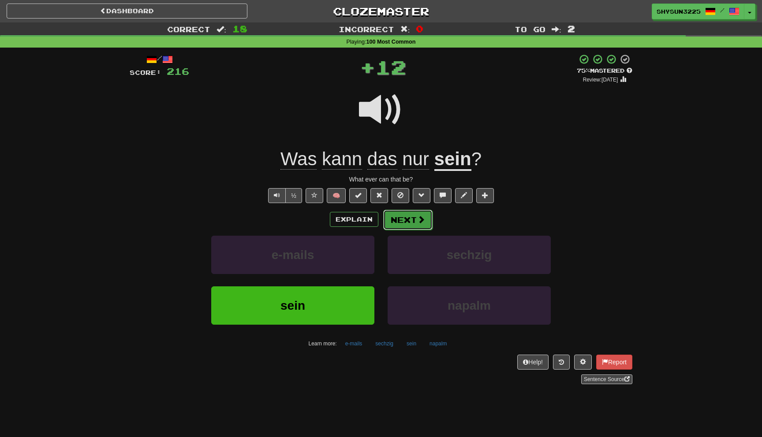
click at [397, 221] on button "Next" at bounding box center [407, 220] width 49 height 20
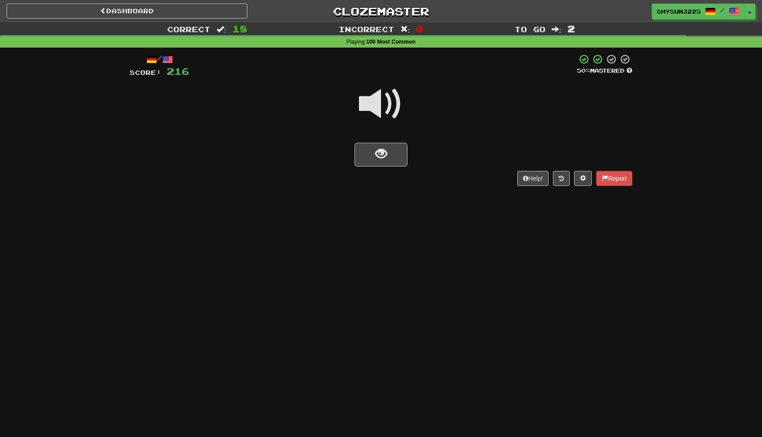
click at [391, 174] on div "Help! Report" at bounding box center [381, 178] width 503 height 15
click at [392, 161] on button "show sentence" at bounding box center [380, 155] width 53 height 24
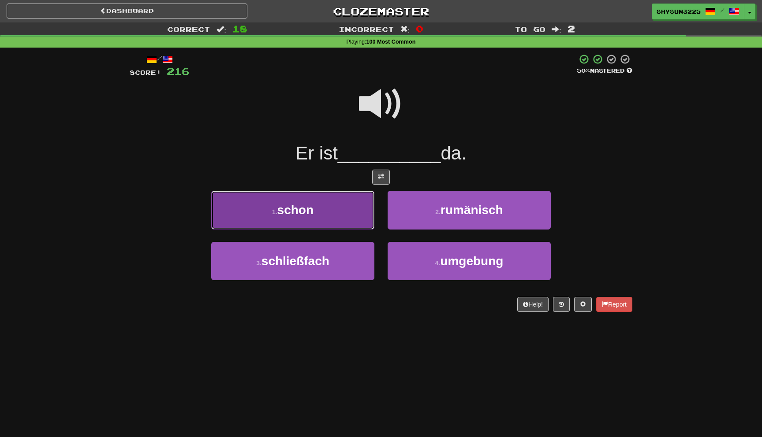
click at [348, 209] on button "1 . schon" at bounding box center [292, 210] width 163 height 38
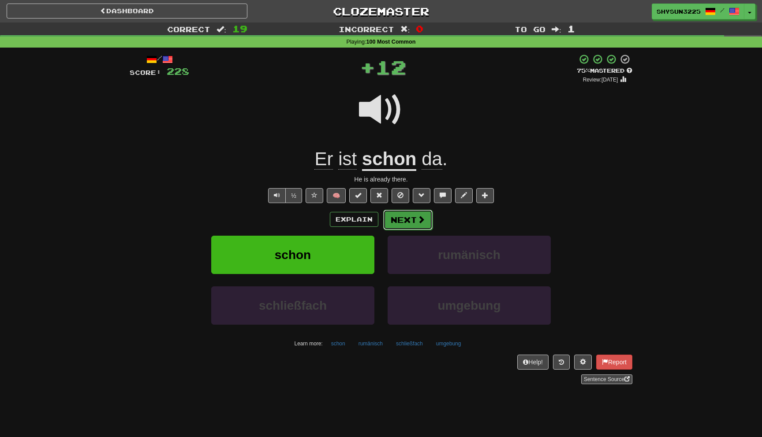
click at [418, 225] on button "Next" at bounding box center [407, 220] width 49 height 20
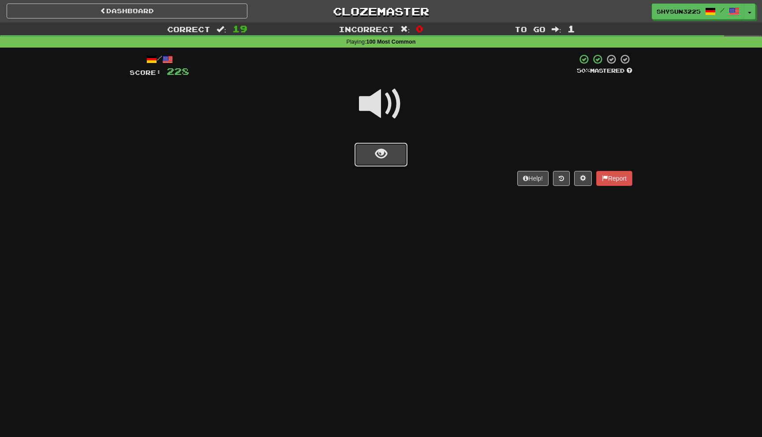
click at [385, 156] on span "show sentence" at bounding box center [381, 154] width 12 height 12
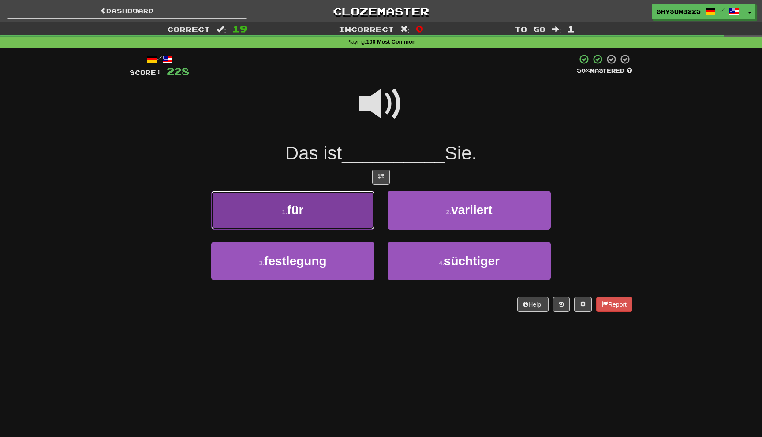
click at [348, 198] on button "1 . für" at bounding box center [292, 210] width 163 height 38
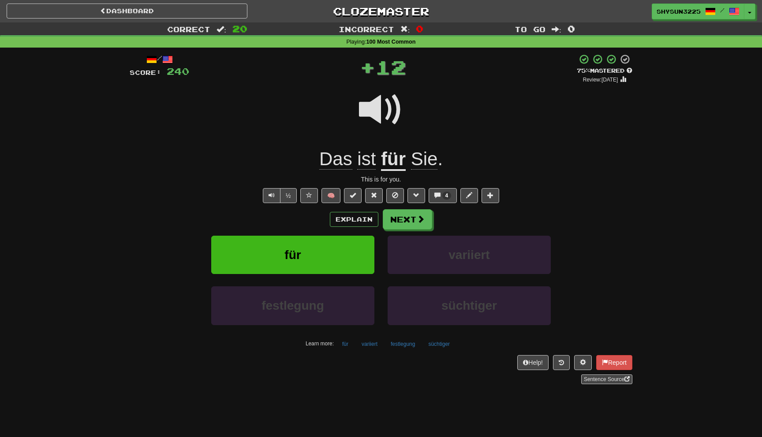
click at [422, 209] on div "/ Score: 240 + 12 75 % Mastered Review: 2025-09-18 Das ist für Sie . This is fo…" at bounding box center [381, 219] width 503 height 331
click at [421, 220] on span at bounding box center [421, 220] width 8 height 8
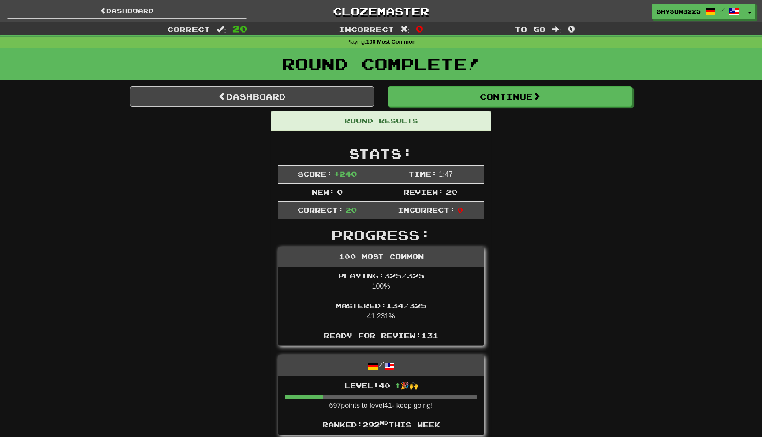
click at [321, 97] on link "Dashboard" at bounding box center [252, 96] width 245 height 20
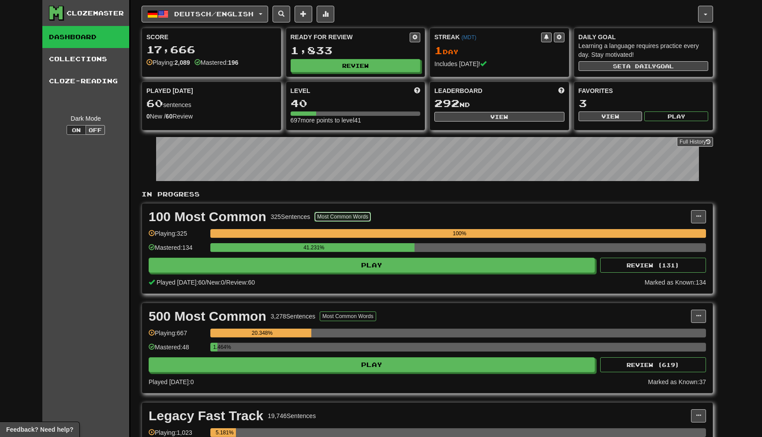
click at [351, 220] on button "Most Common Words" at bounding box center [342, 217] width 56 height 10
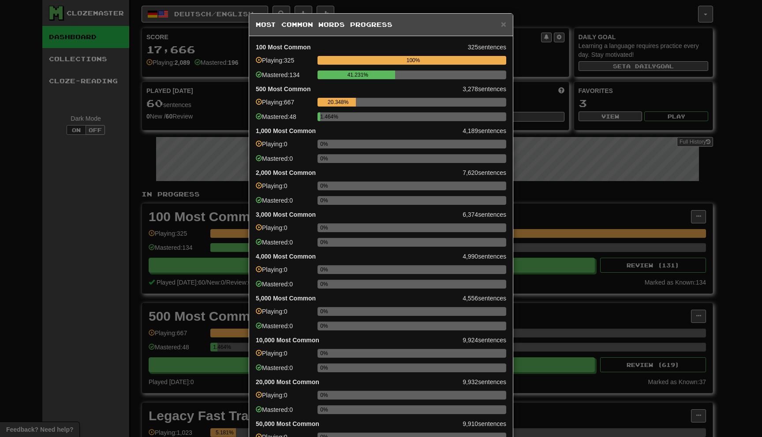
click at [462, 62] on div "100%" at bounding box center [413, 60] width 186 height 9
click at [505, 22] on span "×" at bounding box center [503, 24] width 5 height 10
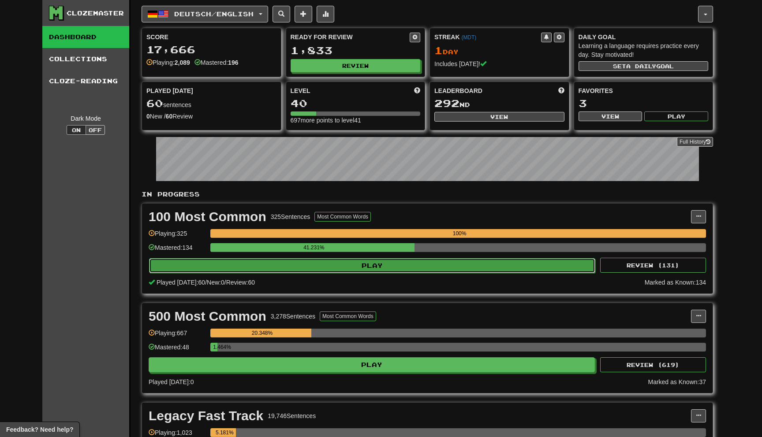
click at [417, 262] on button "Play" at bounding box center [372, 265] width 446 height 15
select select "**"
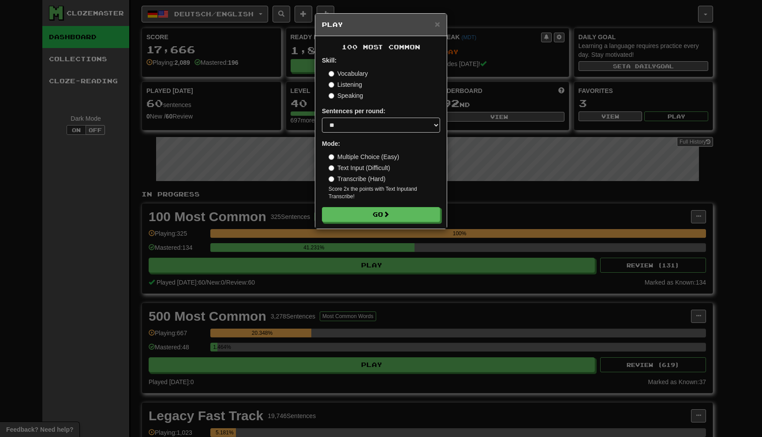
click at [404, 227] on div "100 Most Common Skill: Vocabulary Listening Speaking Sentences per round: * ** …" at bounding box center [380, 132] width 131 height 193
click at [403, 217] on button "Go" at bounding box center [381, 215] width 118 height 15
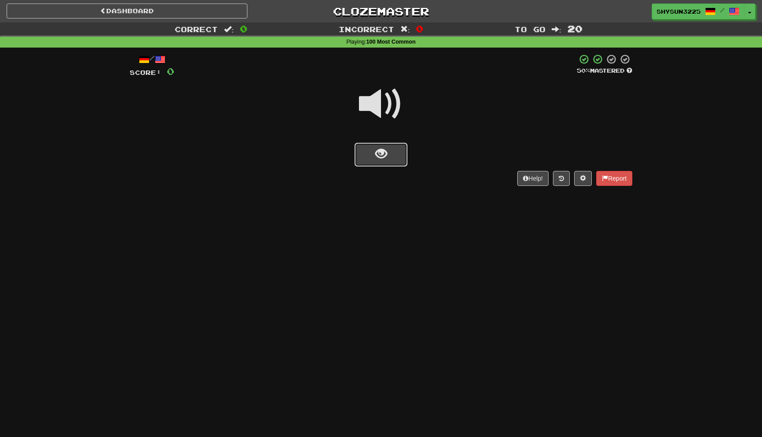
click at [389, 160] on button "show sentence" at bounding box center [380, 155] width 53 height 24
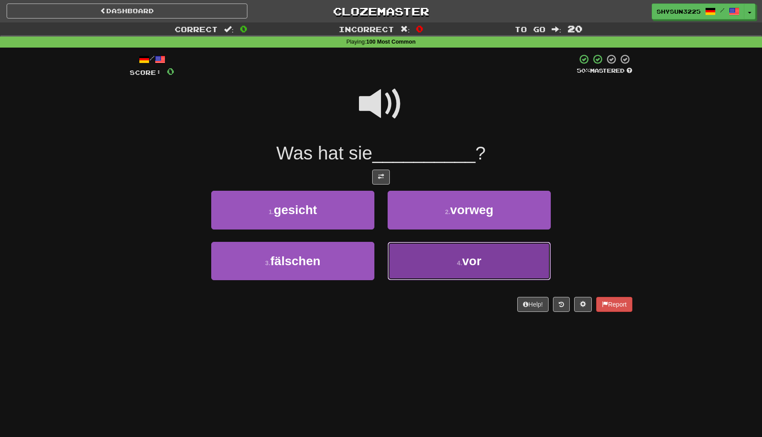
click at [416, 270] on button "4 . vor" at bounding box center [469, 261] width 163 height 38
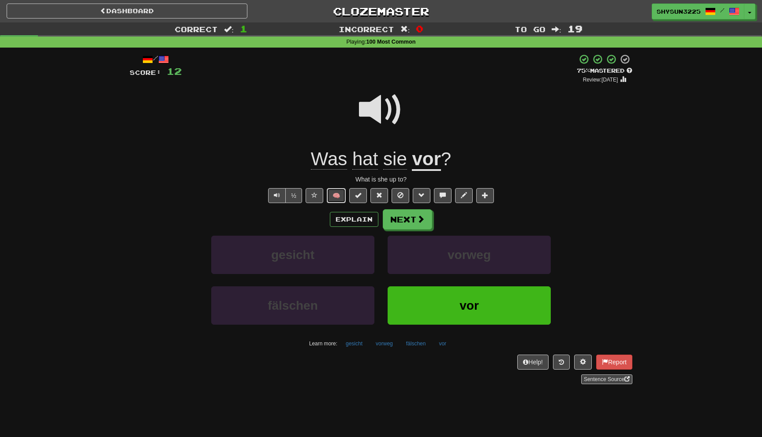
click at [336, 198] on button "🧠" at bounding box center [336, 195] width 19 height 15
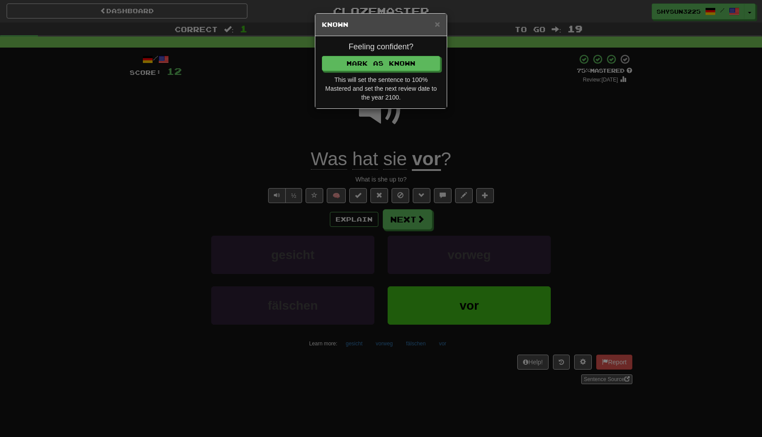
click at [402, 73] on div "Feeling confident? Mark as Known This will set the sentence to 100% Mastered an…" at bounding box center [380, 72] width 131 height 72
click at [406, 63] on button "Mark as Known" at bounding box center [381, 63] width 118 height 15
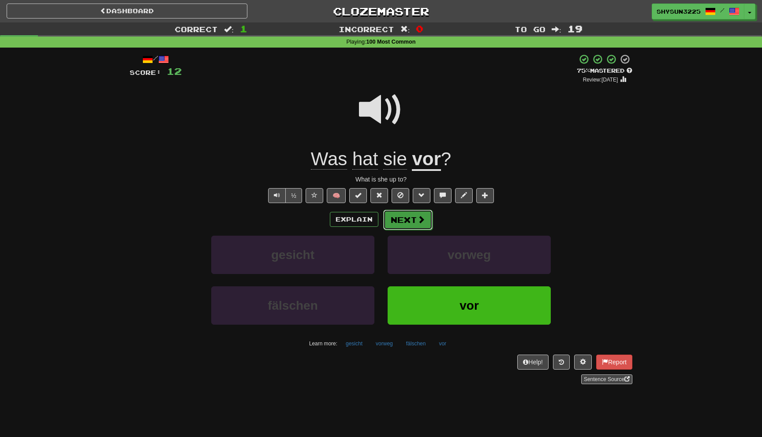
click at [400, 220] on button "Next" at bounding box center [407, 220] width 49 height 20
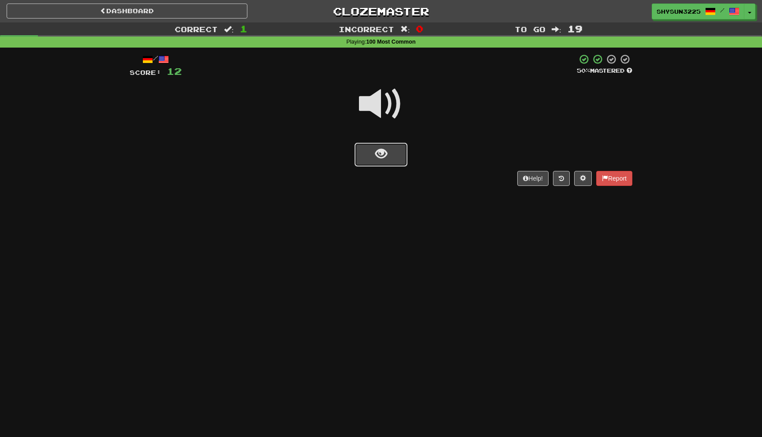
click at [399, 155] on button "show sentence" at bounding box center [380, 155] width 53 height 24
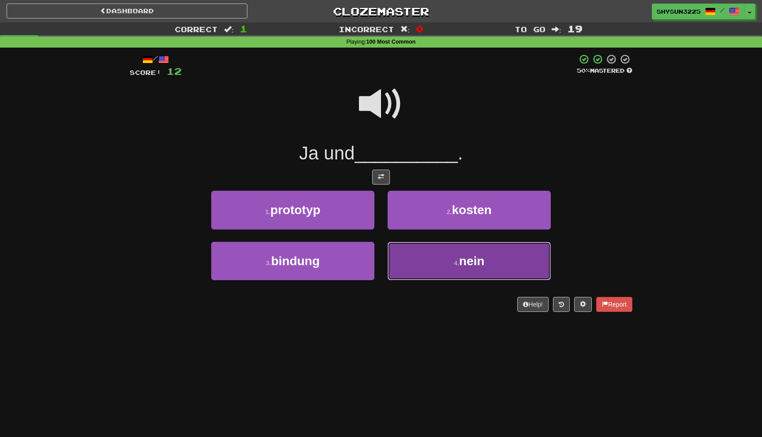
click at [417, 276] on button "4 . nein" at bounding box center [469, 261] width 163 height 38
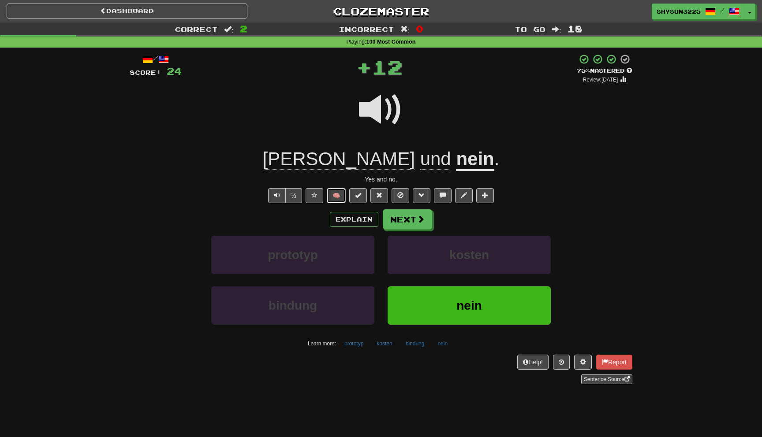
click at [333, 192] on button "🧠" at bounding box center [336, 195] width 19 height 15
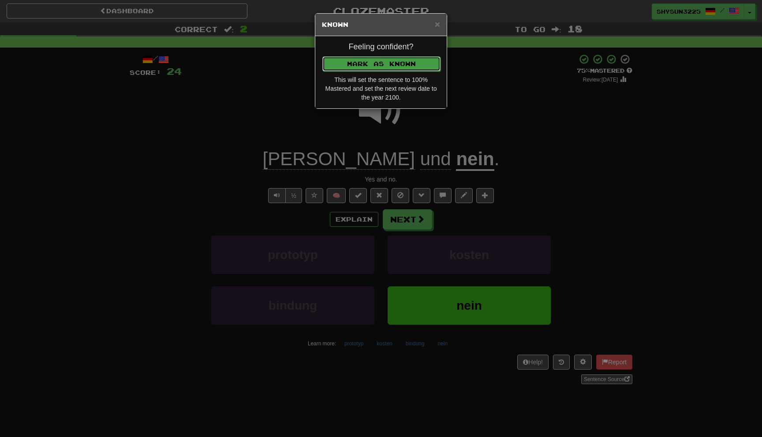
click at [416, 65] on button "Mark as Known" at bounding box center [381, 63] width 118 height 15
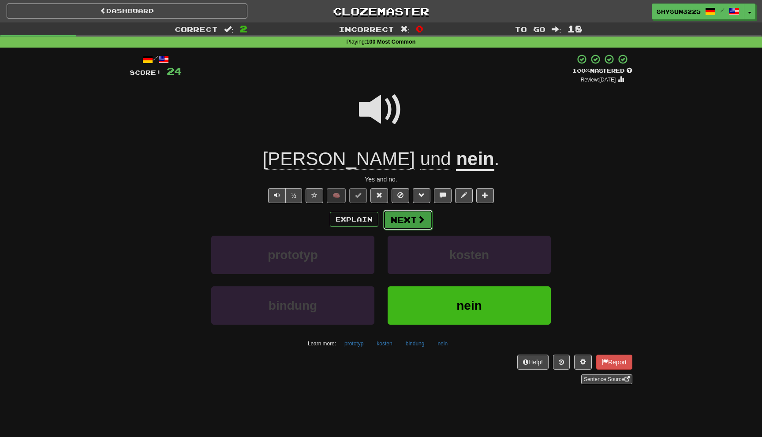
click at [399, 227] on button "Next" at bounding box center [407, 220] width 49 height 20
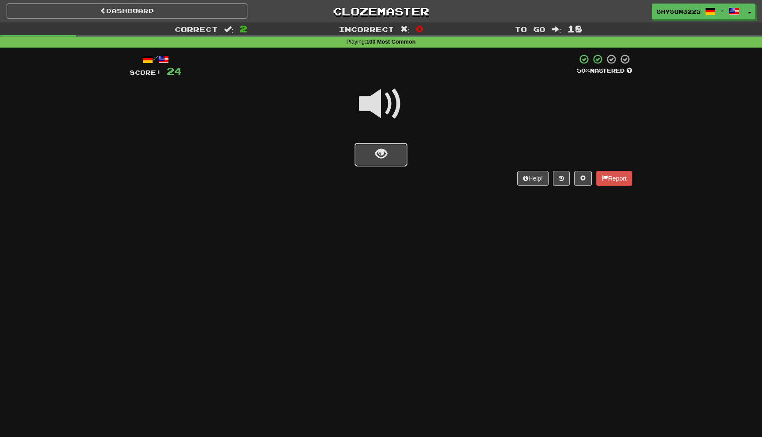
click at [398, 157] on button "show sentence" at bounding box center [380, 155] width 53 height 24
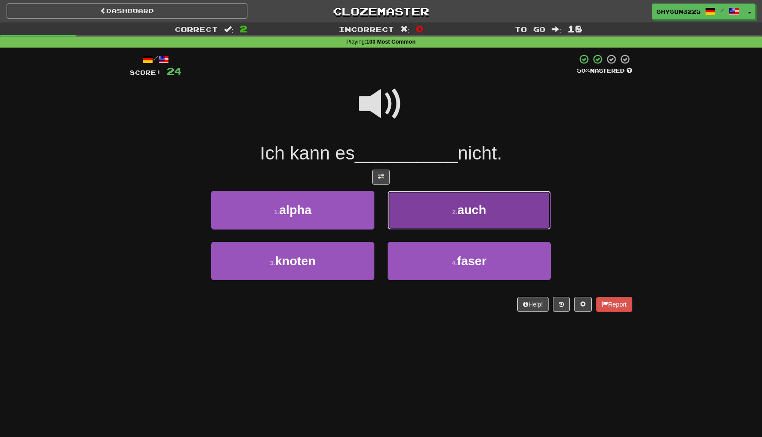
click at [426, 211] on button "2 . auch" at bounding box center [469, 210] width 163 height 38
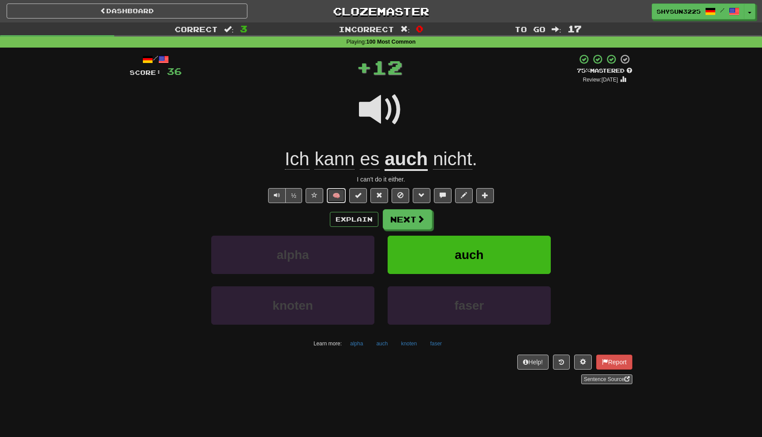
click at [335, 194] on button "🧠" at bounding box center [336, 195] width 19 height 15
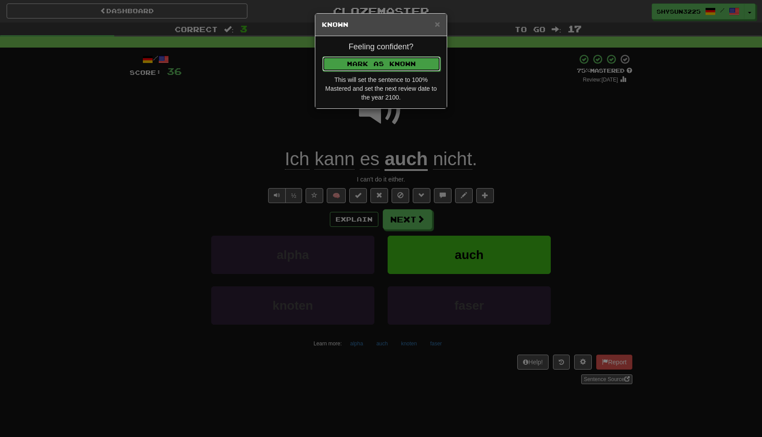
click at [412, 61] on button "Mark as Known" at bounding box center [381, 63] width 118 height 15
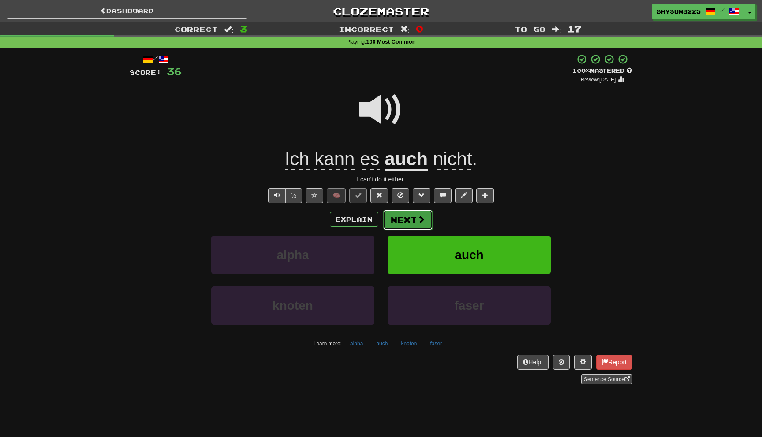
click at [405, 224] on button "Next" at bounding box center [407, 220] width 49 height 20
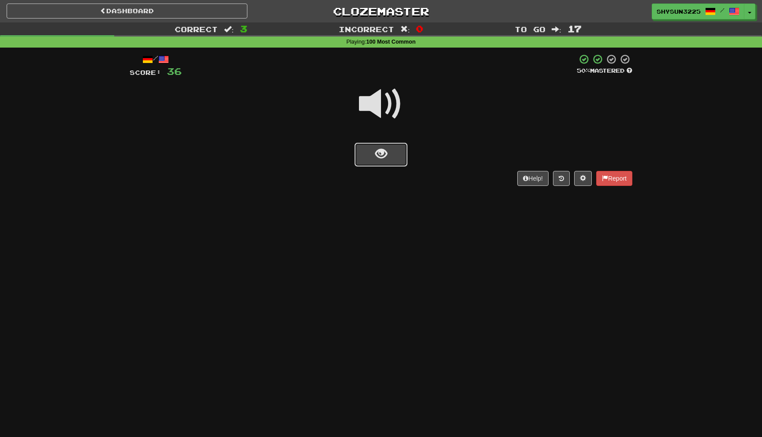
click at [398, 152] on button "show sentence" at bounding box center [380, 155] width 53 height 24
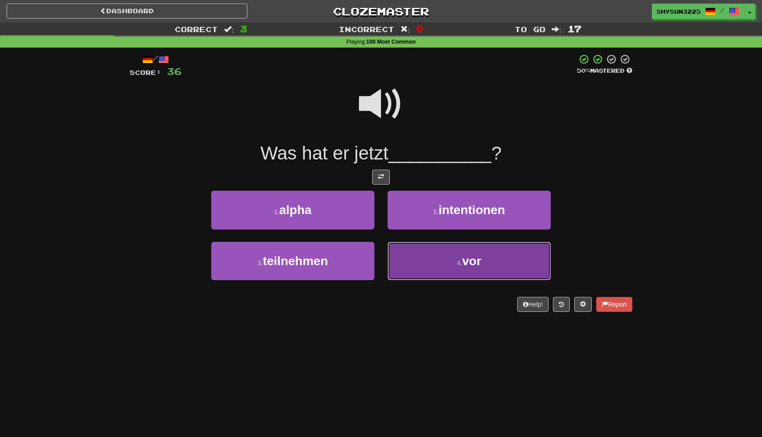
click at [424, 266] on button "4 . vor" at bounding box center [469, 261] width 163 height 38
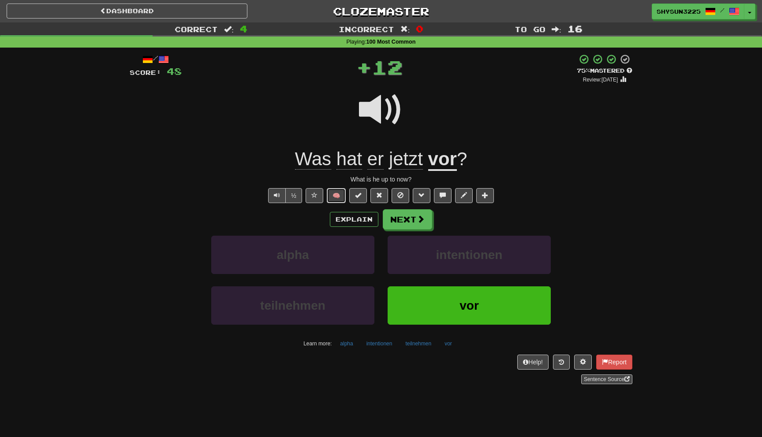
click at [337, 198] on button "🧠" at bounding box center [336, 195] width 19 height 15
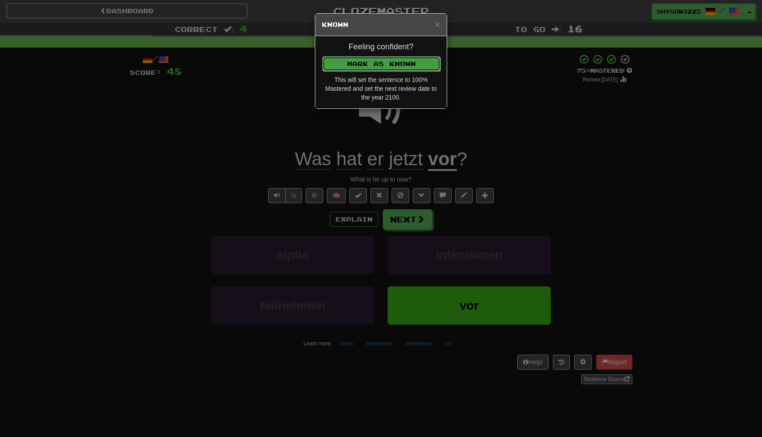
click at [397, 64] on button "Mark as Known" at bounding box center [381, 63] width 118 height 15
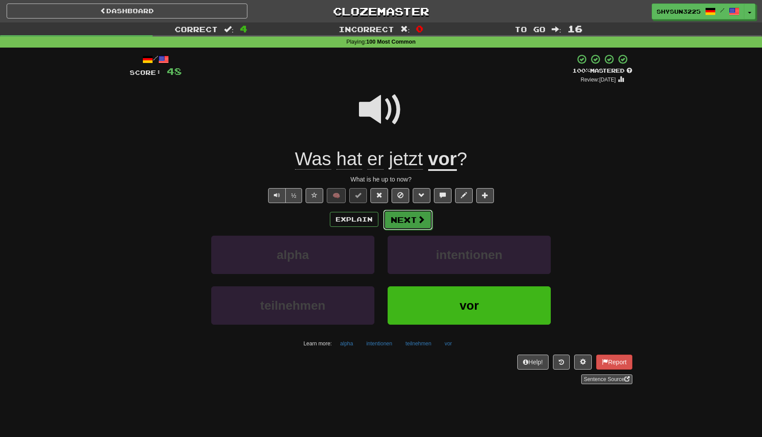
click at [408, 223] on button "Next" at bounding box center [407, 220] width 49 height 20
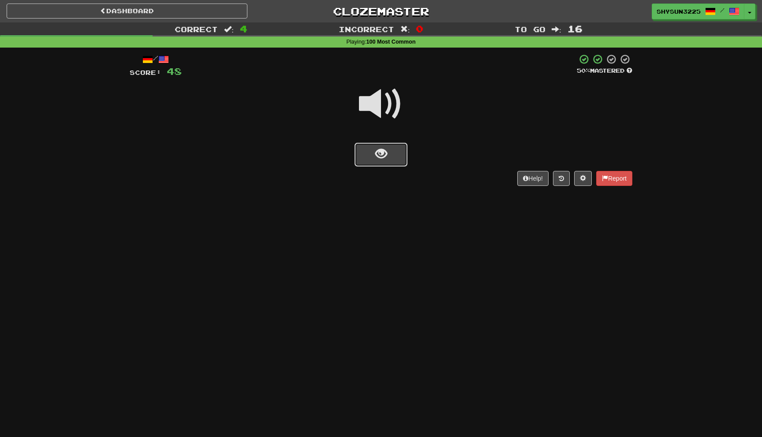
click at [399, 158] on button "show sentence" at bounding box center [380, 155] width 53 height 24
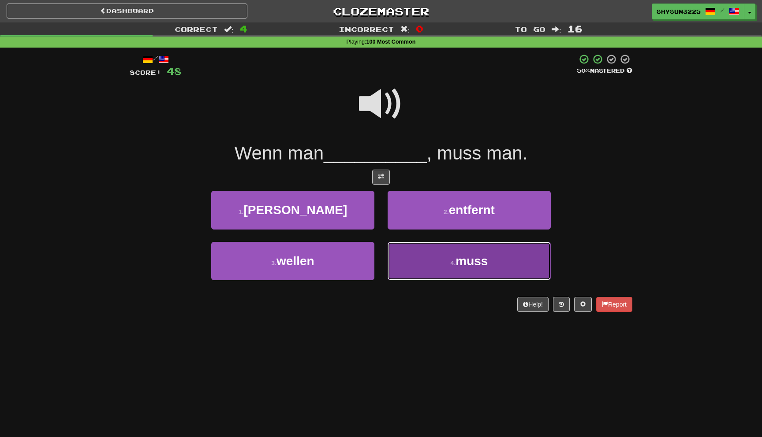
click at [434, 265] on button "4 . muss" at bounding box center [469, 261] width 163 height 38
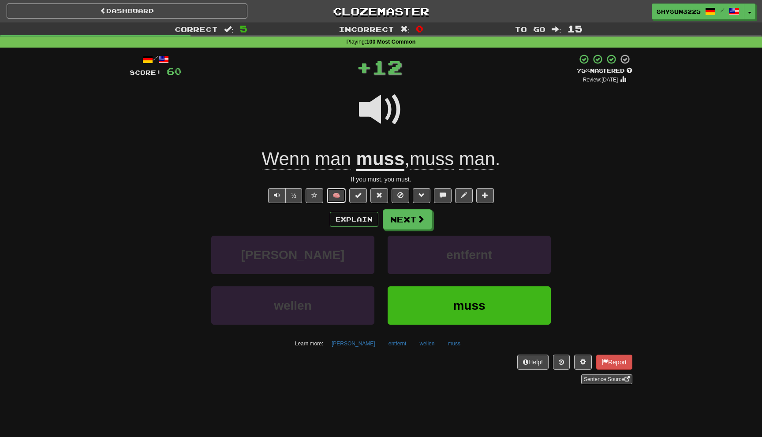
click at [337, 199] on button "🧠" at bounding box center [336, 195] width 19 height 15
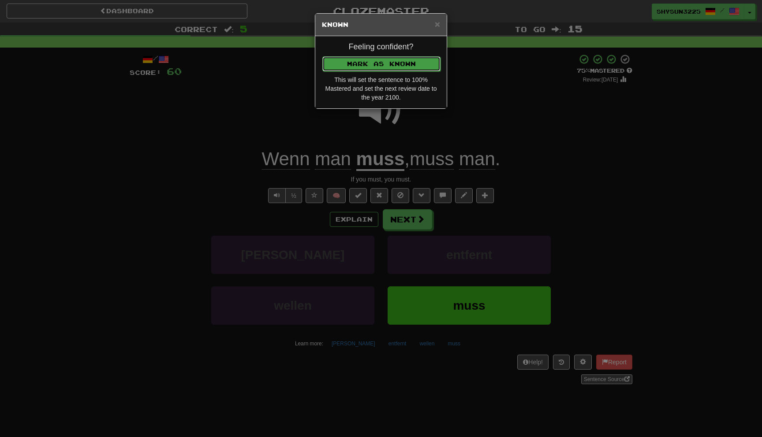
click at [428, 58] on button "Mark as Known" at bounding box center [381, 63] width 118 height 15
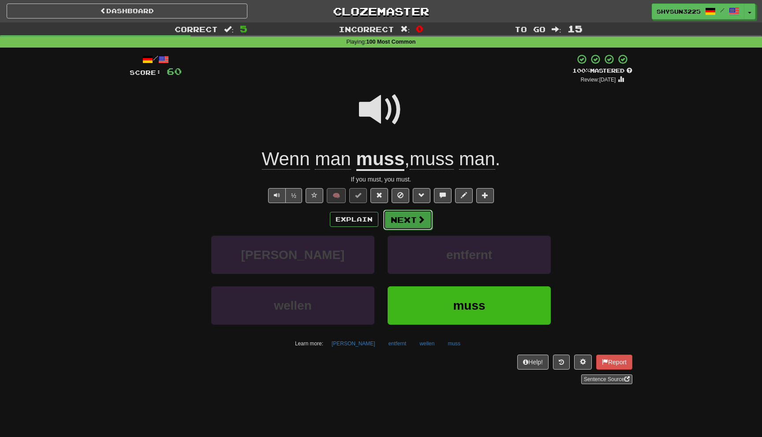
click at [413, 228] on button "Next" at bounding box center [407, 220] width 49 height 20
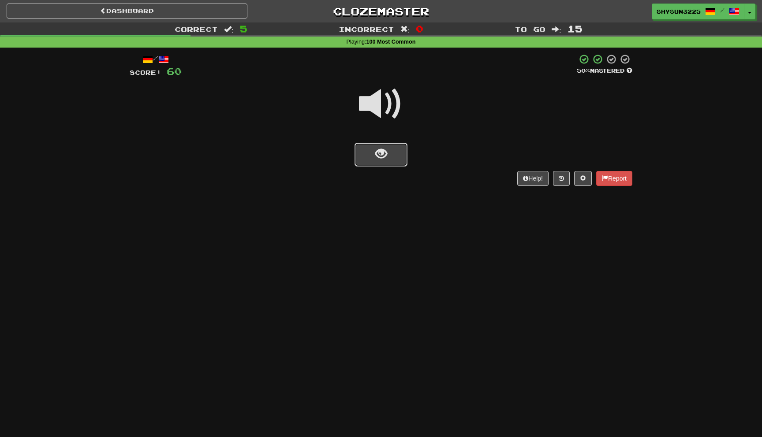
click at [391, 149] on button "show sentence" at bounding box center [380, 155] width 53 height 24
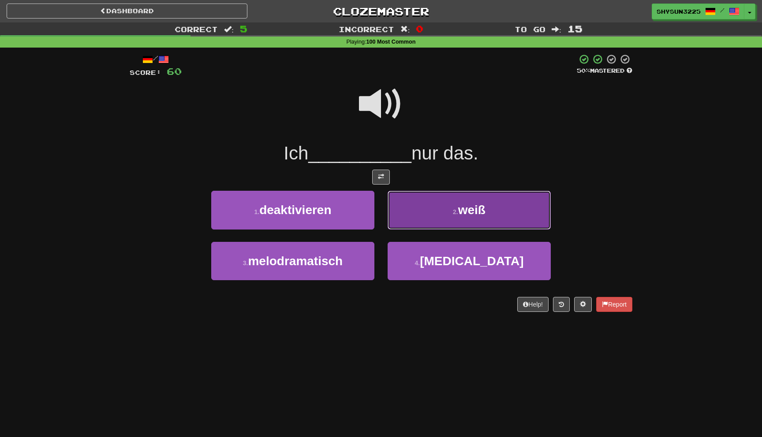
click at [468, 204] on span "weiß" at bounding box center [471, 210] width 27 height 14
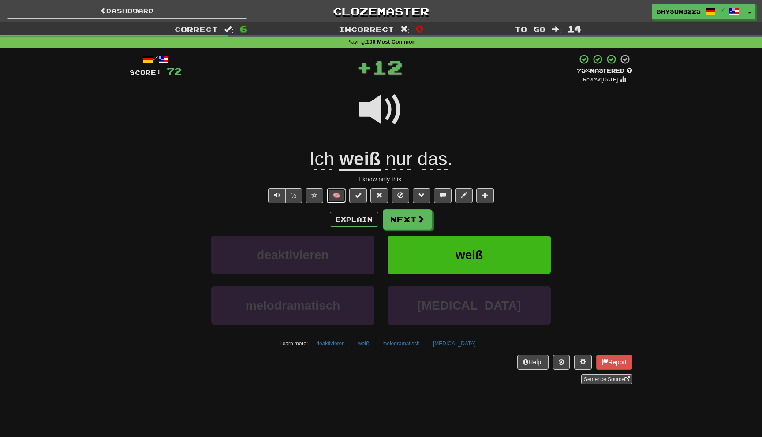
click at [333, 201] on button "🧠" at bounding box center [336, 195] width 19 height 15
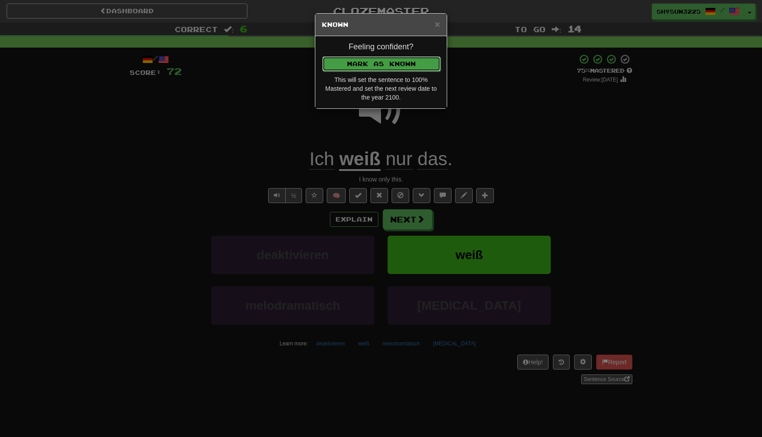
click at [404, 67] on button "Mark as Known" at bounding box center [381, 63] width 118 height 15
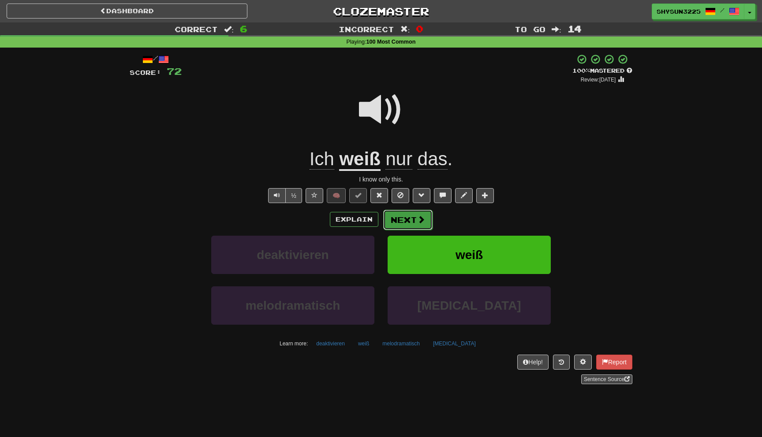
click at [419, 219] on span at bounding box center [421, 220] width 8 height 8
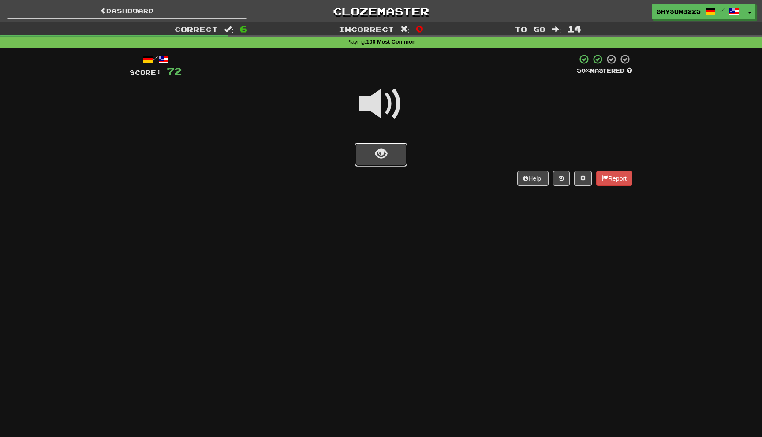
click at [395, 161] on button "show sentence" at bounding box center [380, 155] width 53 height 24
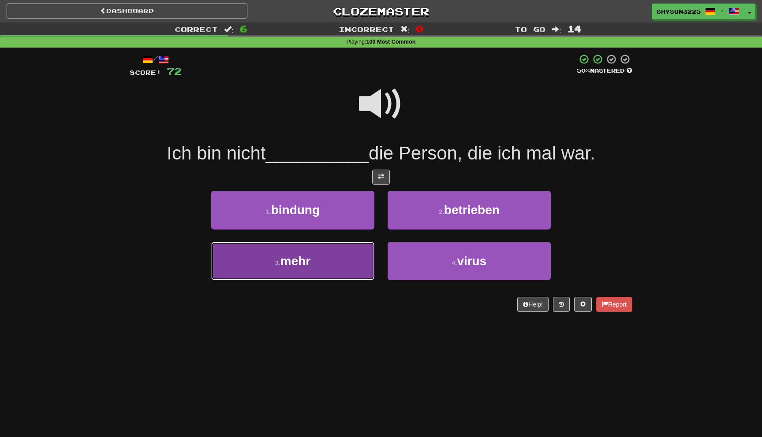
click at [358, 266] on button "3 . mehr" at bounding box center [292, 261] width 163 height 38
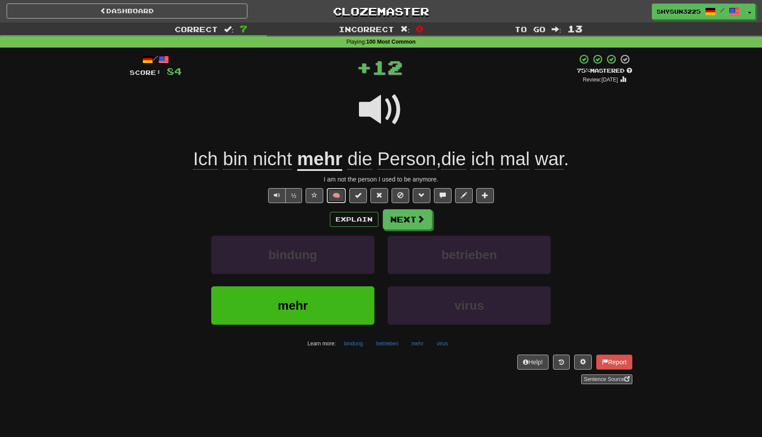
click at [335, 194] on button "🧠" at bounding box center [336, 195] width 19 height 15
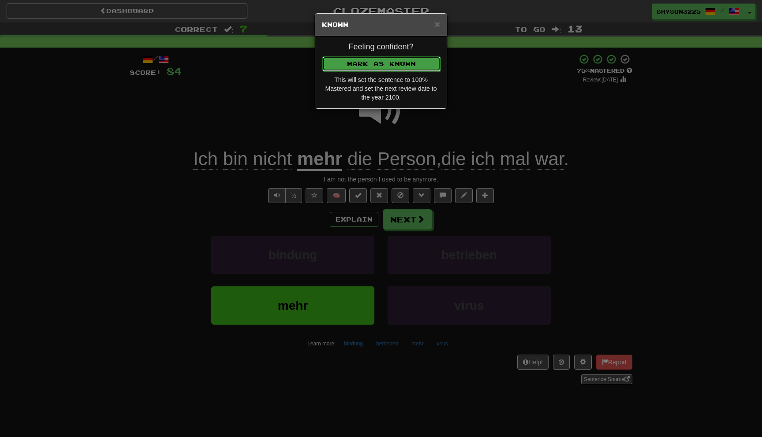
click at [410, 65] on button "Mark as Known" at bounding box center [381, 63] width 118 height 15
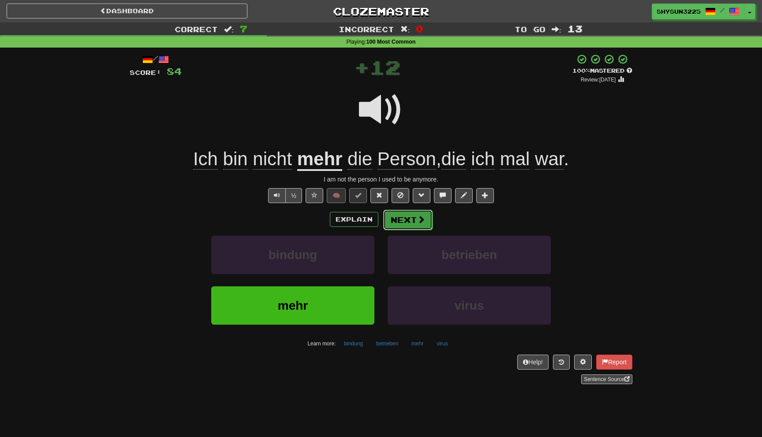
click at [410, 223] on button "Next" at bounding box center [407, 220] width 49 height 20
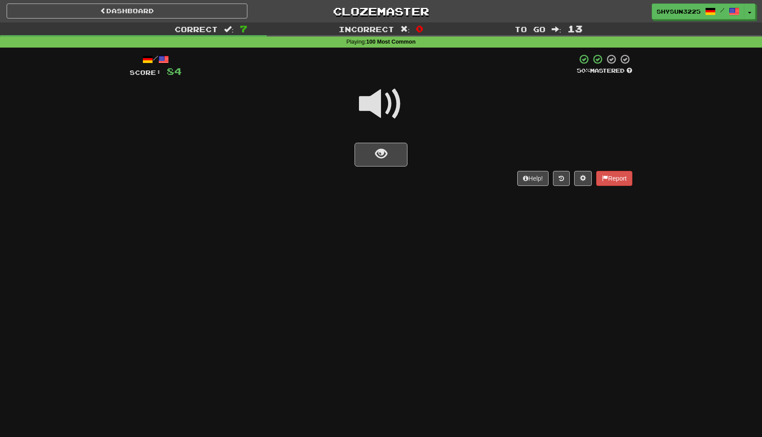
click at [370, 168] on div "/ Score: 84 50 % Mastered Help! Report" at bounding box center [381, 120] width 503 height 132
click at [370, 158] on button "show sentence" at bounding box center [380, 155] width 53 height 24
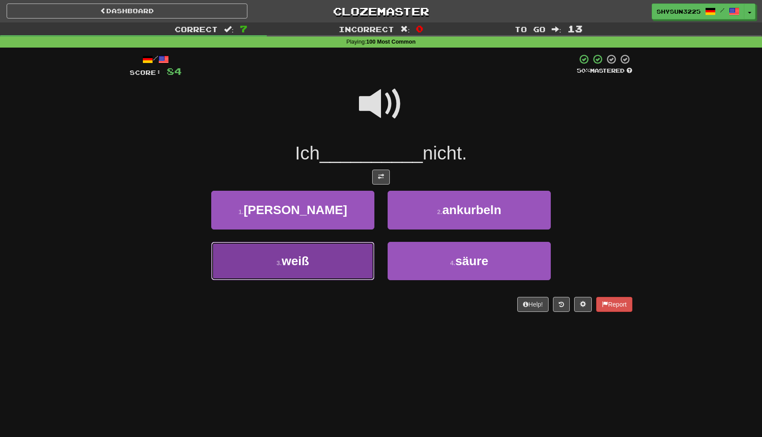
click at [294, 268] on span "weiß" at bounding box center [295, 261] width 27 height 14
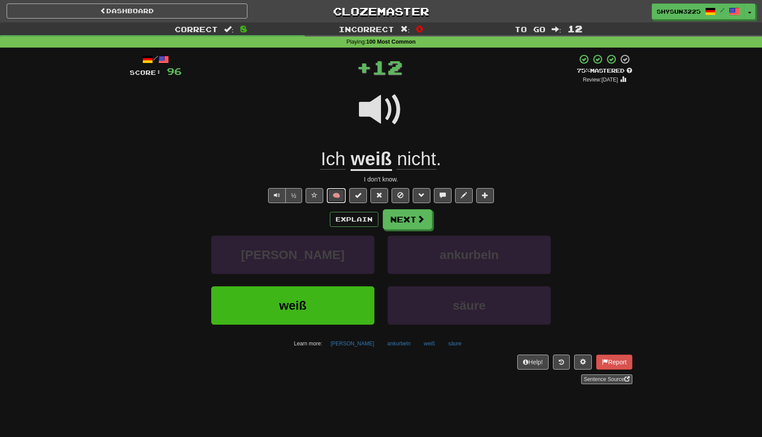
click at [336, 197] on button "🧠" at bounding box center [336, 195] width 19 height 15
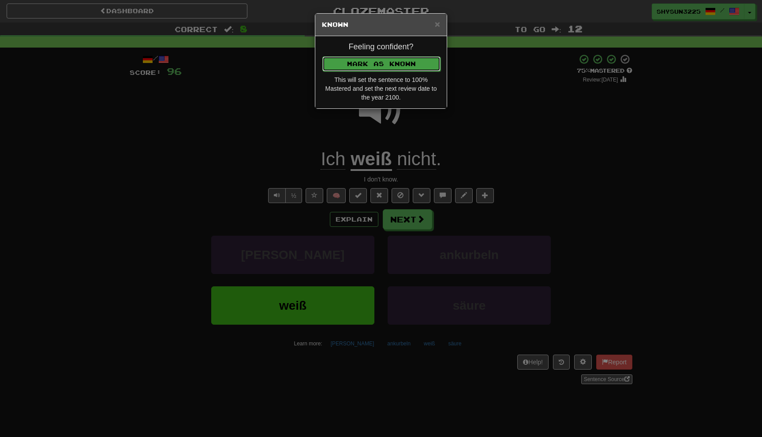
click at [421, 64] on button "Mark as Known" at bounding box center [381, 63] width 118 height 15
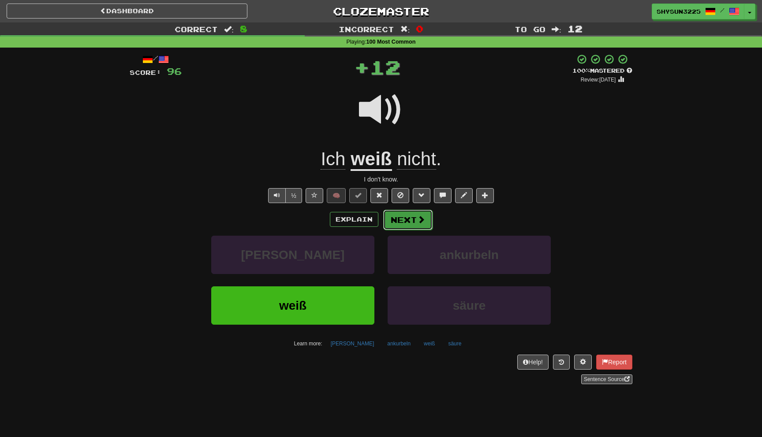
click at [402, 223] on button "Next" at bounding box center [407, 220] width 49 height 20
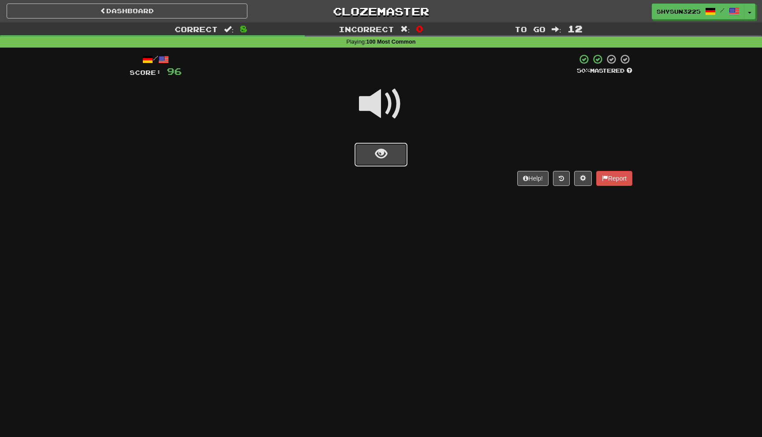
click at [374, 160] on button "show sentence" at bounding box center [380, 155] width 53 height 24
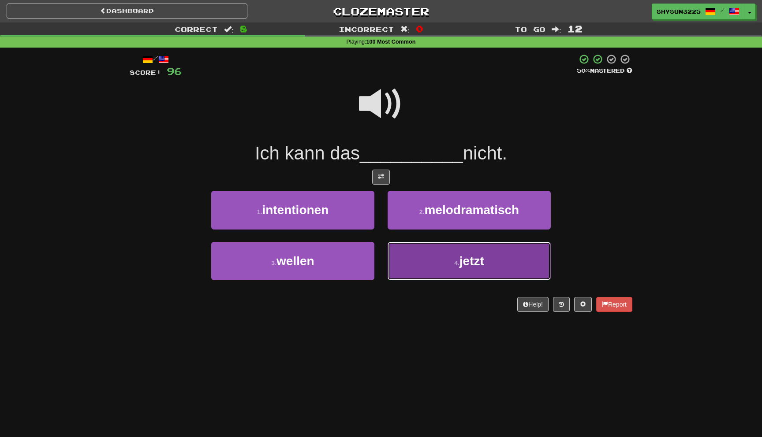
click at [418, 262] on button "4 . jetzt" at bounding box center [469, 261] width 163 height 38
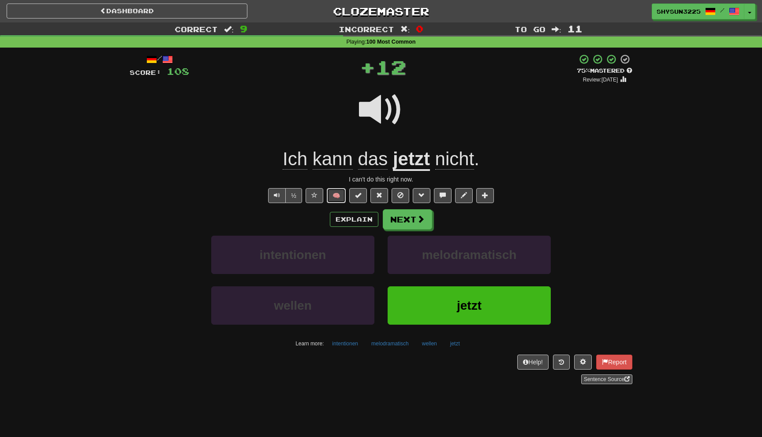
click at [335, 198] on button "🧠" at bounding box center [336, 195] width 19 height 15
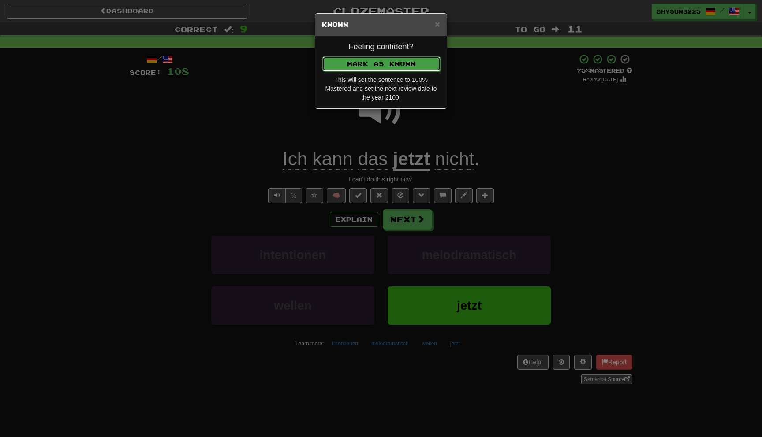
click at [414, 61] on button "Mark as Known" at bounding box center [381, 63] width 118 height 15
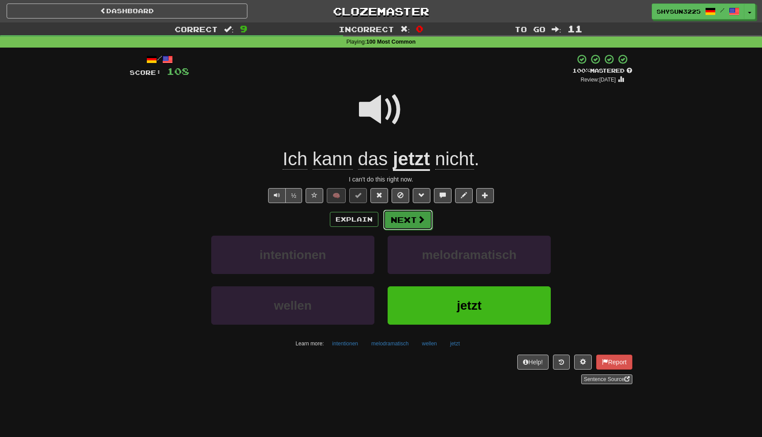
click at [401, 221] on button "Next" at bounding box center [407, 220] width 49 height 20
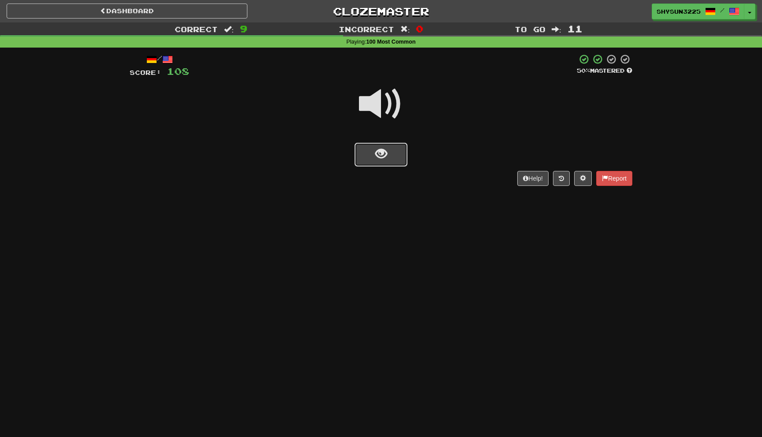
click at [382, 161] on button "show sentence" at bounding box center [380, 155] width 53 height 24
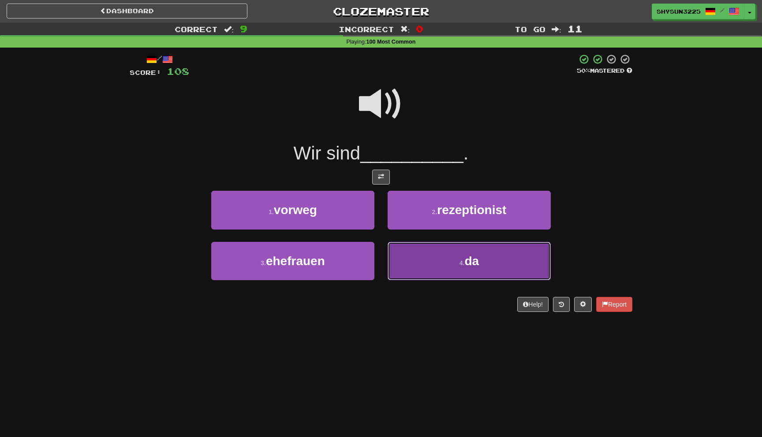
click at [440, 262] on button "4 . da" at bounding box center [469, 261] width 163 height 38
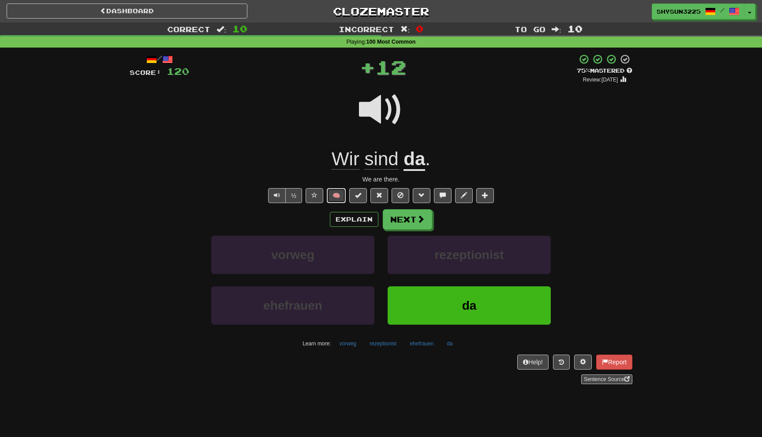
click at [334, 192] on button "🧠" at bounding box center [336, 195] width 19 height 15
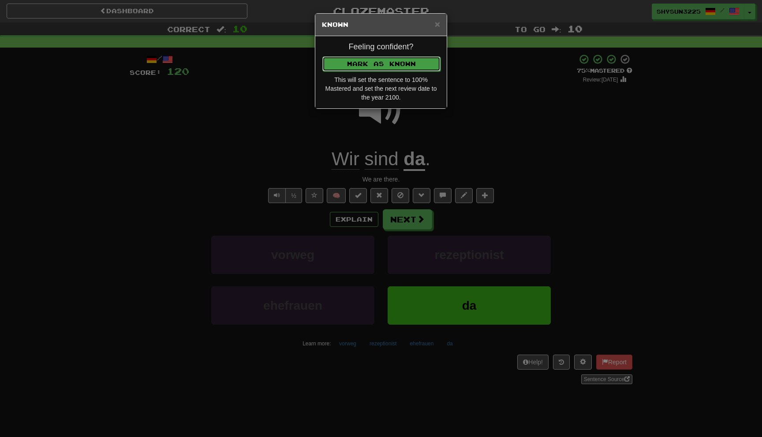
click at [416, 63] on button "Mark as Known" at bounding box center [381, 63] width 118 height 15
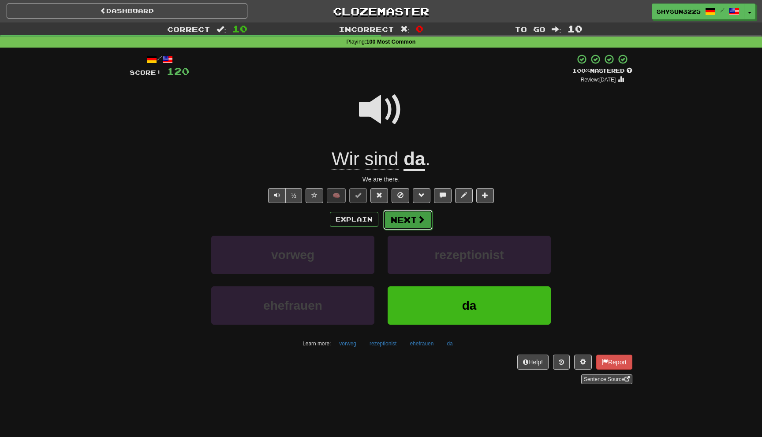
click at [413, 225] on button "Next" at bounding box center [407, 220] width 49 height 20
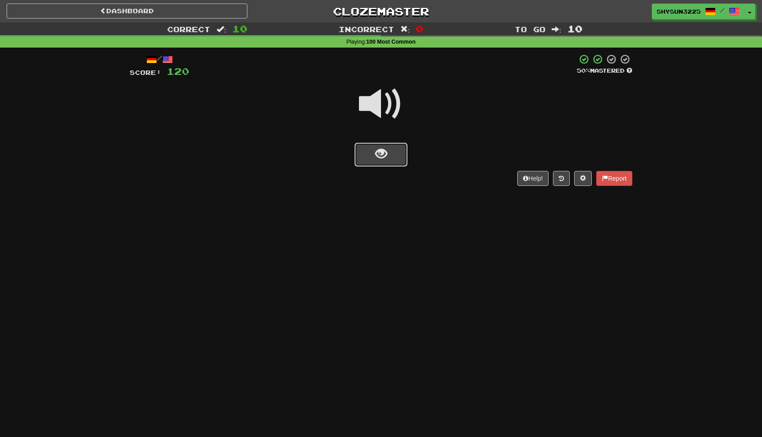
click at [395, 163] on button "show sentence" at bounding box center [380, 155] width 53 height 24
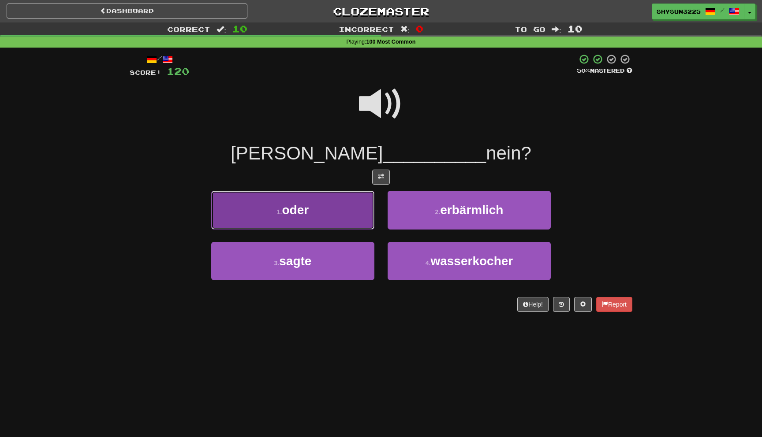
click at [336, 207] on button "1 . oder" at bounding box center [292, 210] width 163 height 38
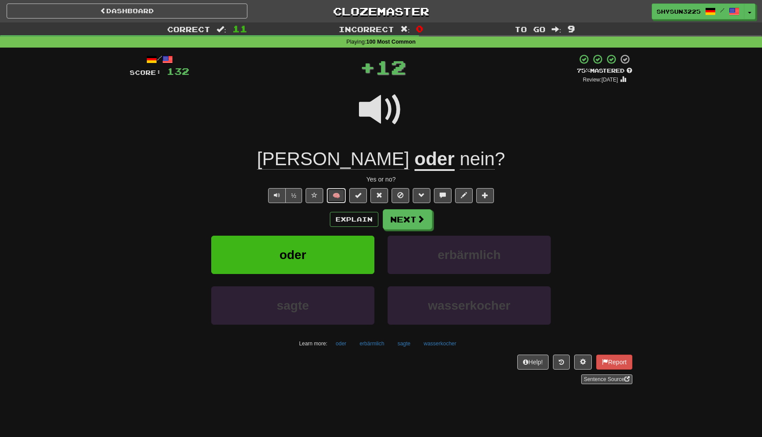
click at [341, 198] on button "🧠" at bounding box center [336, 195] width 19 height 15
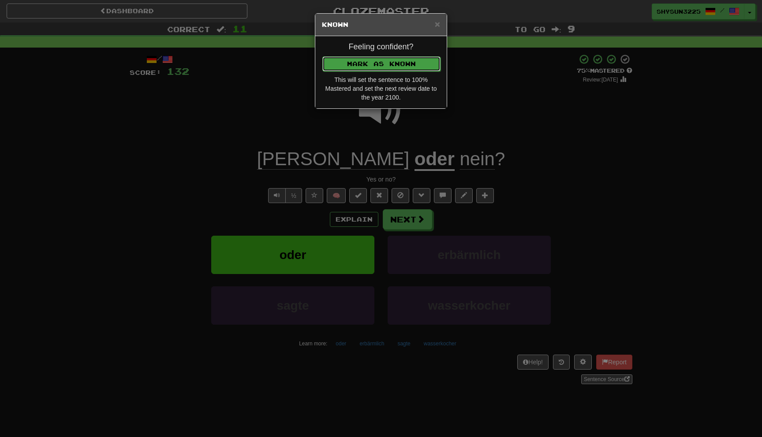
click at [416, 63] on button "Mark as Known" at bounding box center [381, 63] width 118 height 15
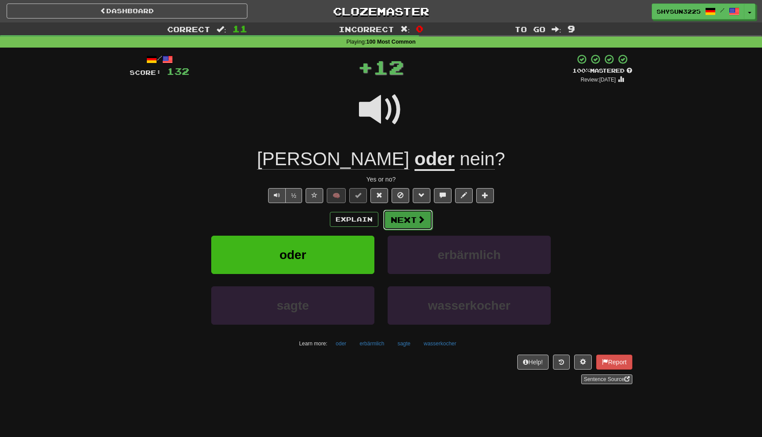
click at [410, 220] on button "Next" at bounding box center [407, 220] width 49 height 20
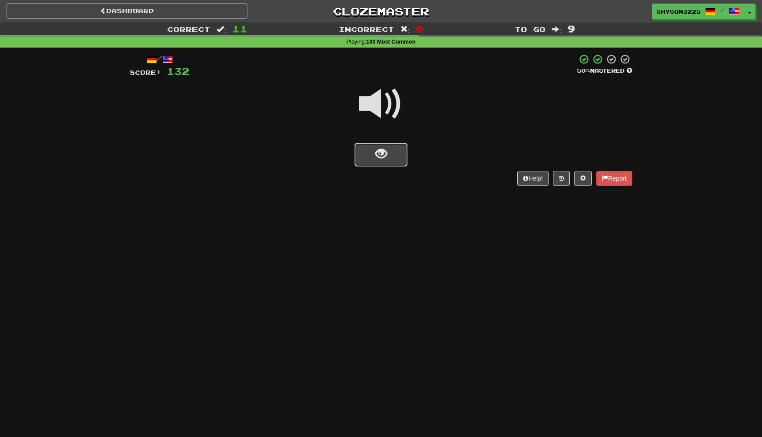
click at [380, 149] on span "show sentence" at bounding box center [381, 154] width 12 height 12
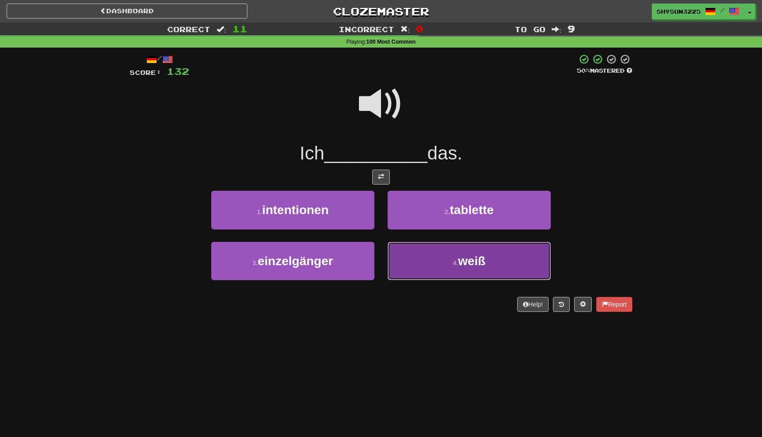
click at [436, 256] on button "4 . weiß" at bounding box center [469, 261] width 163 height 38
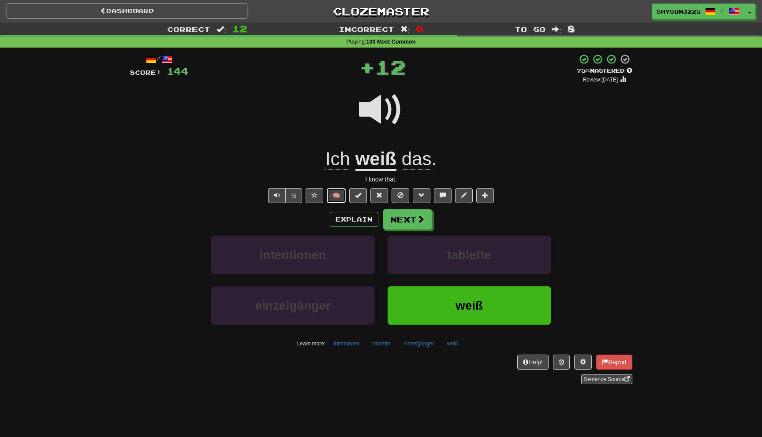
click at [335, 199] on button "🧠" at bounding box center [336, 195] width 19 height 15
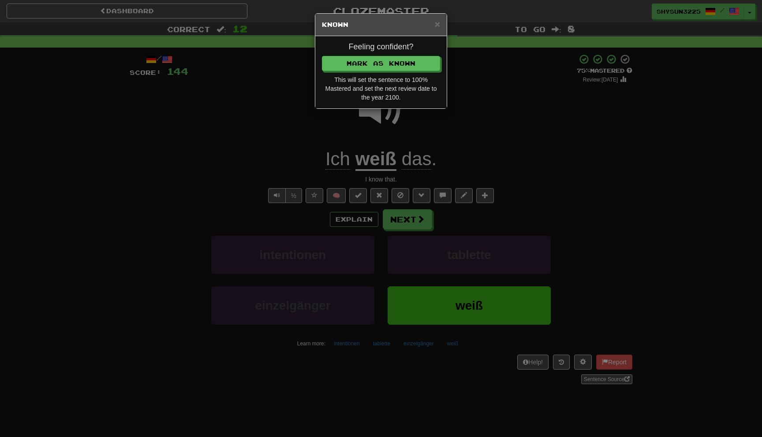
click at [405, 51] on h4 "Feeling confident?" at bounding box center [381, 47] width 118 height 9
click at [405, 61] on button "Mark as Known" at bounding box center [381, 63] width 118 height 15
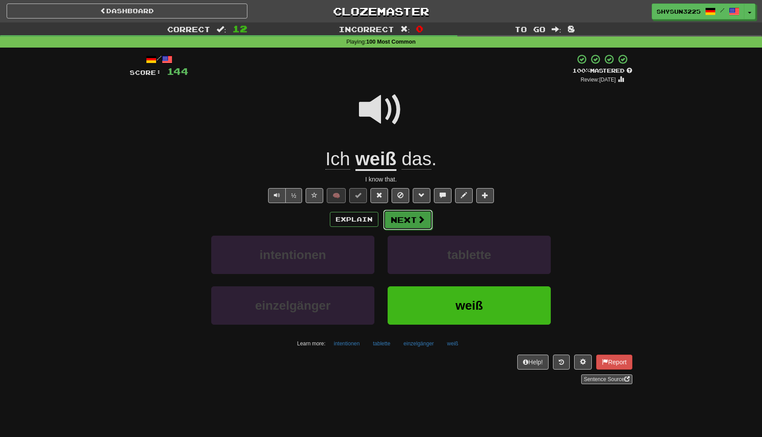
click at [411, 217] on button "Next" at bounding box center [407, 220] width 49 height 20
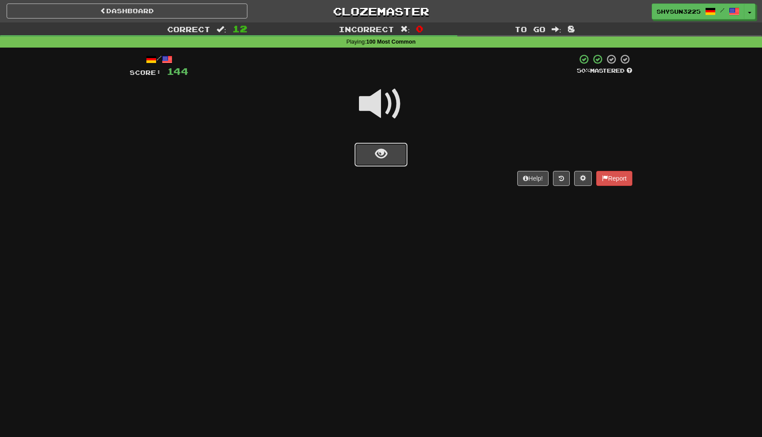
click at [394, 148] on button "show sentence" at bounding box center [380, 155] width 53 height 24
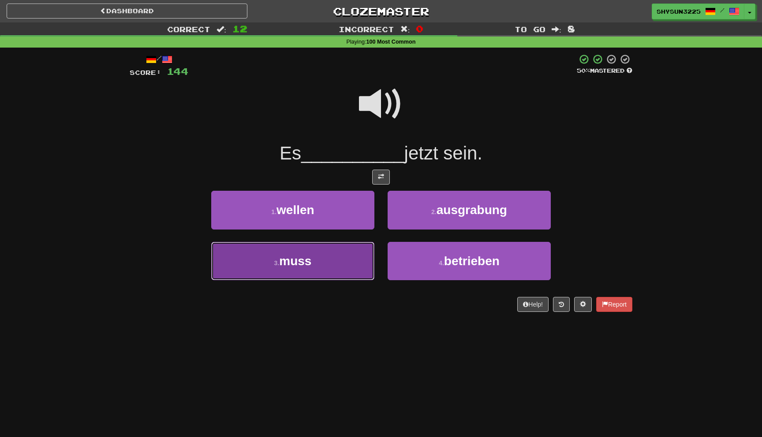
click at [339, 266] on button "3 . muss" at bounding box center [292, 261] width 163 height 38
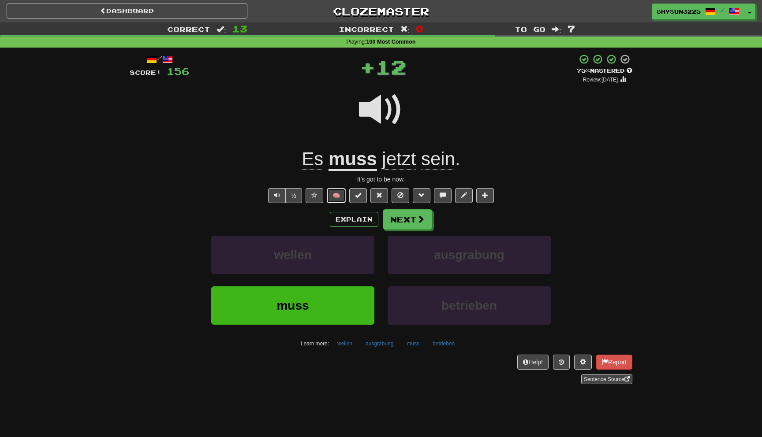
click at [336, 199] on button "🧠" at bounding box center [336, 195] width 19 height 15
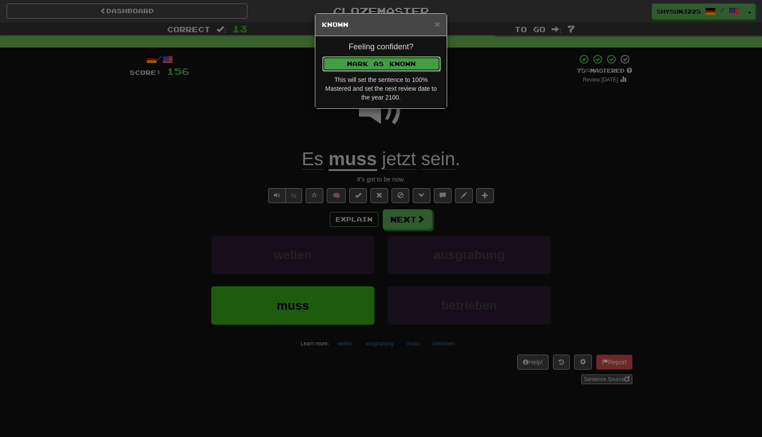
click at [422, 70] on button "Mark as Known" at bounding box center [381, 63] width 118 height 15
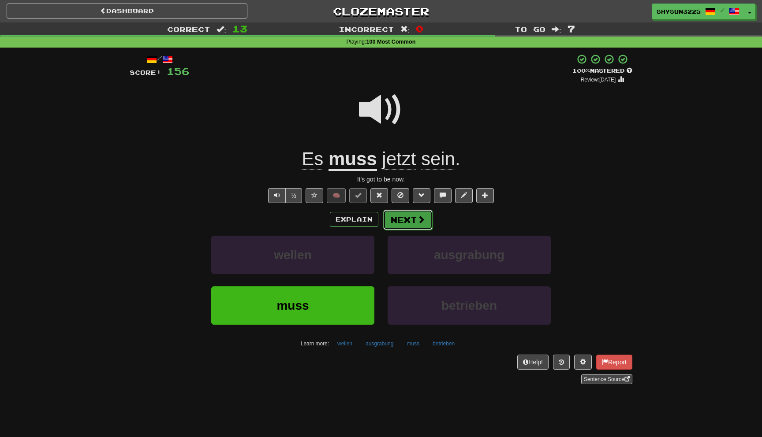
click at [402, 225] on button "Next" at bounding box center [407, 220] width 49 height 20
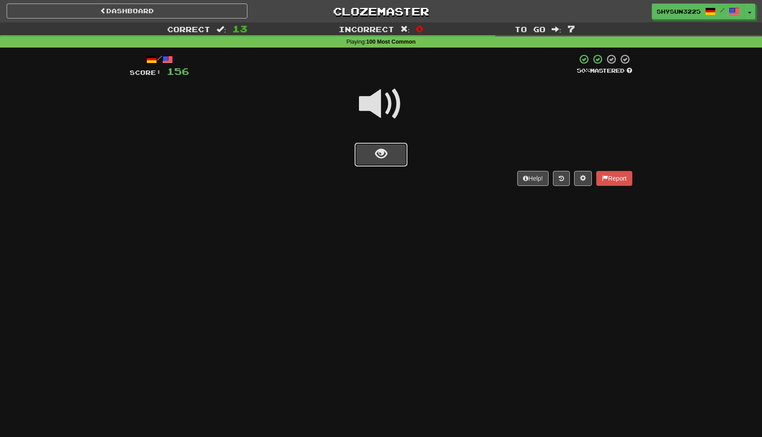
click at [394, 152] on button "show sentence" at bounding box center [380, 155] width 53 height 24
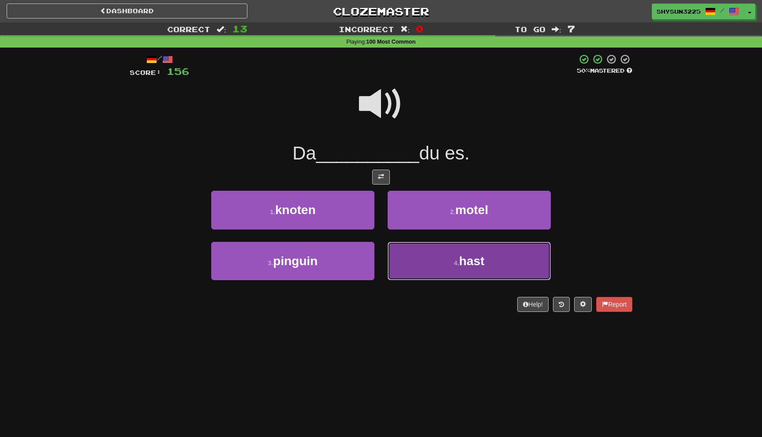
click at [445, 265] on button "4 . hast" at bounding box center [469, 261] width 163 height 38
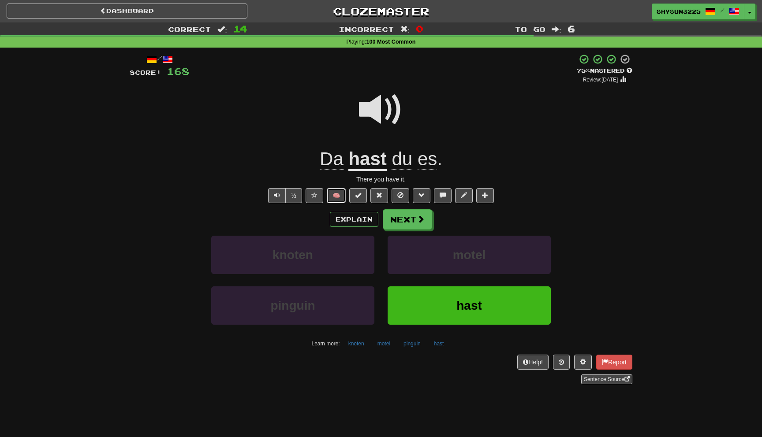
click at [341, 199] on button "🧠" at bounding box center [336, 195] width 19 height 15
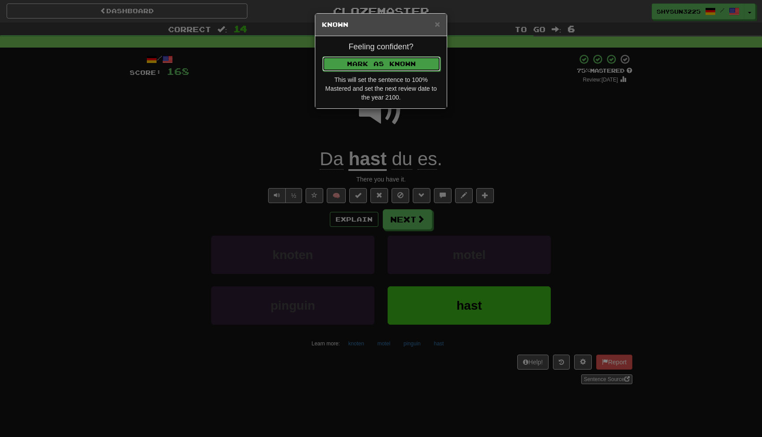
click at [412, 60] on button "Mark as Known" at bounding box center [381, 63] width 118 height 15
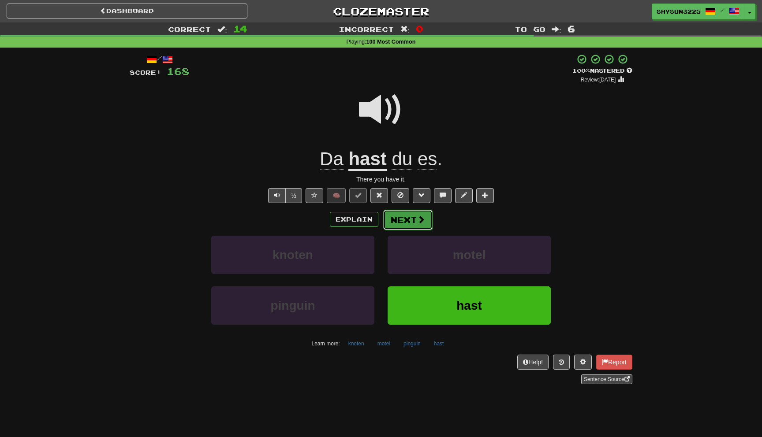
click at [409, 220] on button "Next" at bounding box center [407, 220] width 49 height 20
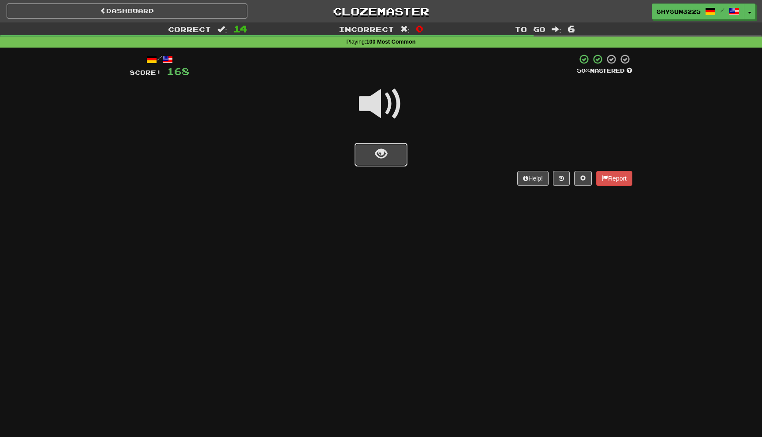
click at [361, 152] on button "show sentence" at bounding box center [380, 155] width 53 height 24
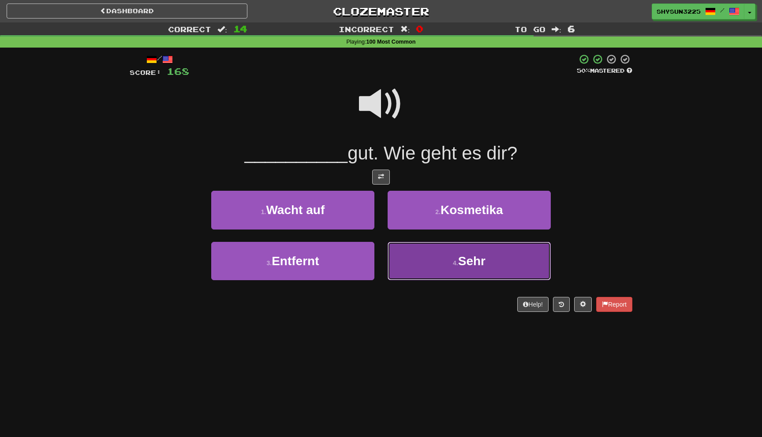
click at [445, 263] on button "4 . Sehr" at bounding box center [469, 261] width 163 height 38
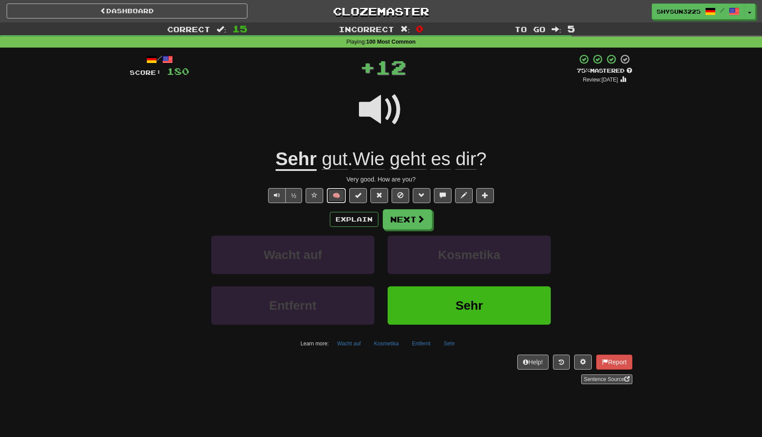
click at [339, 201] on button "🧠" at bounding box center [336, 195] width 19 height 15
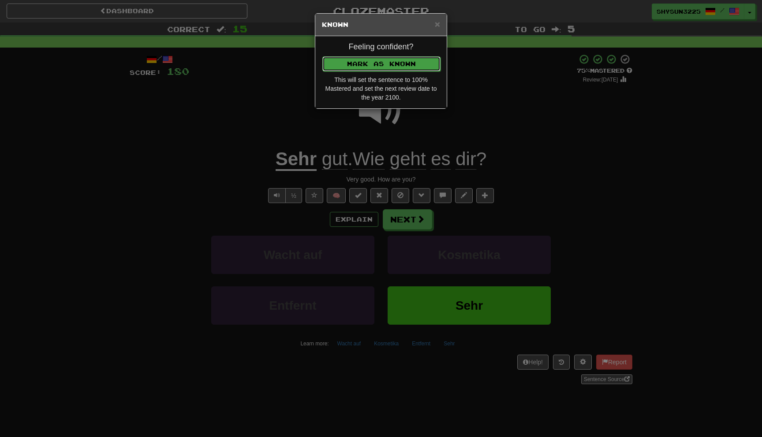
click at [405, 62] on button "Mark as Known" at bounding box center [381, 63] width 118 height 15
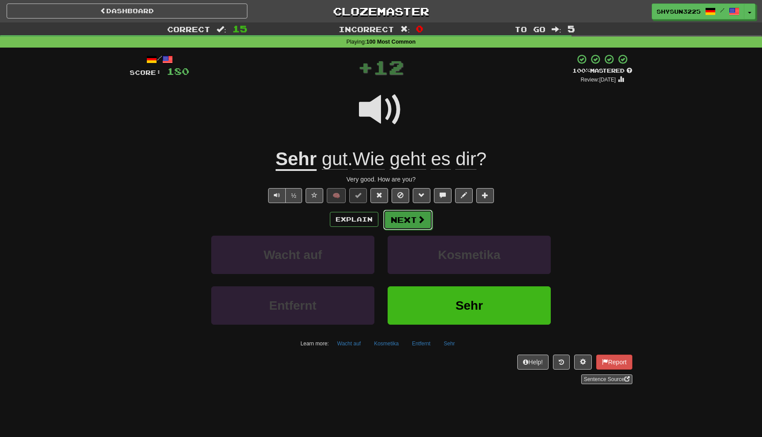
click at [409, 219] on button "Next" at bounding box center [407, 220] width 49 height 20
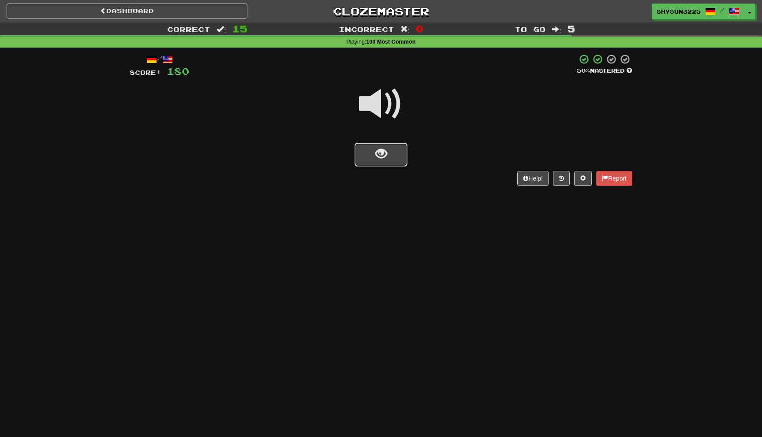
click at [389, 157] on button "show sentence" at bounding box center [380, 155] width 53 height 24
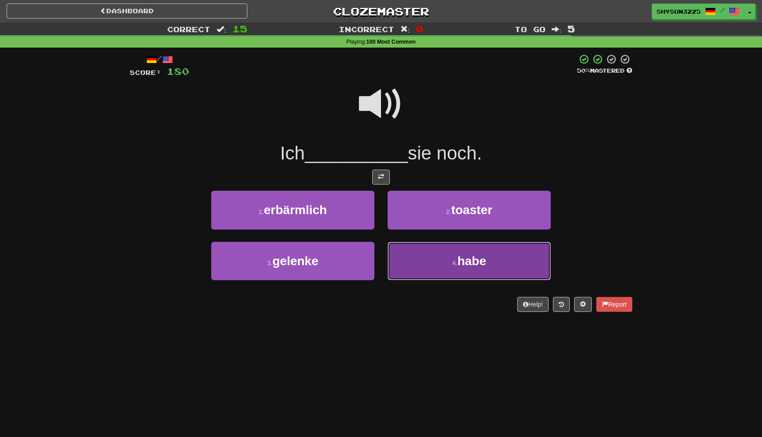
click at [454, 272] on button "4 . habe" at bounding box center [469, 261] width 163 height 38
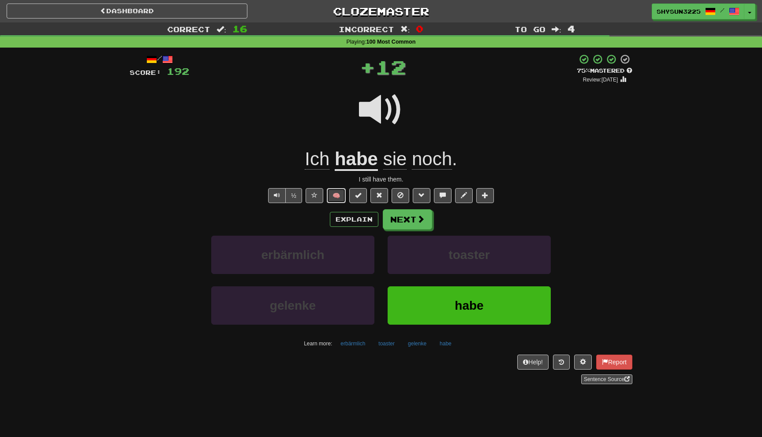
click at [329, 199] on button "🧠" at bounding box center [336, 195] width 19 height 15
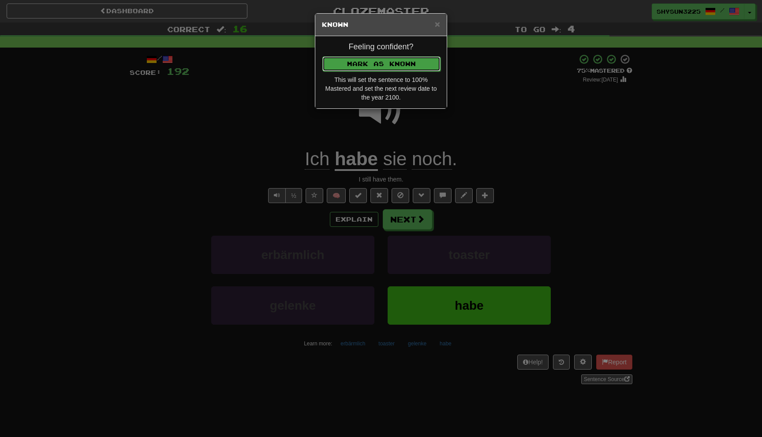
click at [407, 66] on button "Mark as Known" at bounding box center [381, 63] width 118 height 15
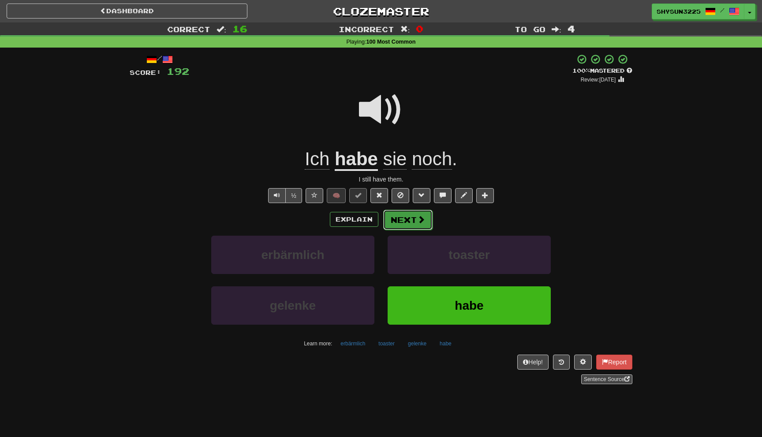
click at [408, 226] on button "Next" at bounding box center [407, 220] width 49 height 20
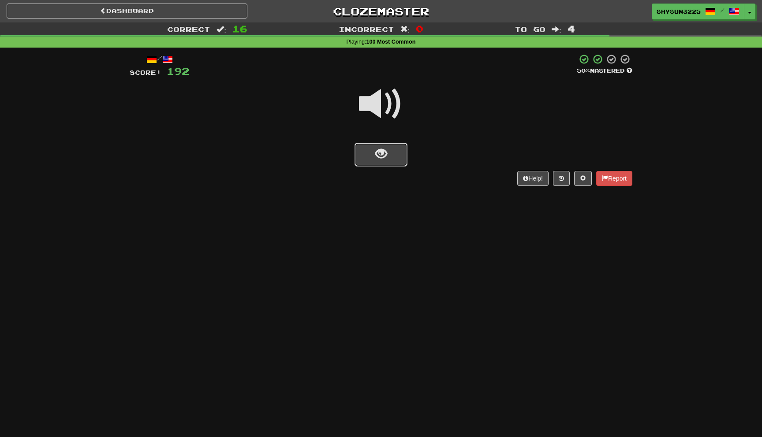
click at [396, 156] on button "show sentence" at bounding box center [380, 155] width 53 height 24
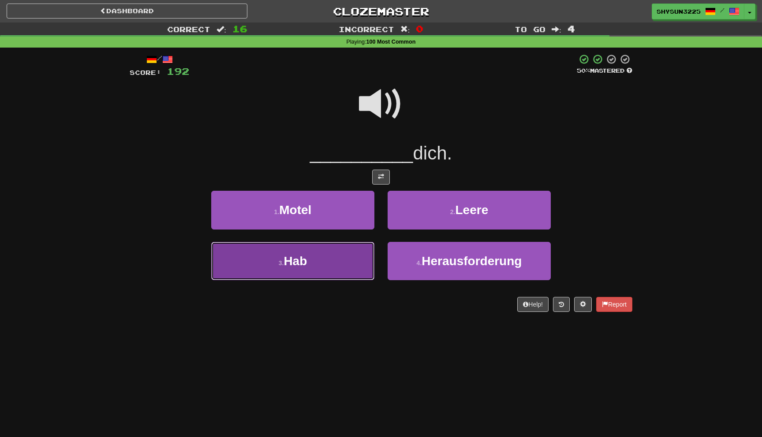
click at [304, 254] on span "Hab" at bounding box center [294, 261] width 23 height 14
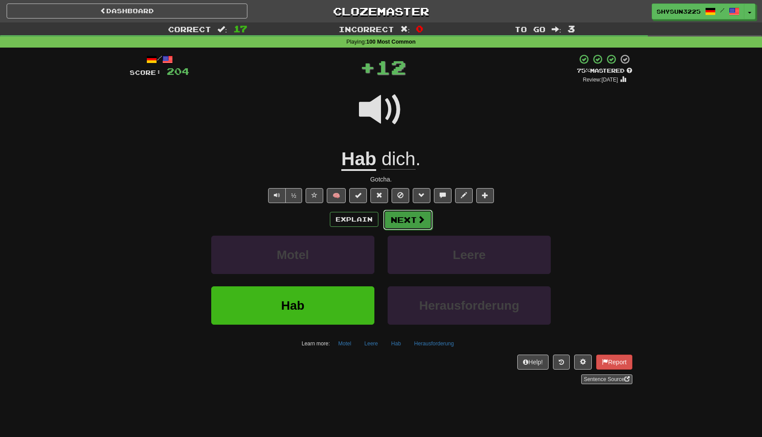
click at [416, 224] on button "Next" at bounding box center [407, 220] width 49 height 20
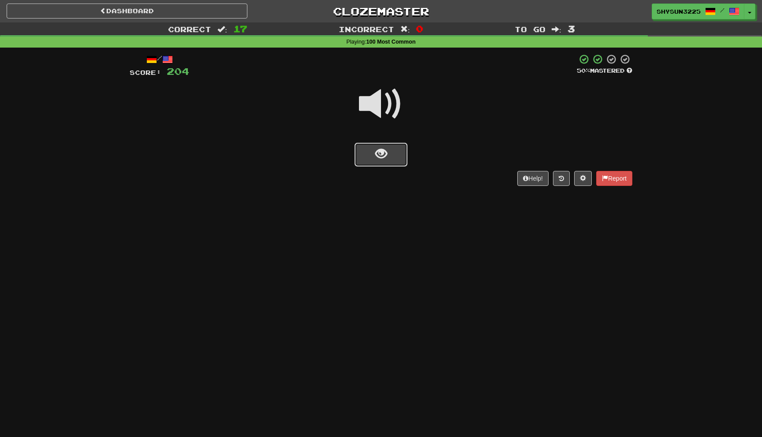
click at [380, 165] on button "show sentence" at bounding box center [380, 155] width 53 height 24
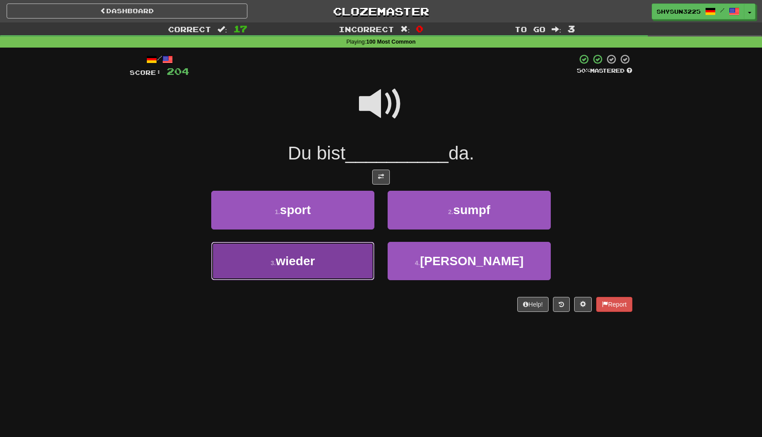
click at [337, 268] on button "3 . wieder" at bounding box center [292, 261] width 163 height 38
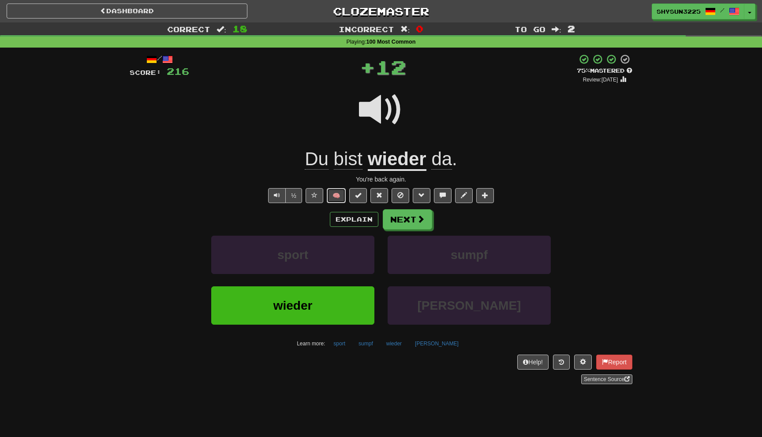
click at [332, 199] on button "🧠" at bounding box center [336, 195] width 19 height 15
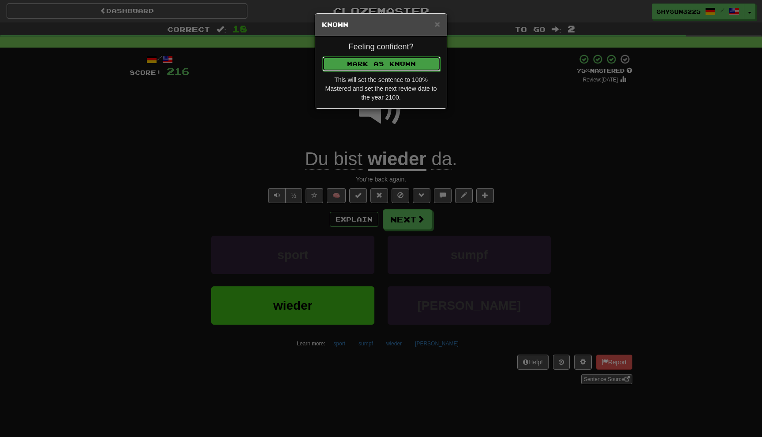
click at [425, 68] on button "Mark as Known" at bounding box center [381, 63] width 118 height 15
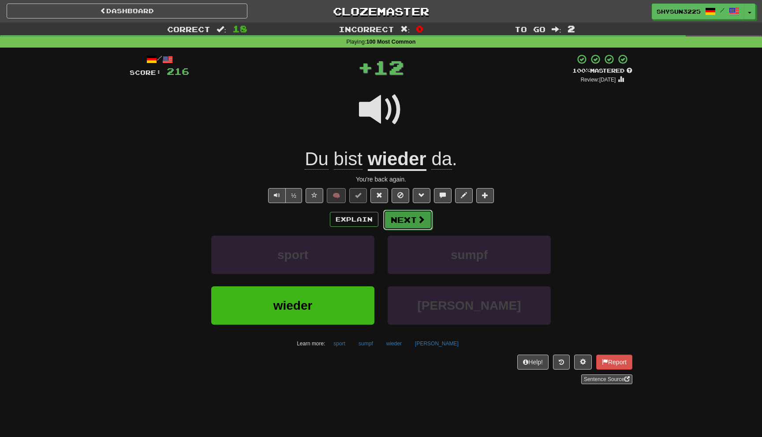
click at [423, 222] on span at bounding box center [421, 220] width 8 height 8
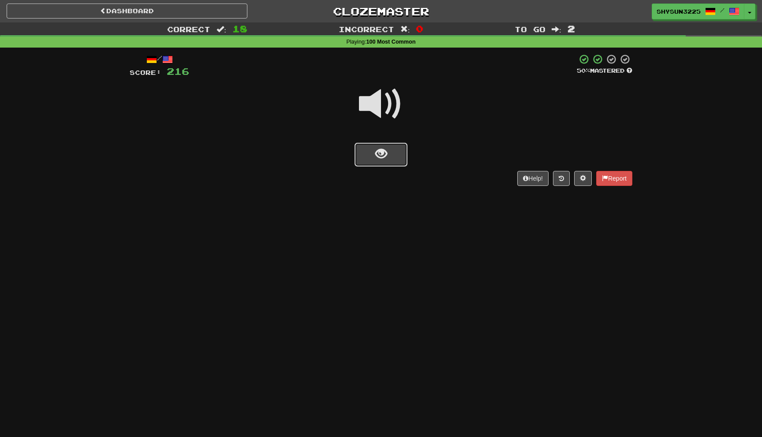
click at [391, 156] on button "show sentence" at bounding box center [380, 155] width 53 height 24
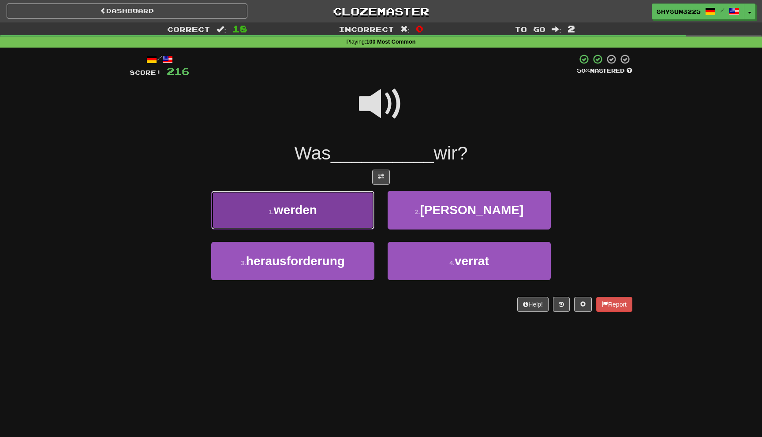
click at [339, 222] on button "1 . werden" at bounding box center [292, 210] width 163 height 38
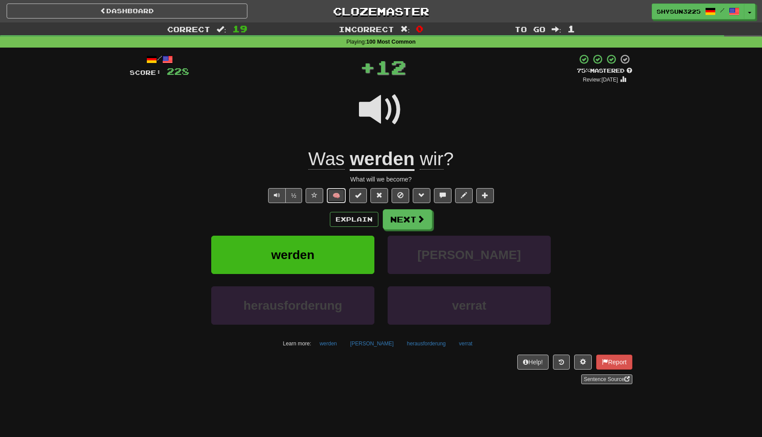
click at [334, 195] on button "🧠" at bounding box center [336, 195] width 19 height 15
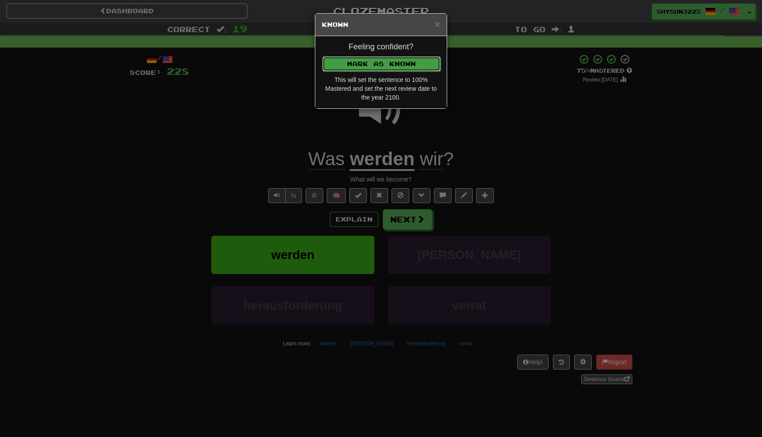
click at [403, 56] on button "Mark as Known" at bounding box center [381, 63] width 118 height 15
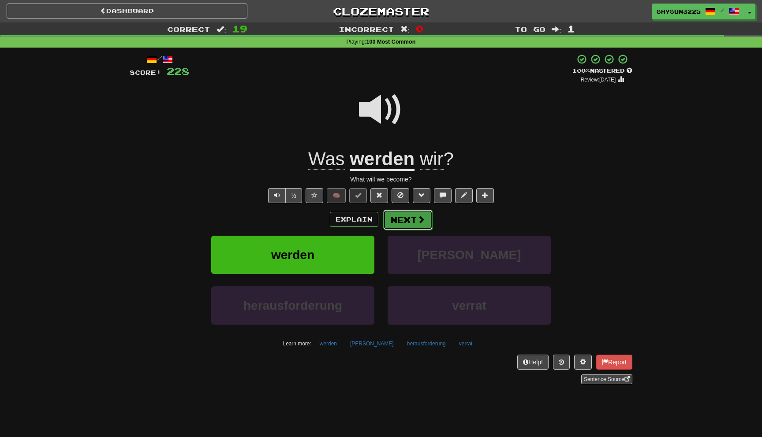
click at [406, 220] on button "Next" at bounding box center [407, 220] width 49 height 20
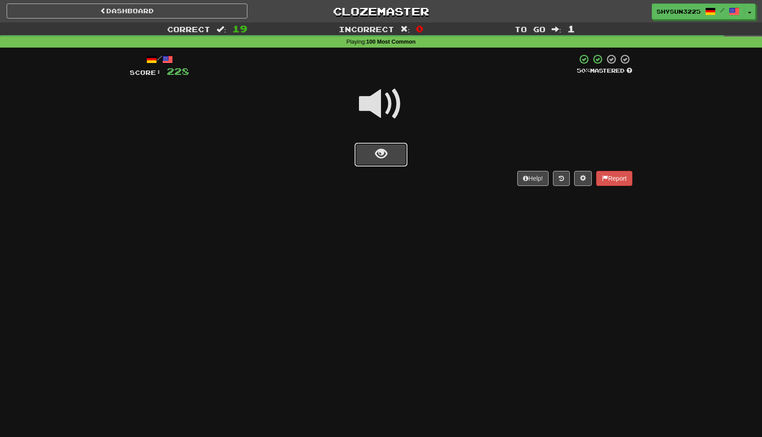
click at [400, 161] on button "show sentence" at bounding box center [380, 155] width 53 height 24
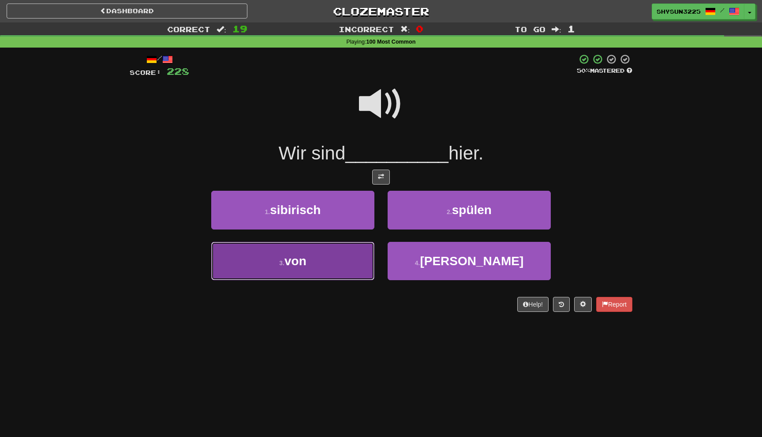
click at [334, 261] on button "3 . von" at bounding box center [292, 261] width 163 height 38
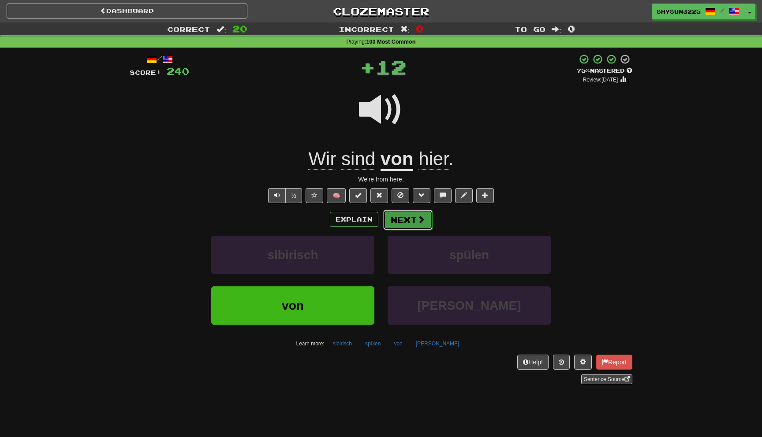
click at [405, 216] on button "Next" at bounding box center [407, 220] width 49 height 20
